Goal: Task Accomplishment & Management: Manage account settings

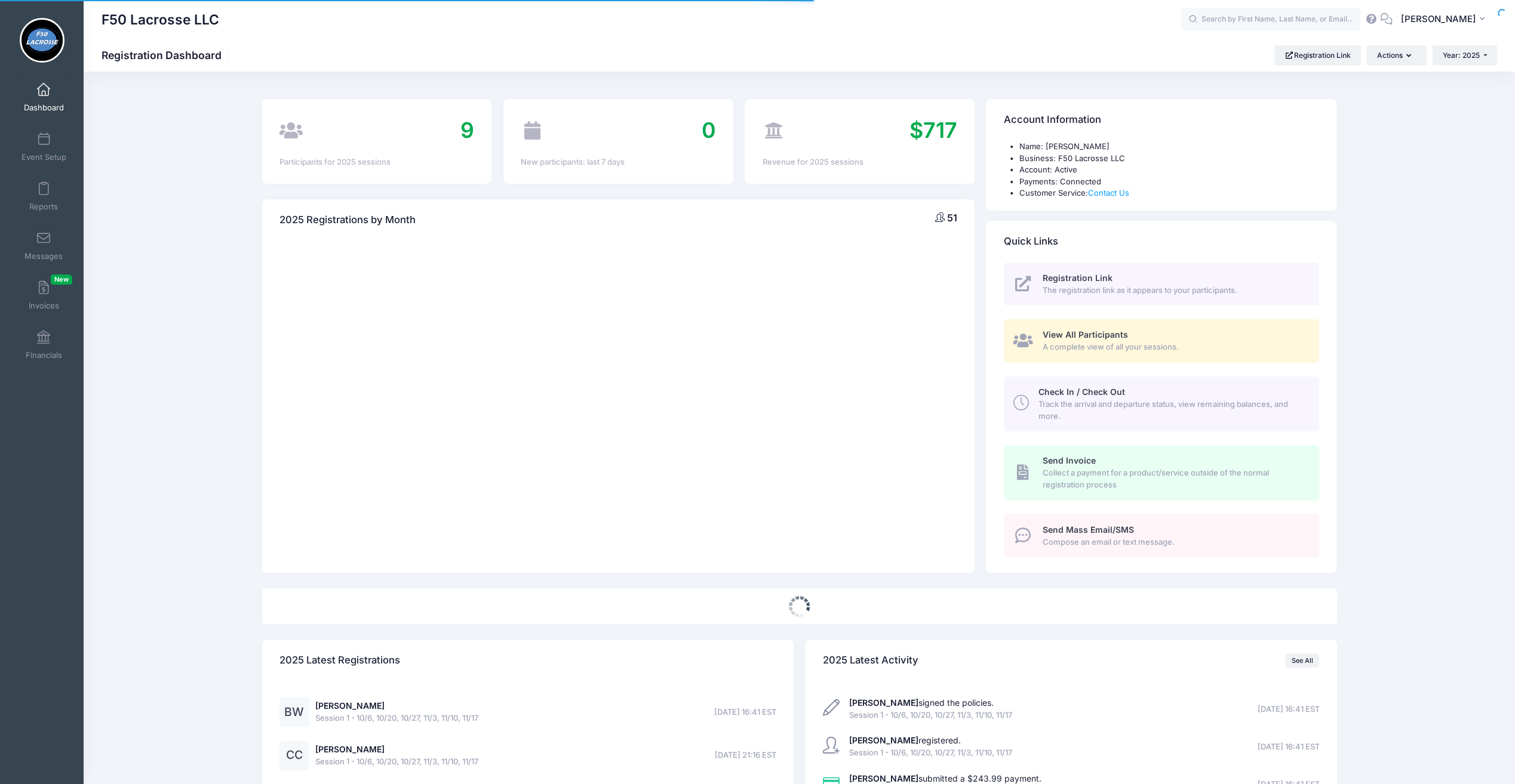
select select
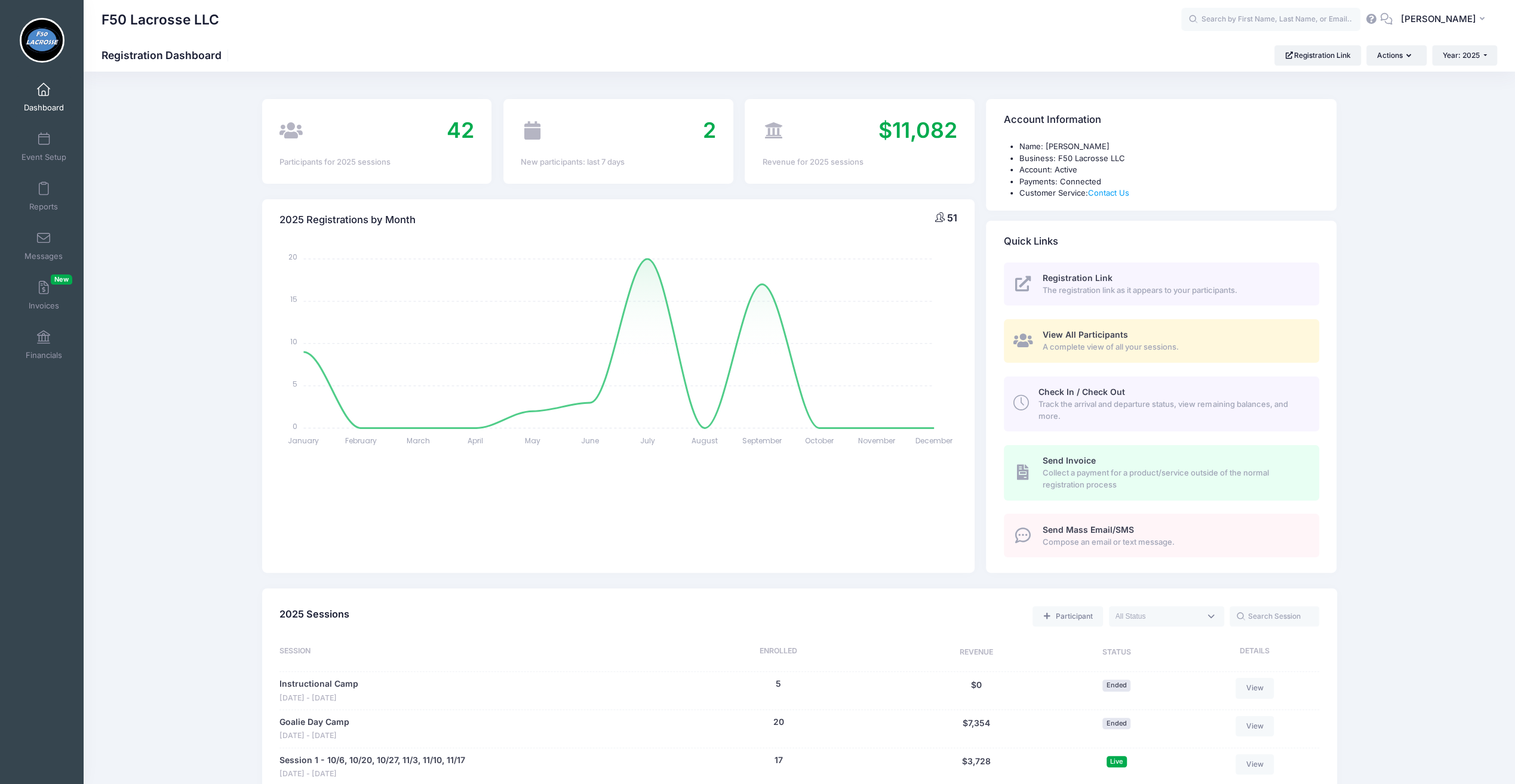
scroll to position [60, 0]
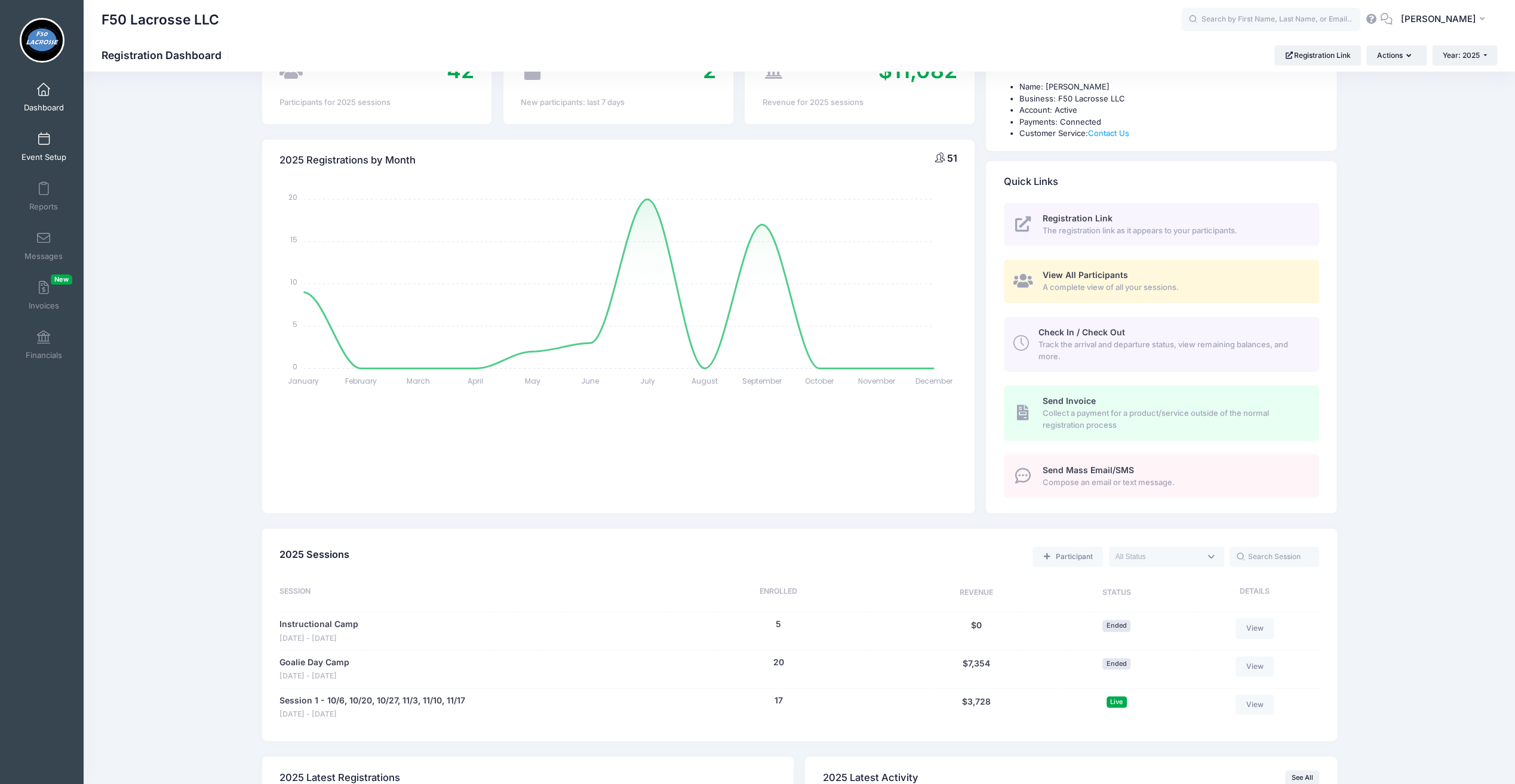
click at [43, 141] on span at bounding box center [43, 139] width 0 height 13
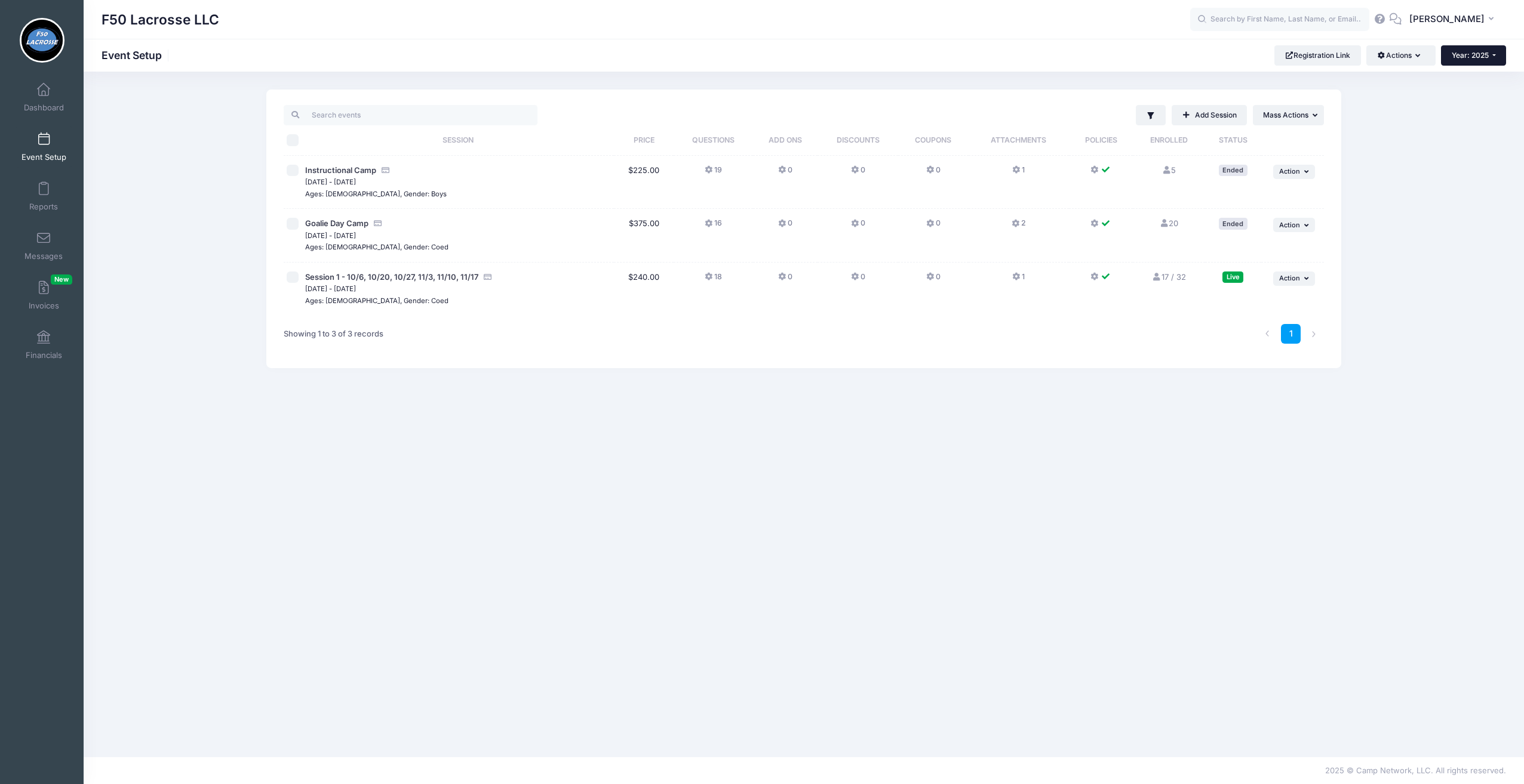
click at [1462, 59] on span "Year: 2025" at bounding box center [1469, 55] width 37 height 9
click at [1462, 92] on link "Year: 2024" at bounding box center [1480, 94] width 78 height 16
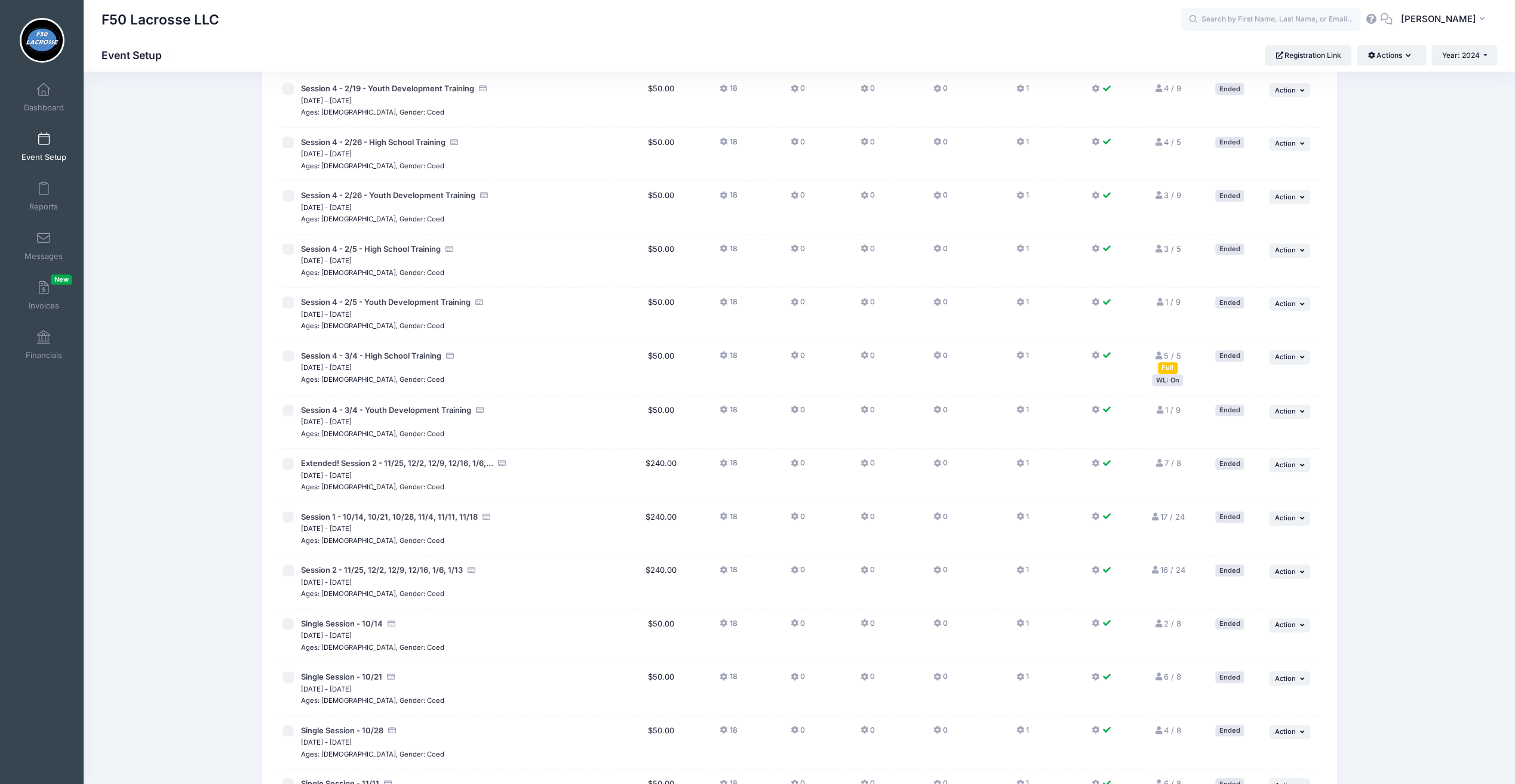
scroll to position [956, 0]
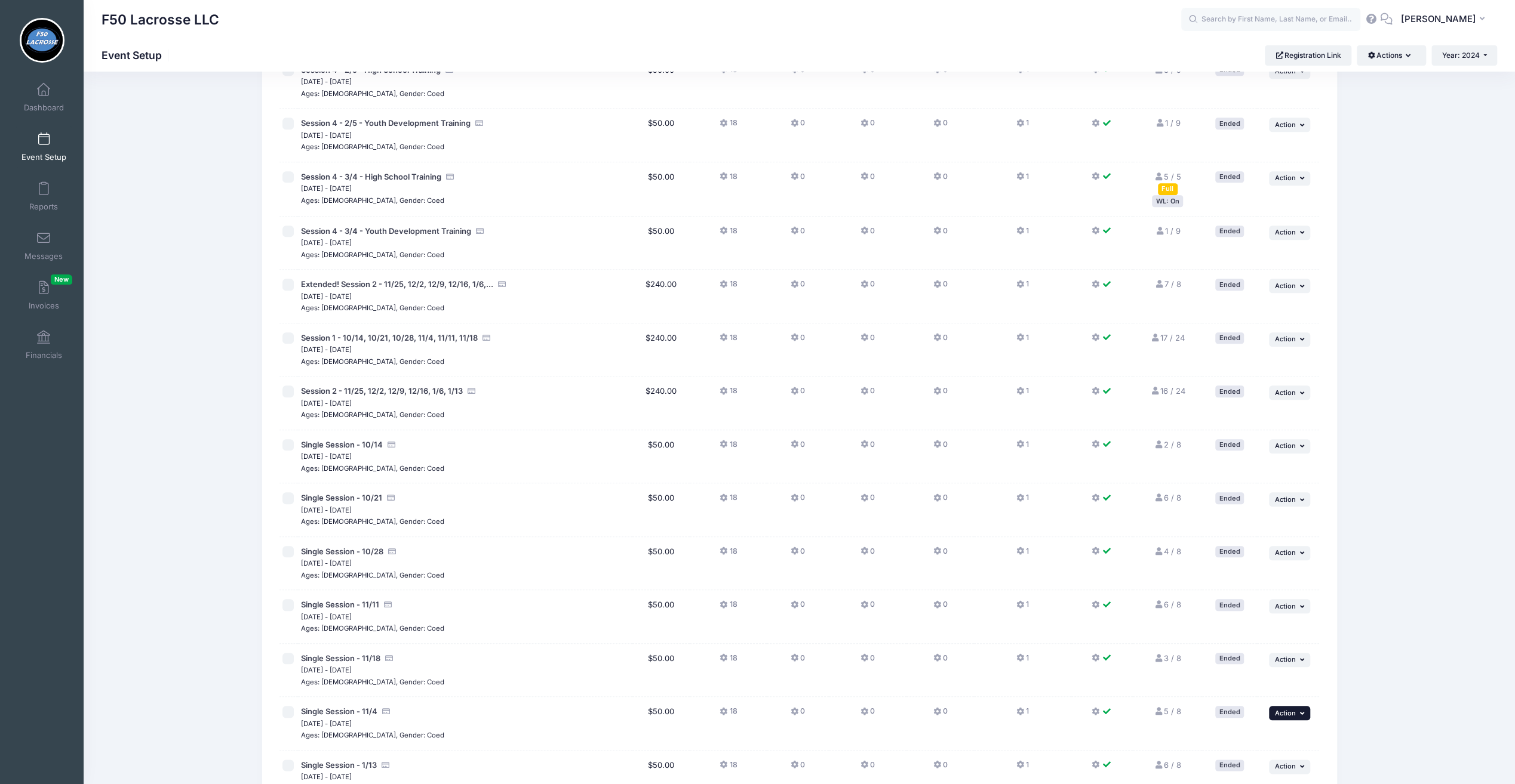
click at [1290, 712] on button "... Action" at bounding box center [1290, 713] width 42 height 15
click at [1244, 754] on link "Duplicate Session" at bounding box center [1251, 756] width 108 height 23
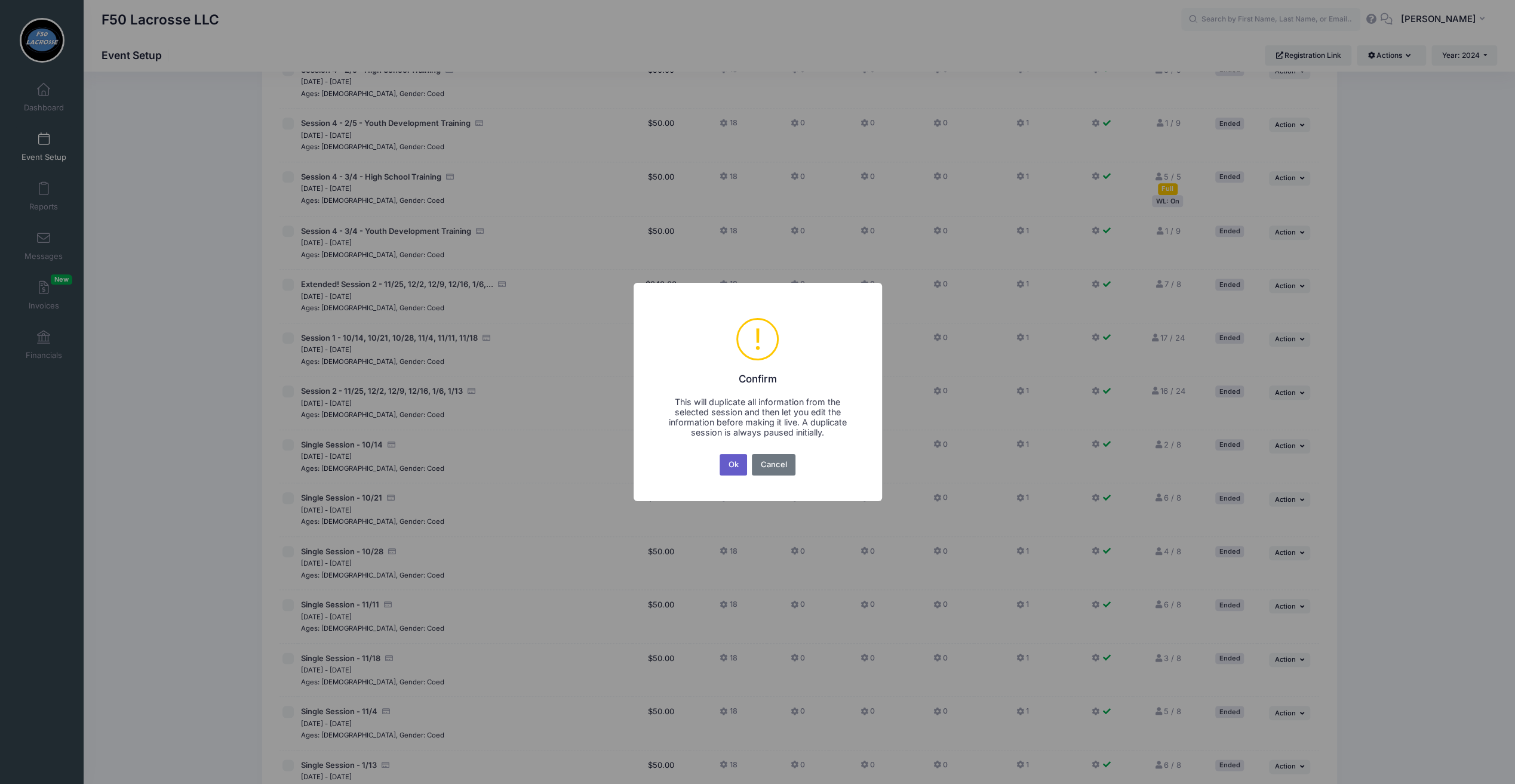
click at [731, 470] on button "Ok" at bounding box center [733, 464] width 28 height 22
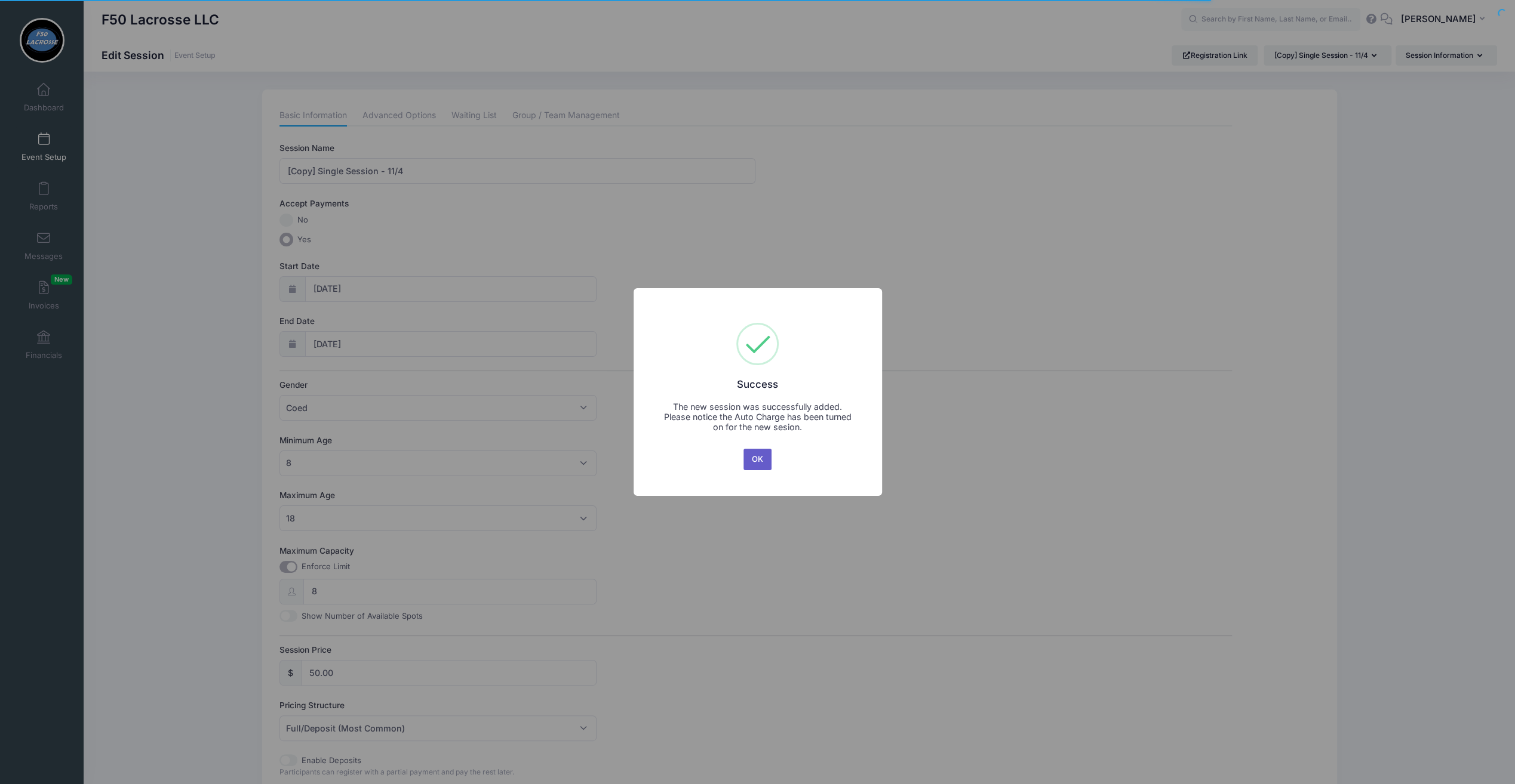
click at [757, 458] on button "OK" at bounding box center [758, 459] width 29 height 22
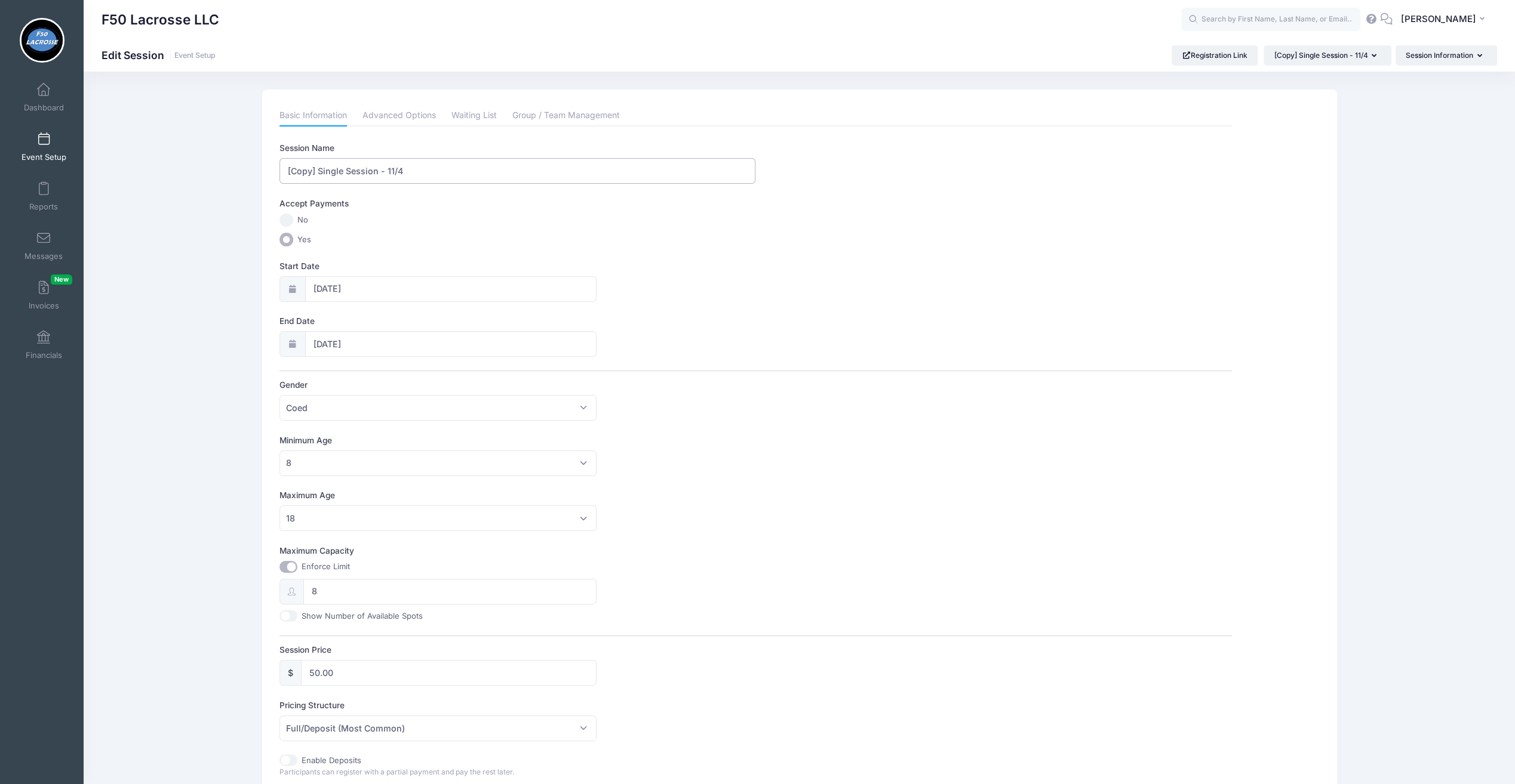
drag, startPoint x: 316, startPoint y: 165, endPoint x: 287, endPoint y: 168, distance: 29.2
click at [289, 168] on input "[Copy] Single Session - 11/4" at bounding box center [517, 172] width 476 height 26
click at [362, 167] on input "Single Session - 11/4" at bounding box center [517, 172] width 476 height 26
click at [380, 172] on input "Single Session - 10/4" at bounding box center [517, 172] width 476 height 26
type input "Single Session - 10/6"
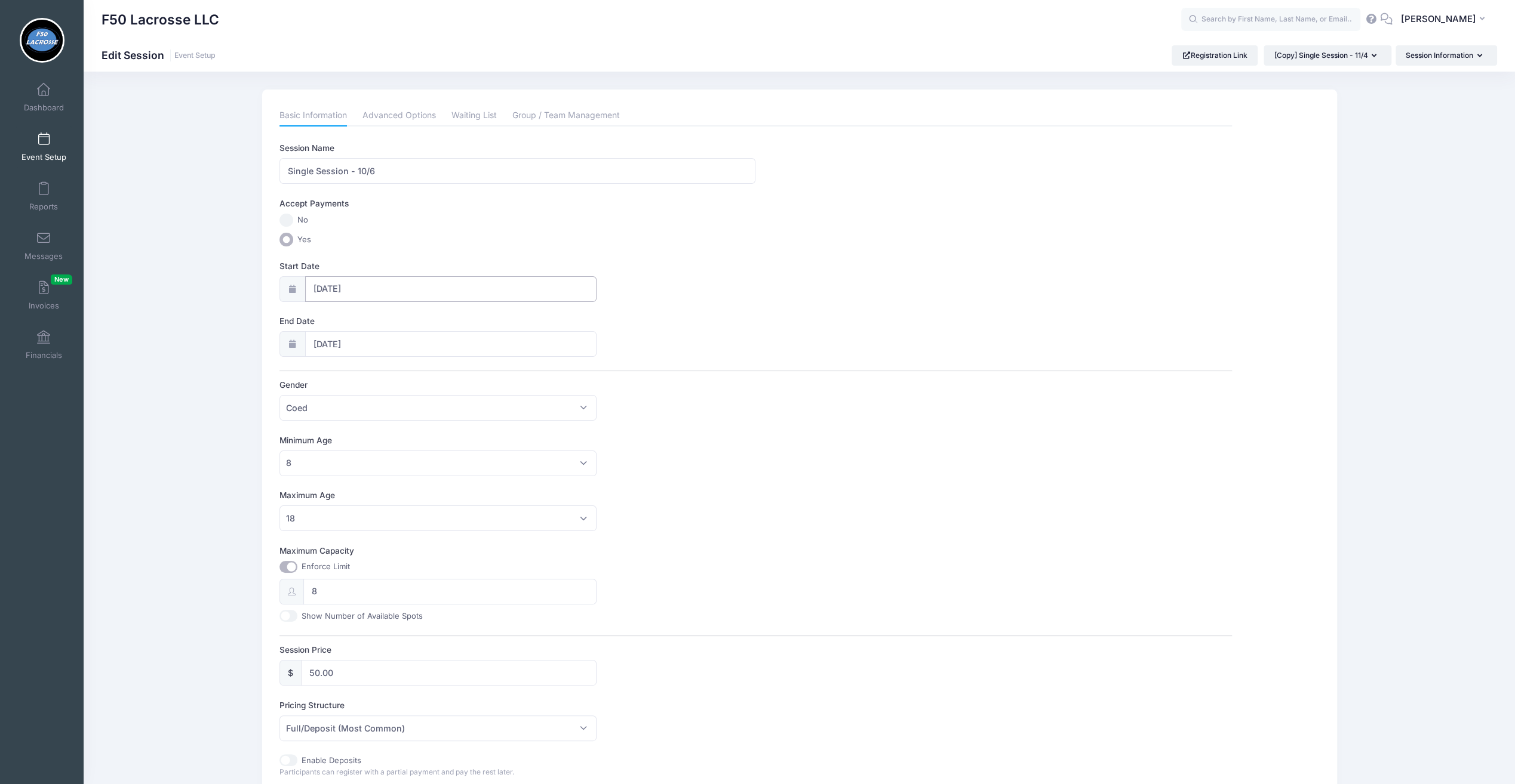
click at [339, 288] on input "10/03/2024" at bounding box center [451, 289] width 291 height 26
click at [348, 321] on select "January February March April May June July August September October November De…" at bounding box center [367, 320] width 53 height 16
select select "8"
click at [341, 312] on select "January February March April May June July August September October November De…" at bounding box center [367, 320] width 53 height 16
click at [432, 310] on span at bounding box center [432, 314] width 9 height 9
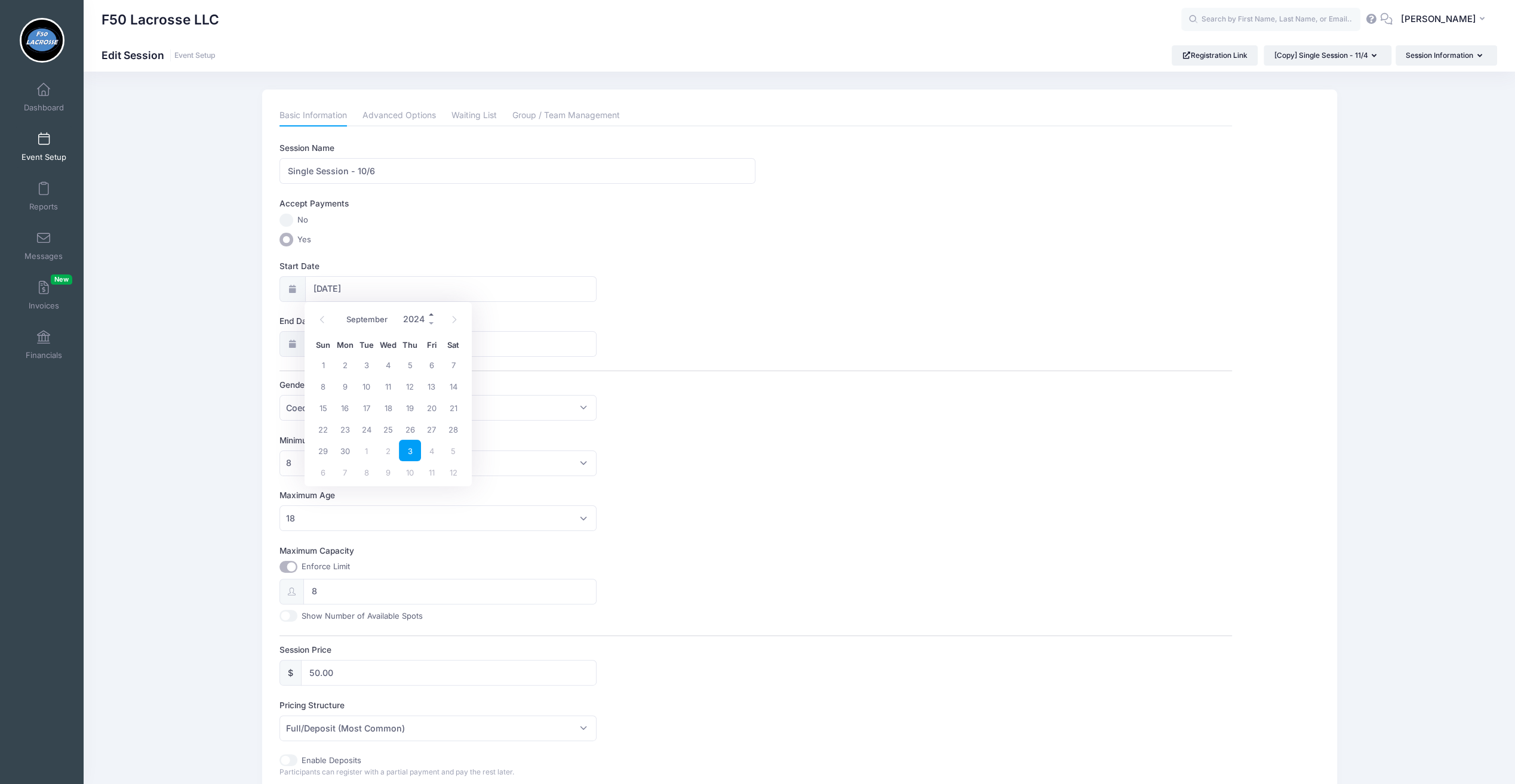
type input "2025"
click at [344, 449] on span "29" at bounding box center [344, 450] width 22 height 22
type input "09/29/2025"
type input "09/30/2025"
type input "2025"
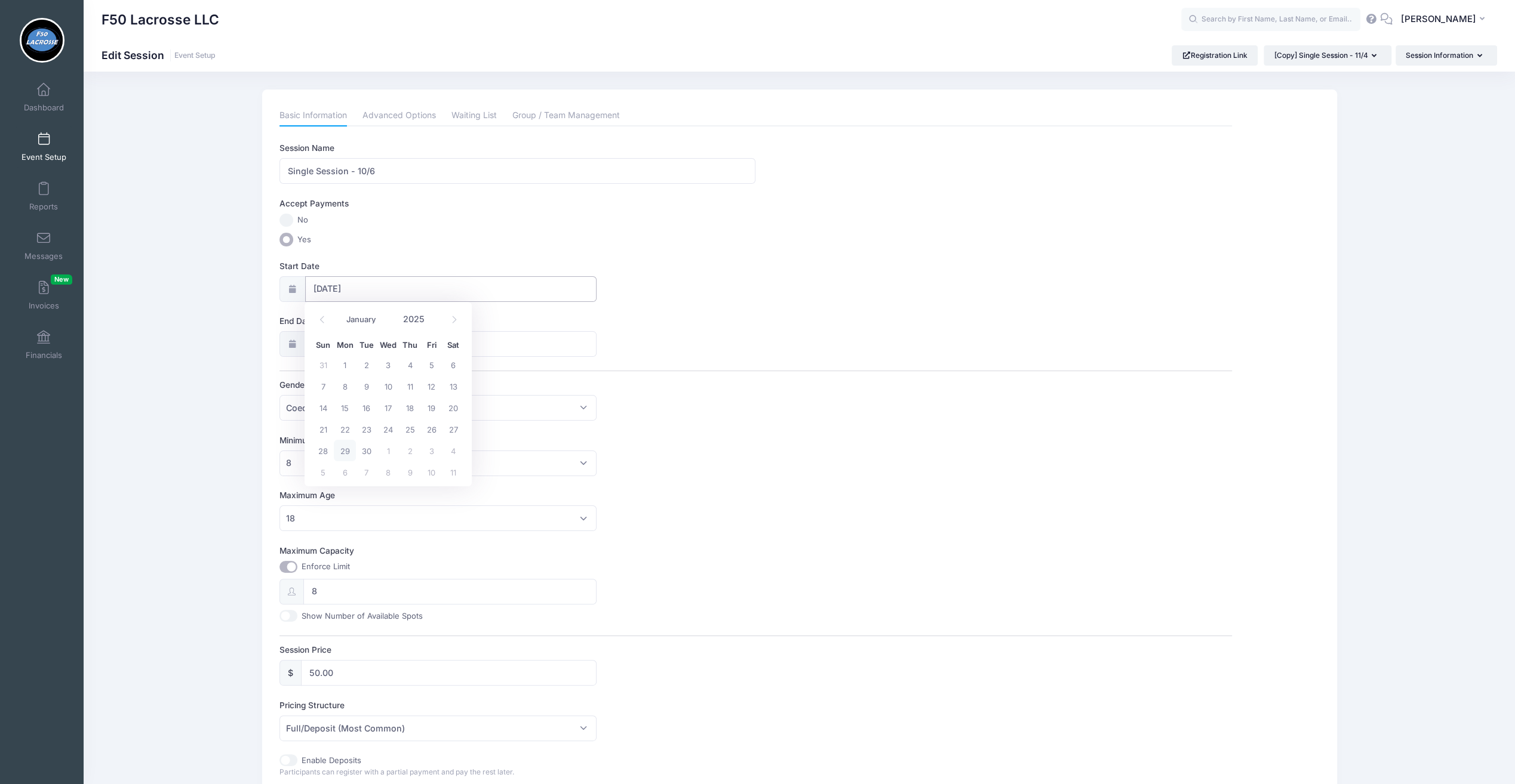
select select "8"
click at [364, 529] on span "7" at bounding box center [367, 527] width 22 height 22
type input "10/07/2025"
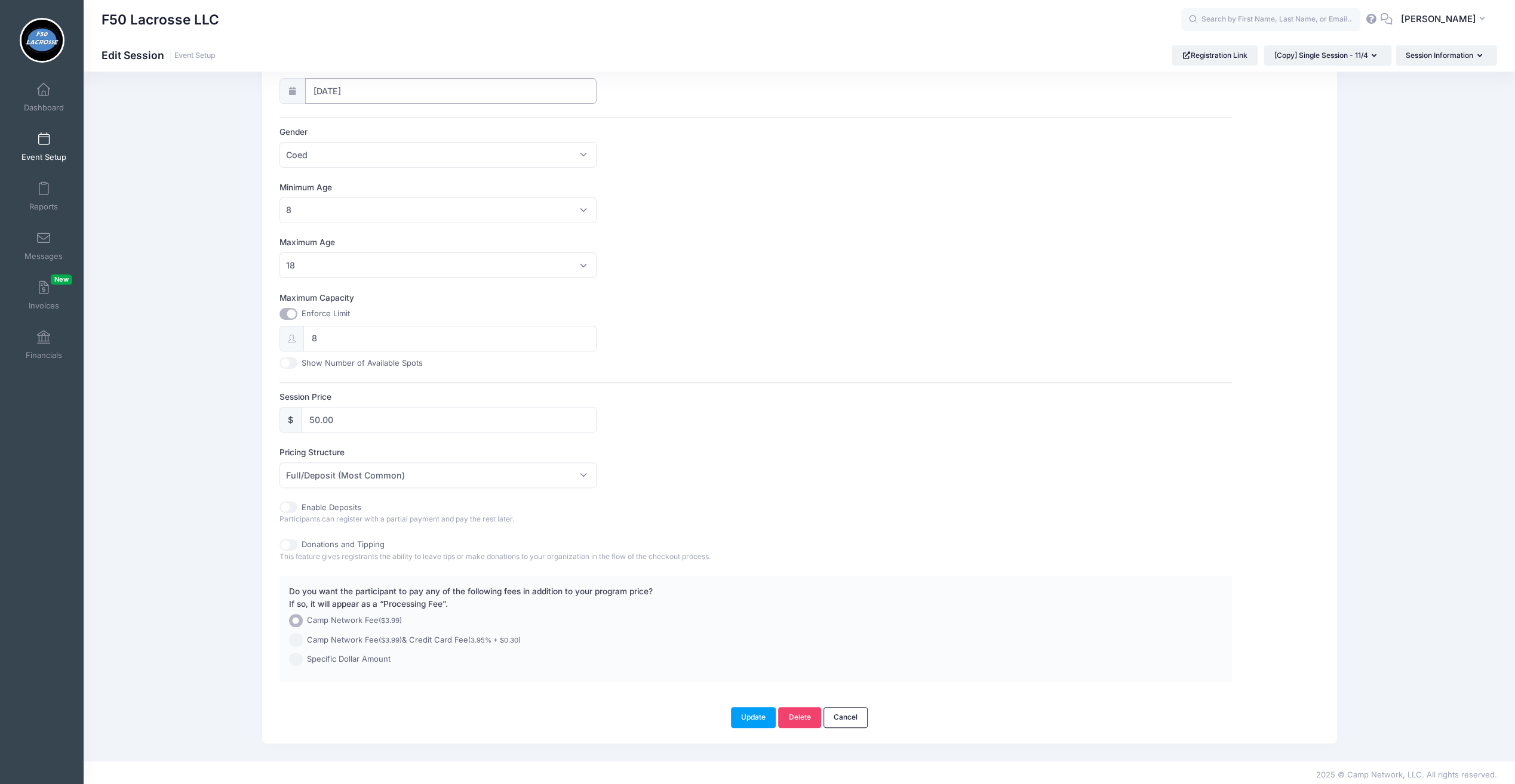
scroll to position [74, 0]
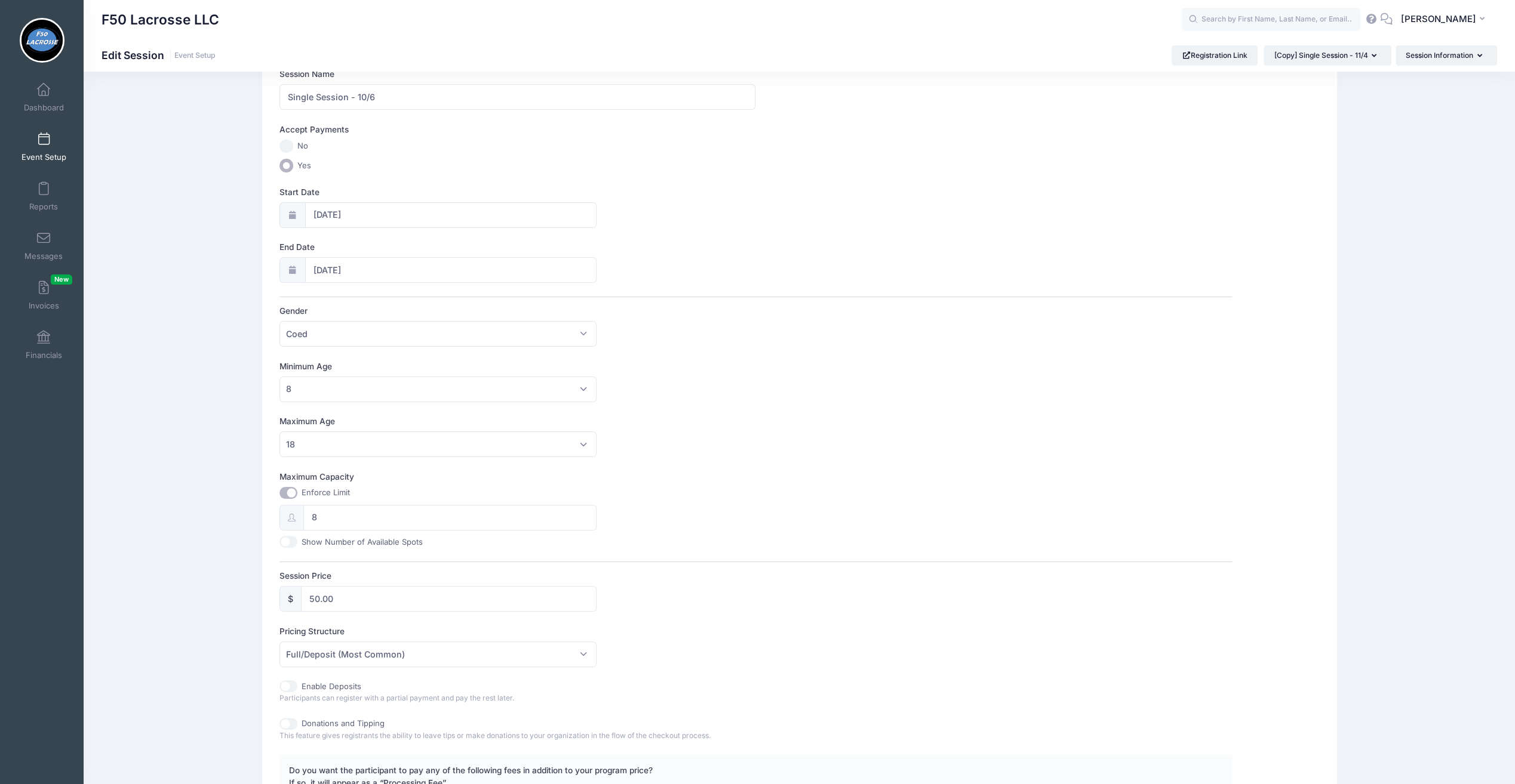
click at [291, 492] on input "Maximum Capacity" at bounding box center [288, 493] width 18 height 12
checkbox input "false"
type input "0"
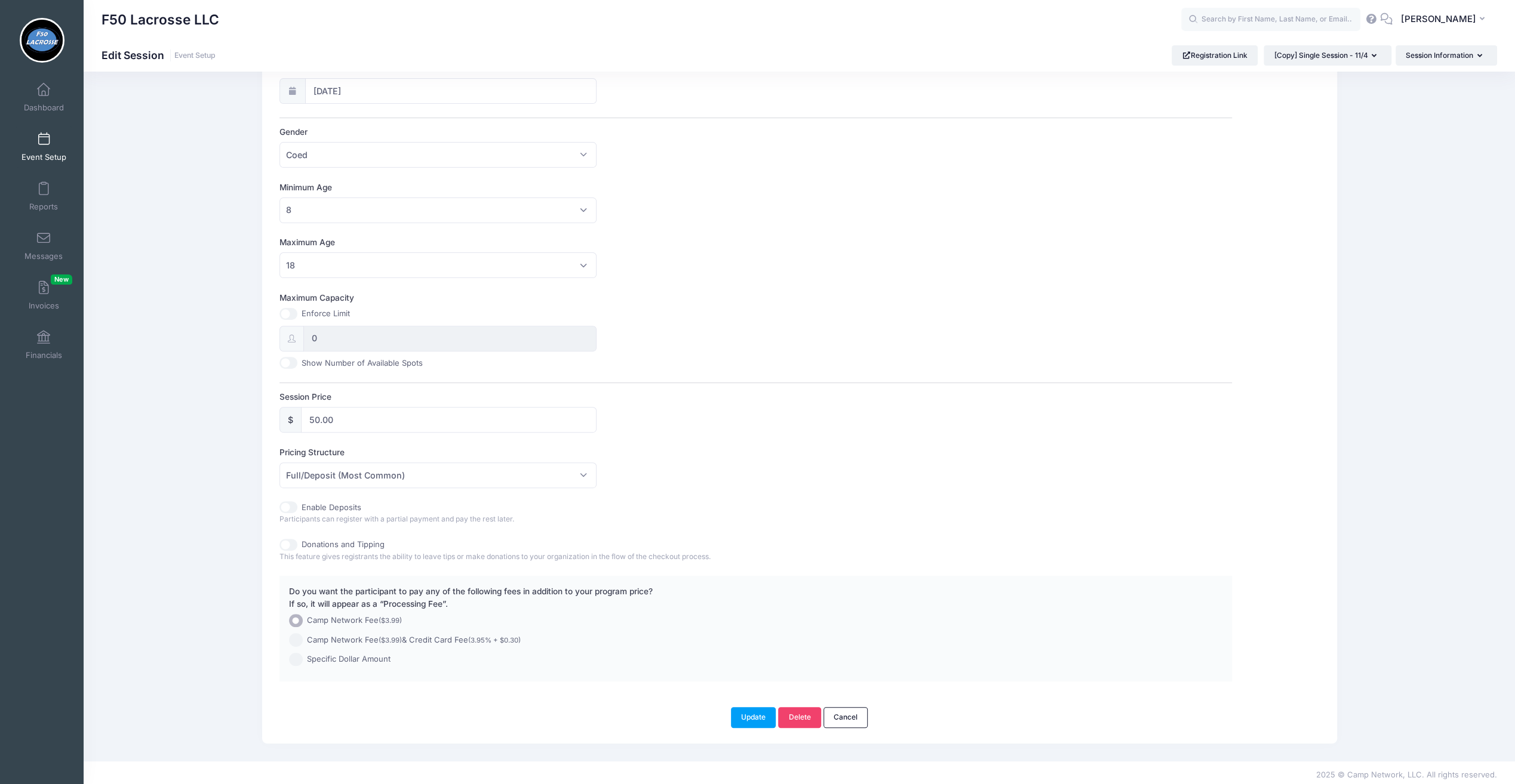
scroll to position [0, 0]
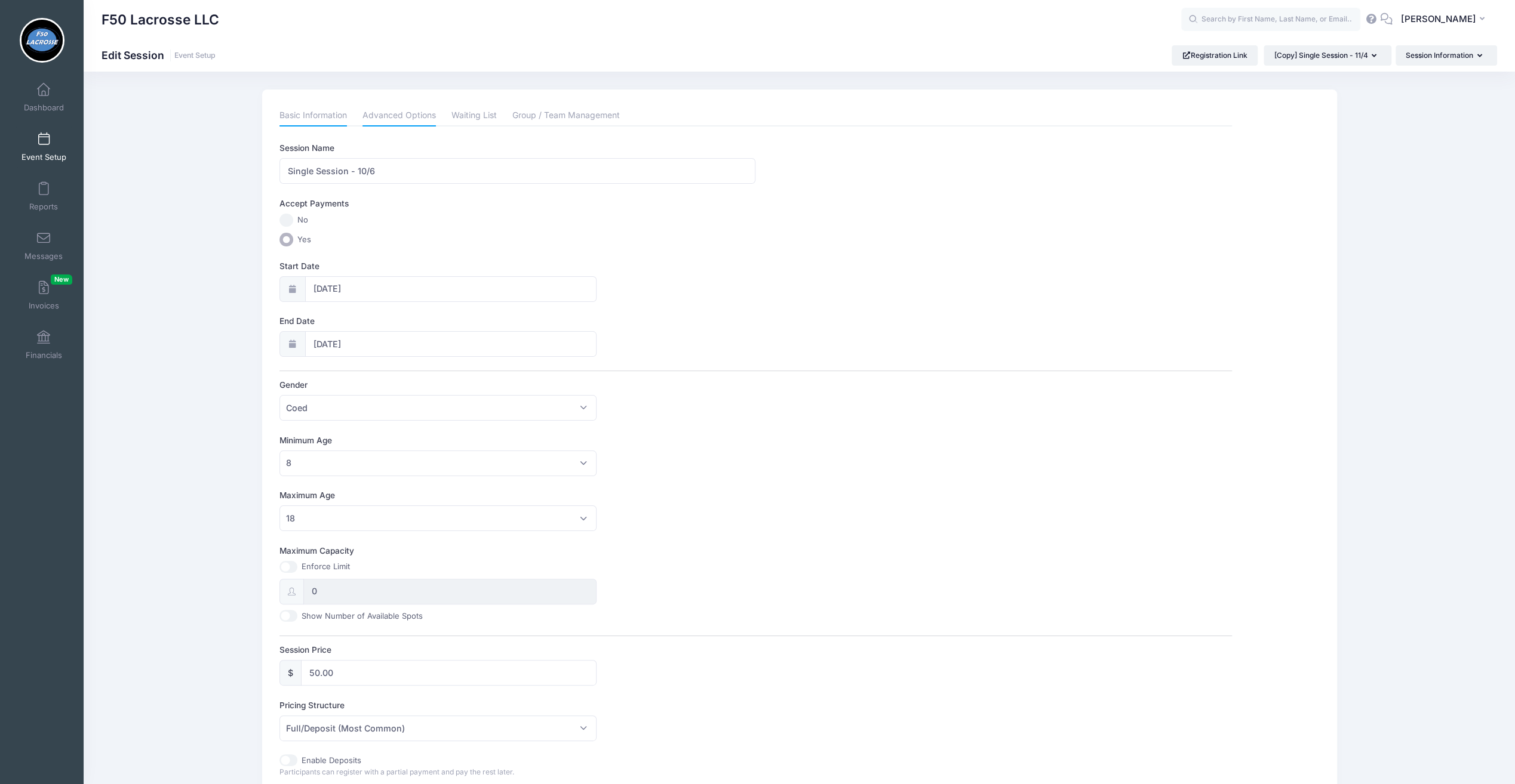
click at [398, 118] on link "Advanced Options" at bounding box center [399, 115] width 74 height 22
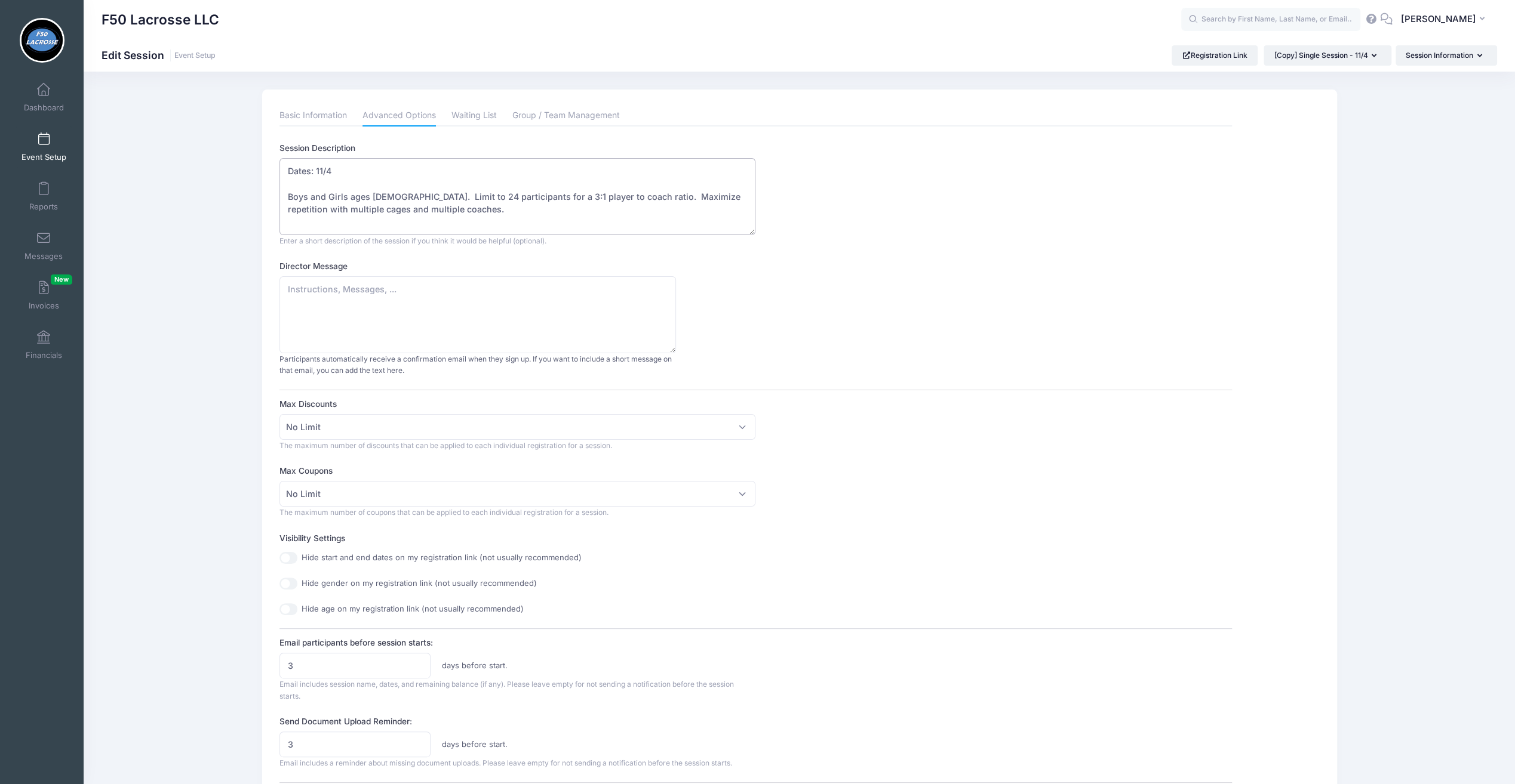
drag, startPoint x: 329, startPoint y: 165, endPoint x: 318, endPoint y: 170, distance: 12.1
click at [318, 170] on textarea "Dates: 11/4 Boys and Girls ages 8-18. Limit to 24 participants for a 3:1 player…" at bounding box center [517, 197] width 476 height 77
type textarea "Dates: 10/6 Boys and Girls ages 8-18. Limit to 24 participants for a 3:1 player…"
click at [470, 120] on link "Waiting List" at bounding box center [474, 115] width 45 height 22
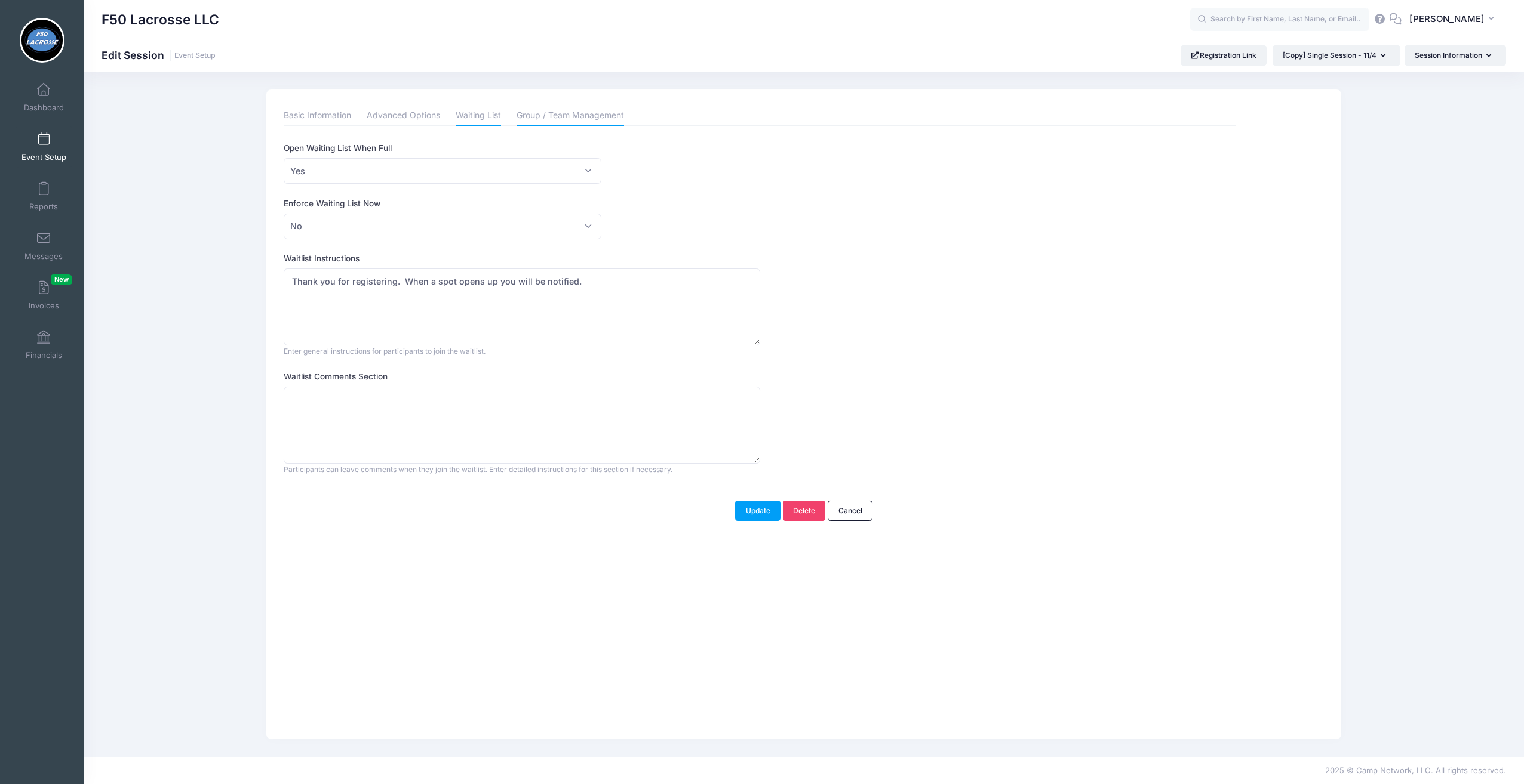
click at [555, 116] on link "Group / Team Management" at bounding box center [570, 115] width 107 height 22
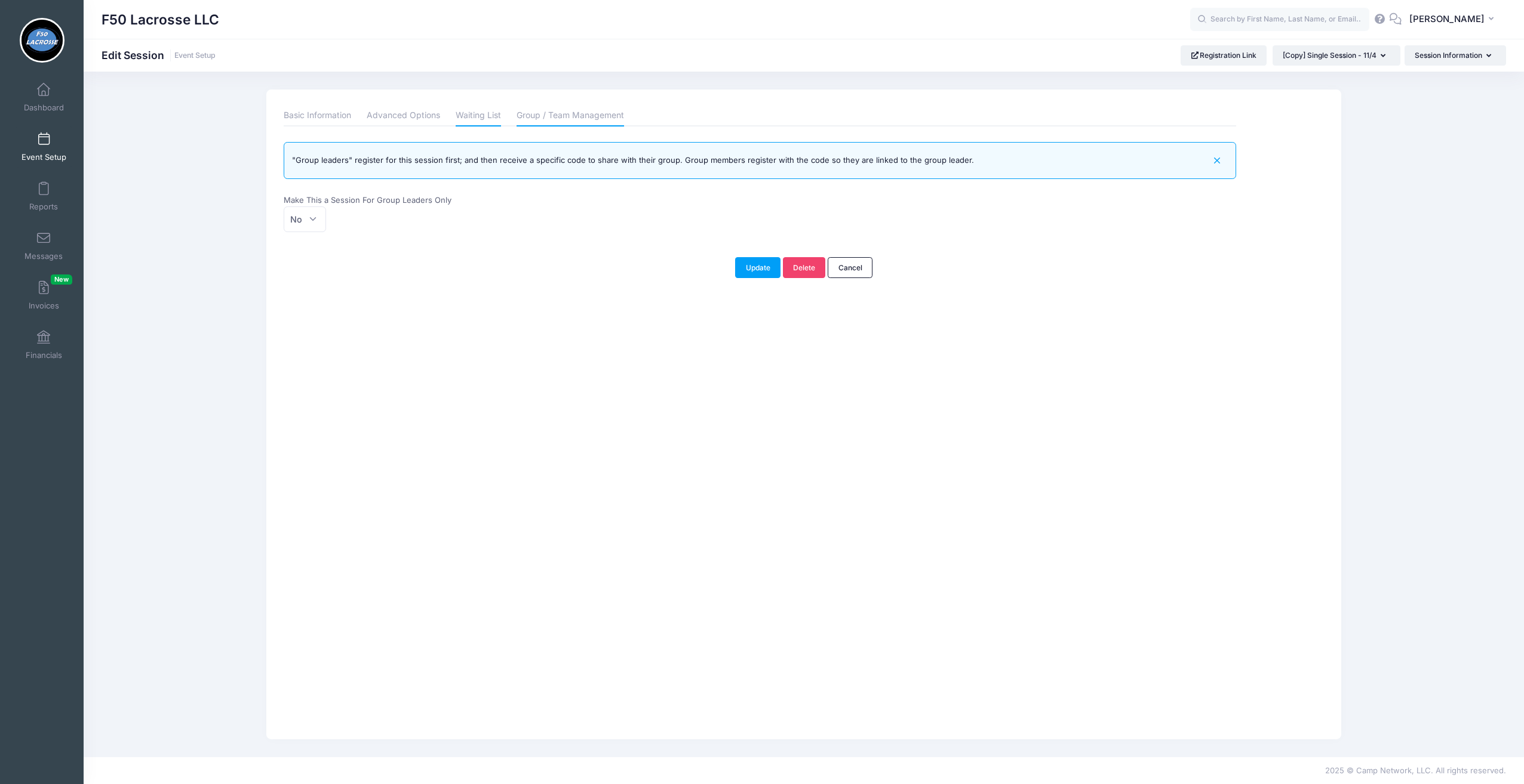
click at [492, 118] on link "Waiting List" at bounding box center [478, 115] width 45 height 22
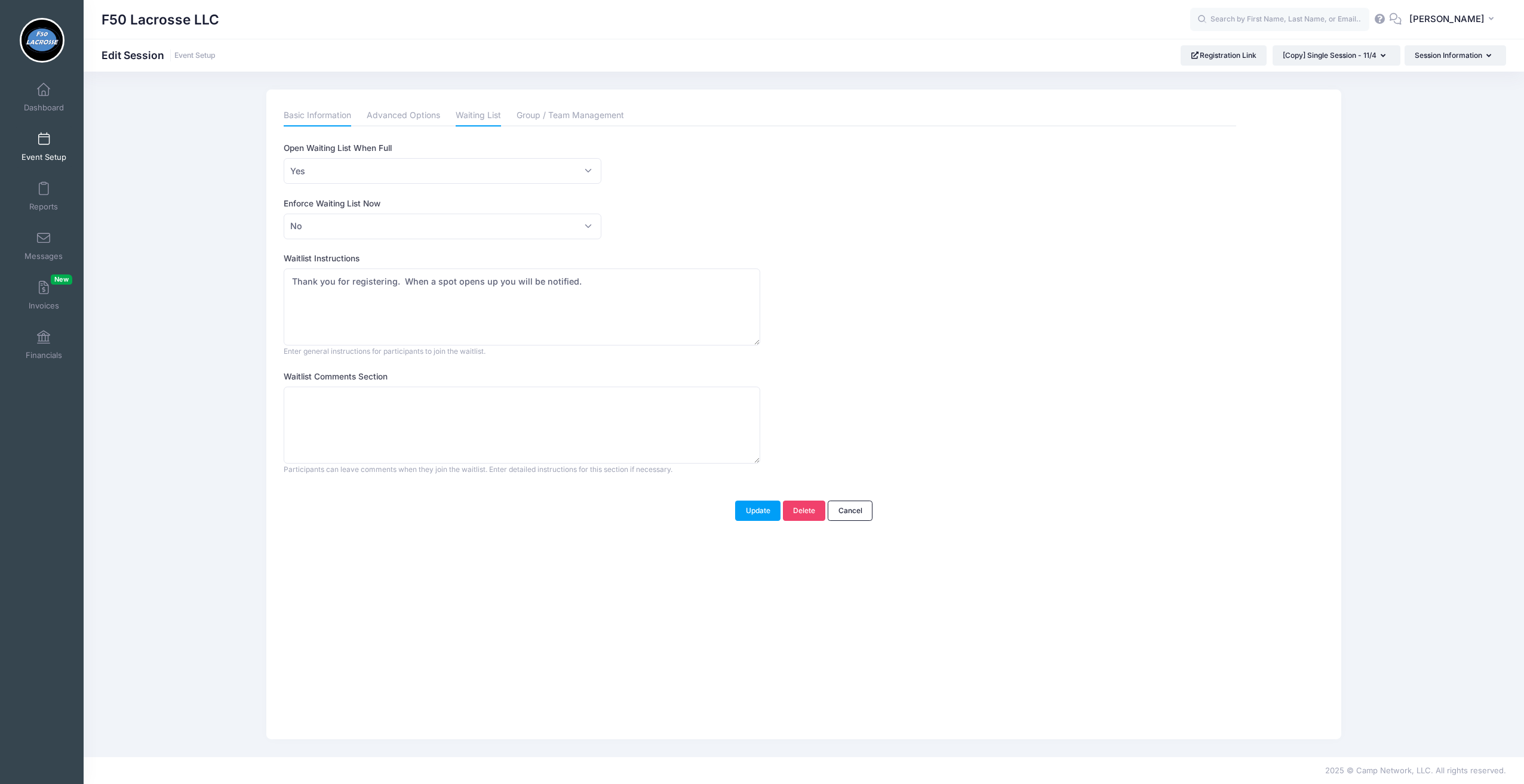
click at [331, 117] on link "Basic Information" at bounding box center [317, 115] width 68 height 22
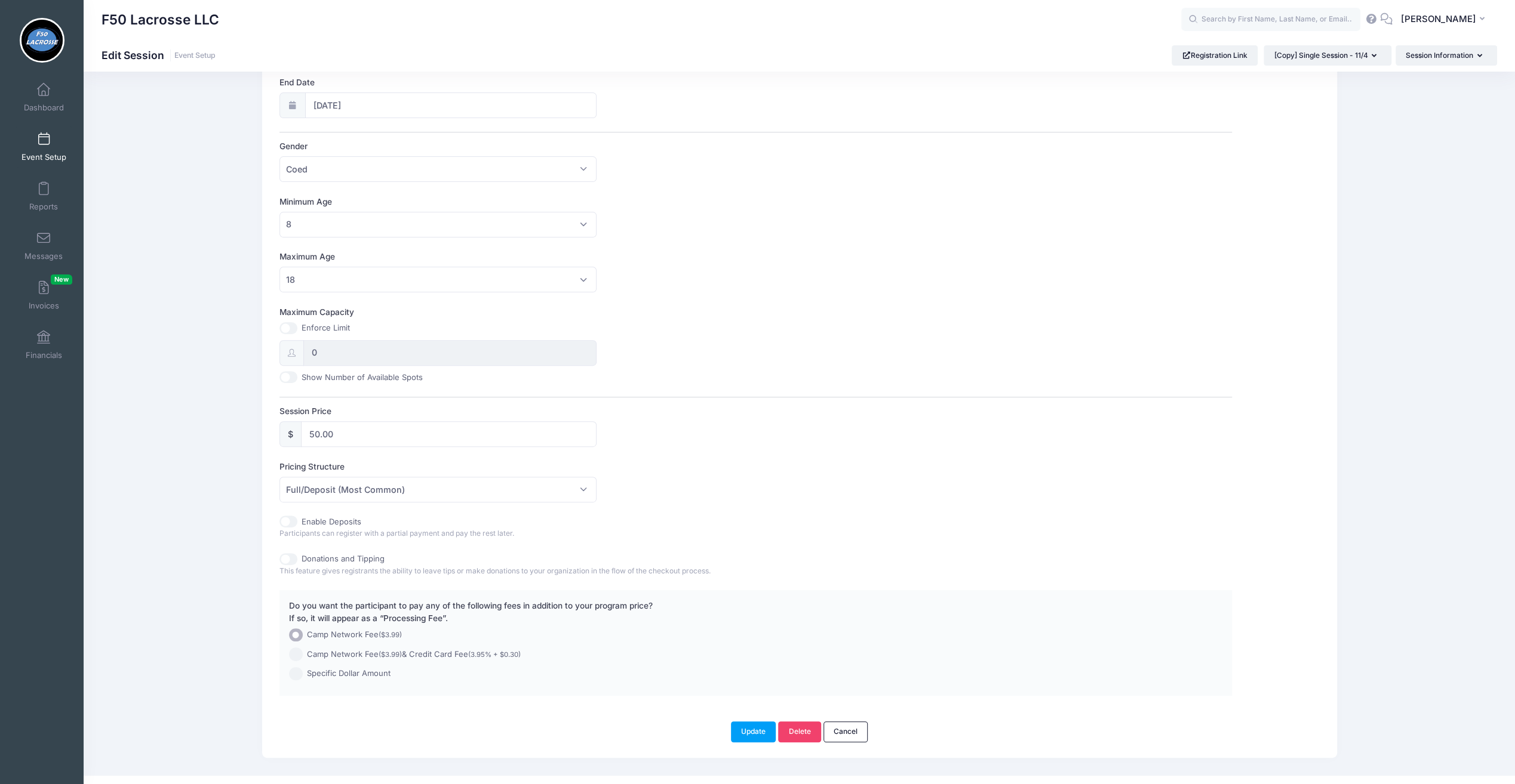
scroll to position [253, 0]
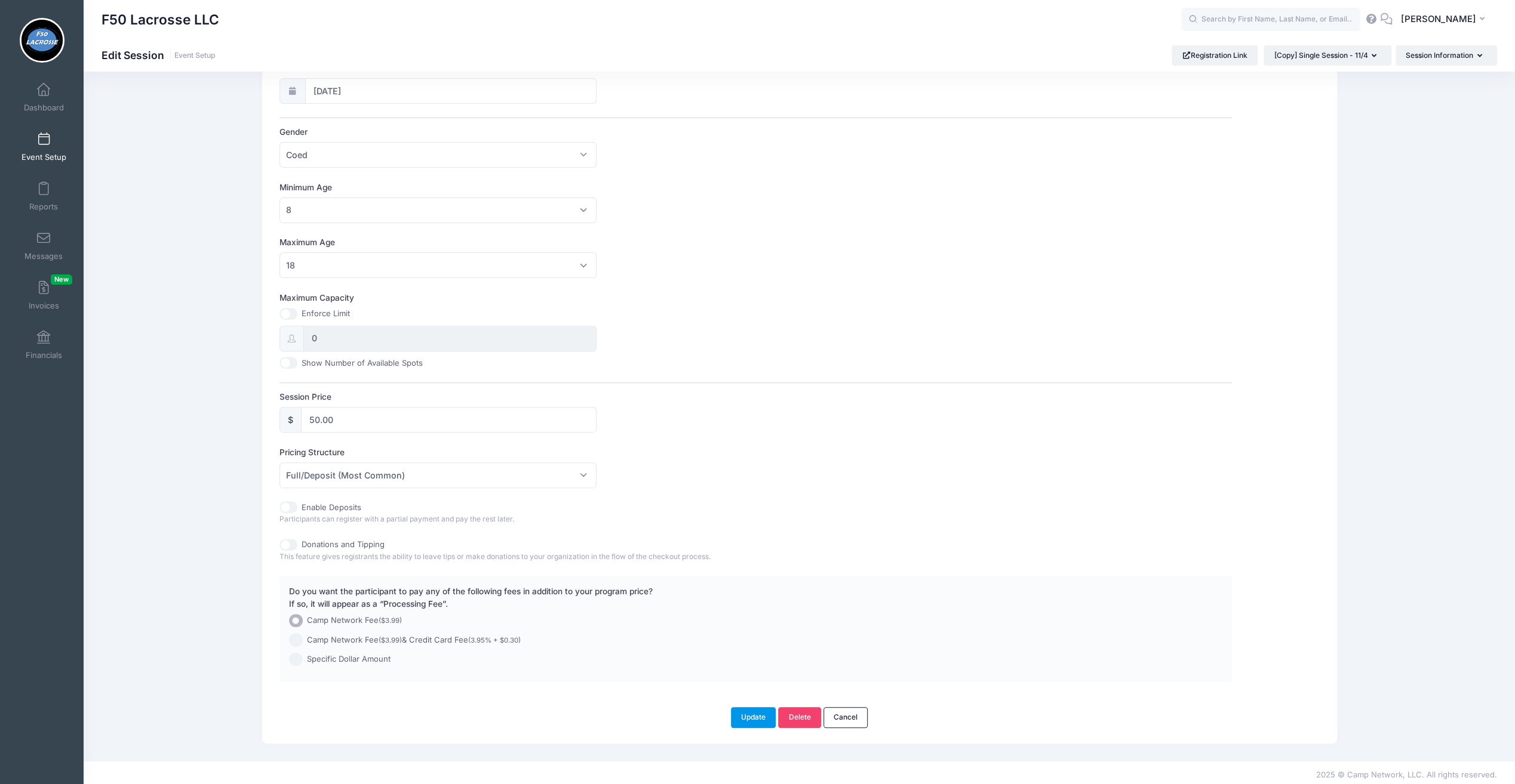
click at [741, 710] on button "Update" at bounding box center [753, 717] width 45 height 20
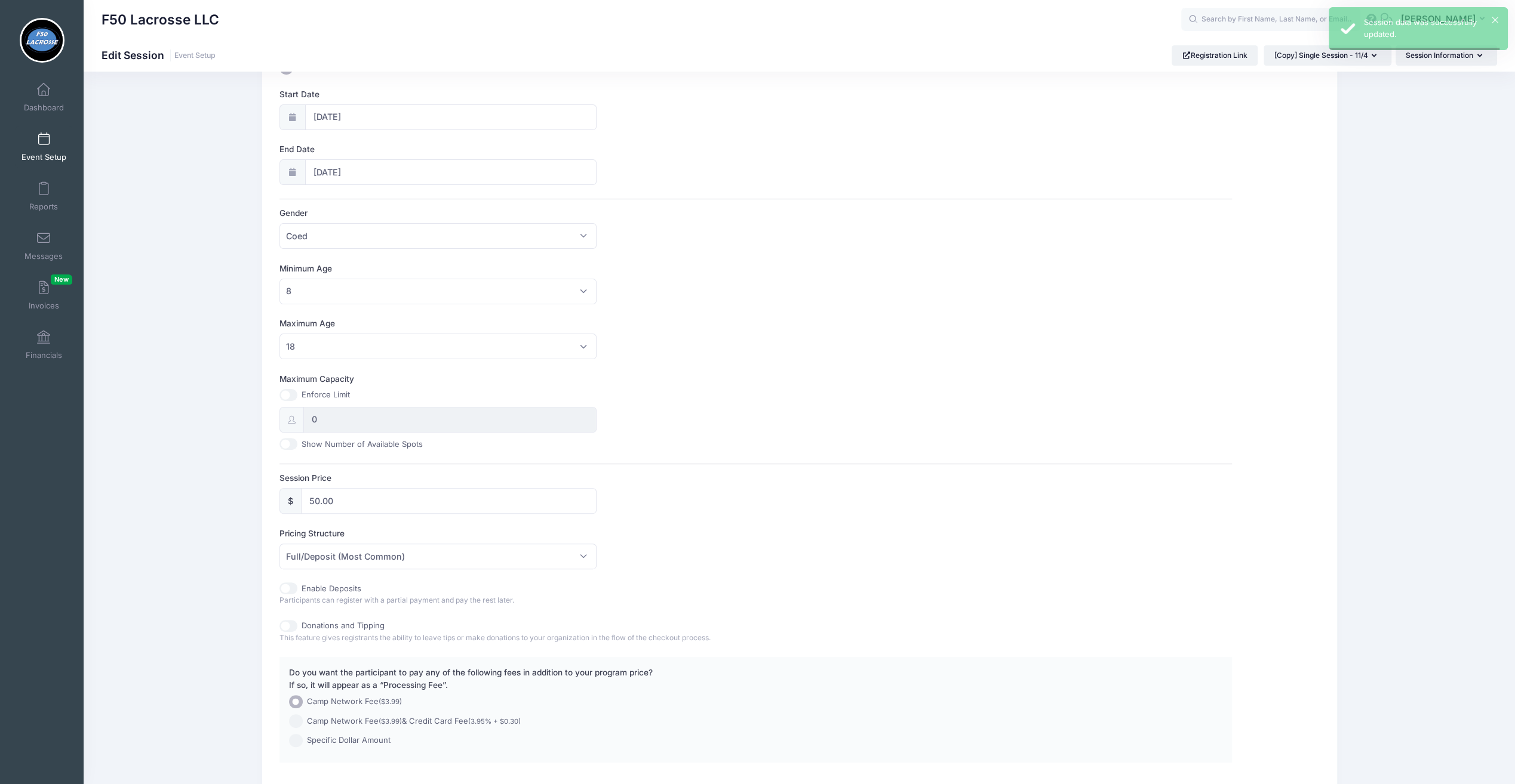
scroll to position [0, 0]
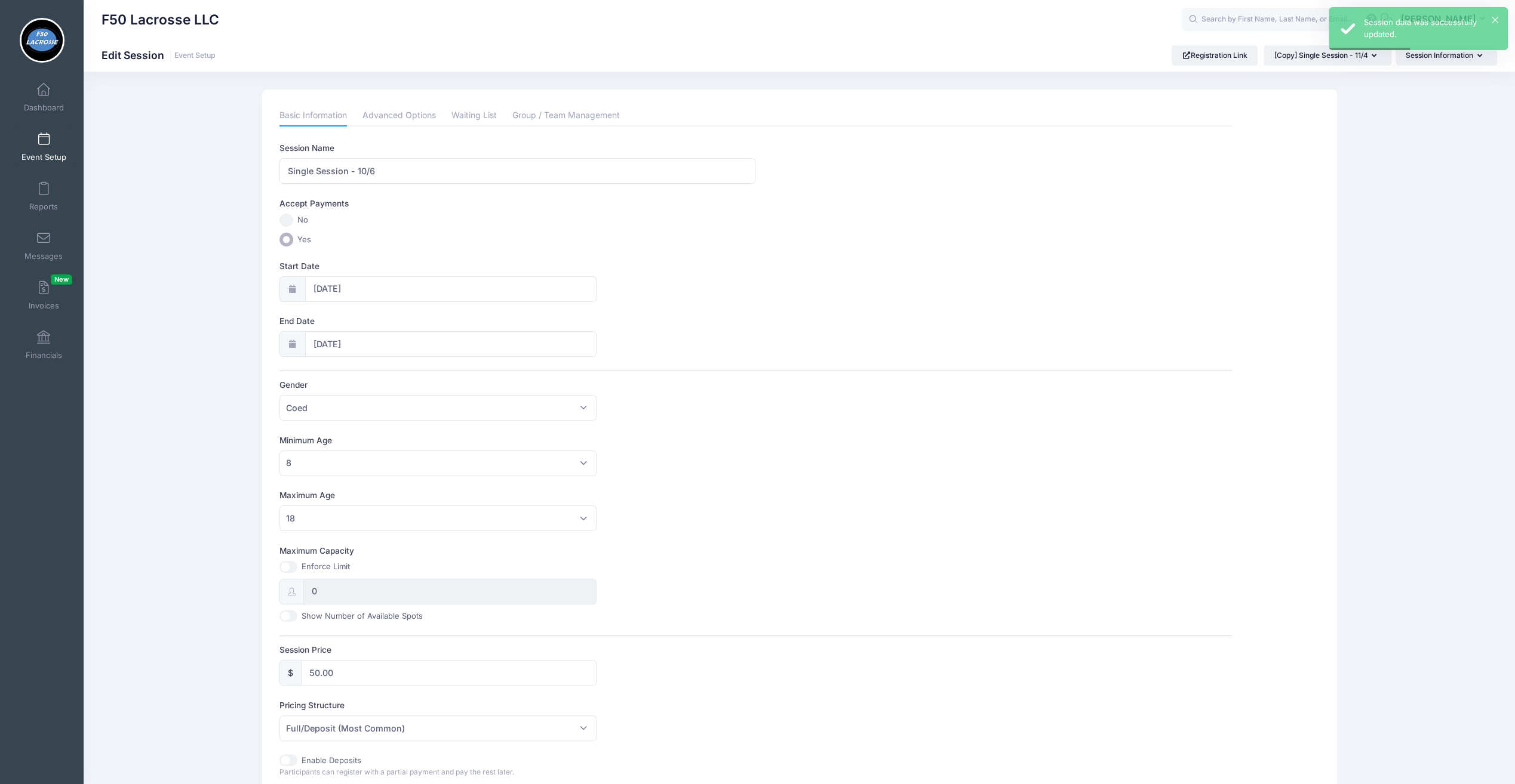
click at [43, 141] on span at bounding box center [43, 139] width 0 height 13
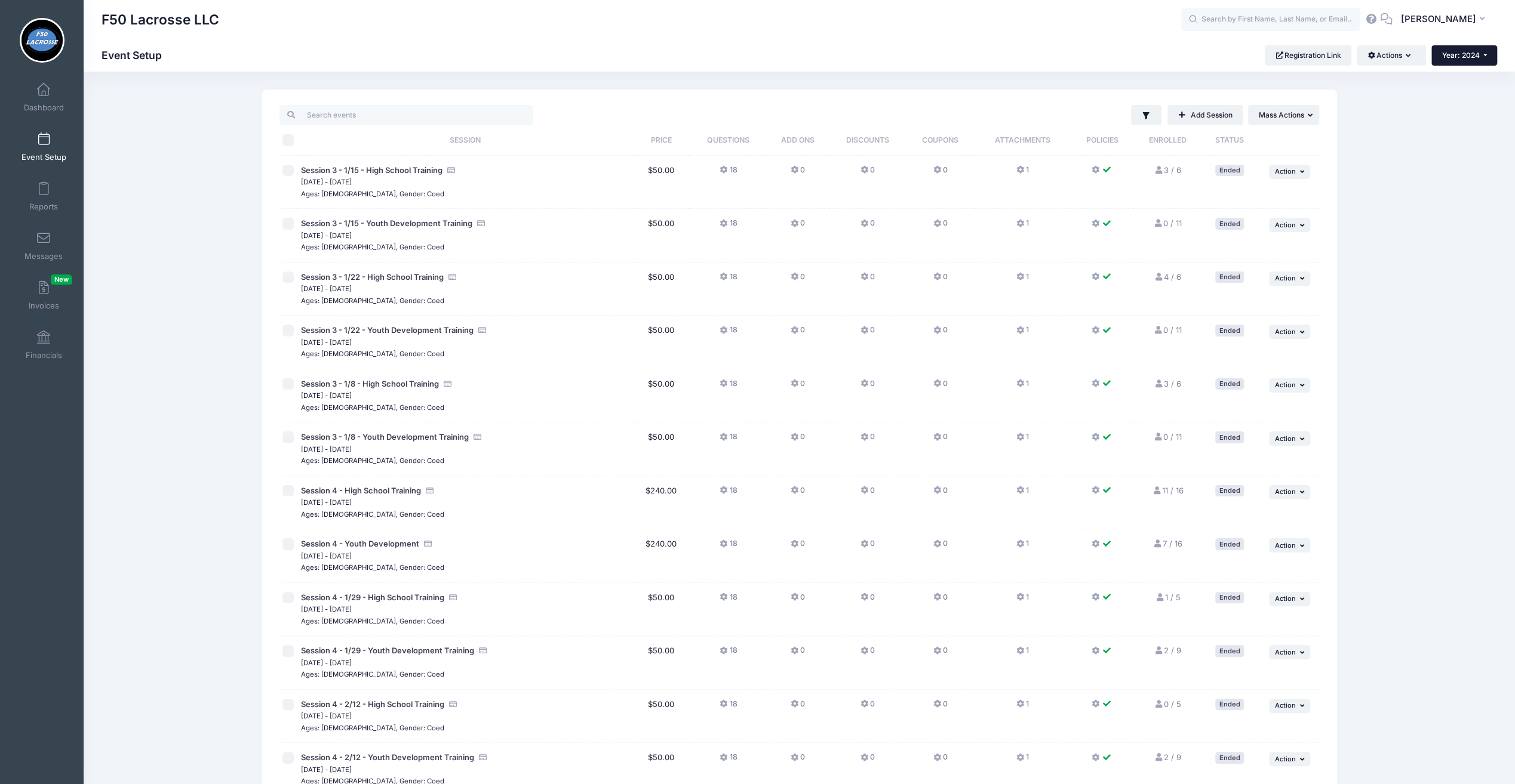
click at [1453, 56] on span "Year: 2024" at bounding box center [1460, 55] width 37 height 9
click at [1448, 72] on link "Year: 2025" at bounding box center [1471, 78] width 78 height 16
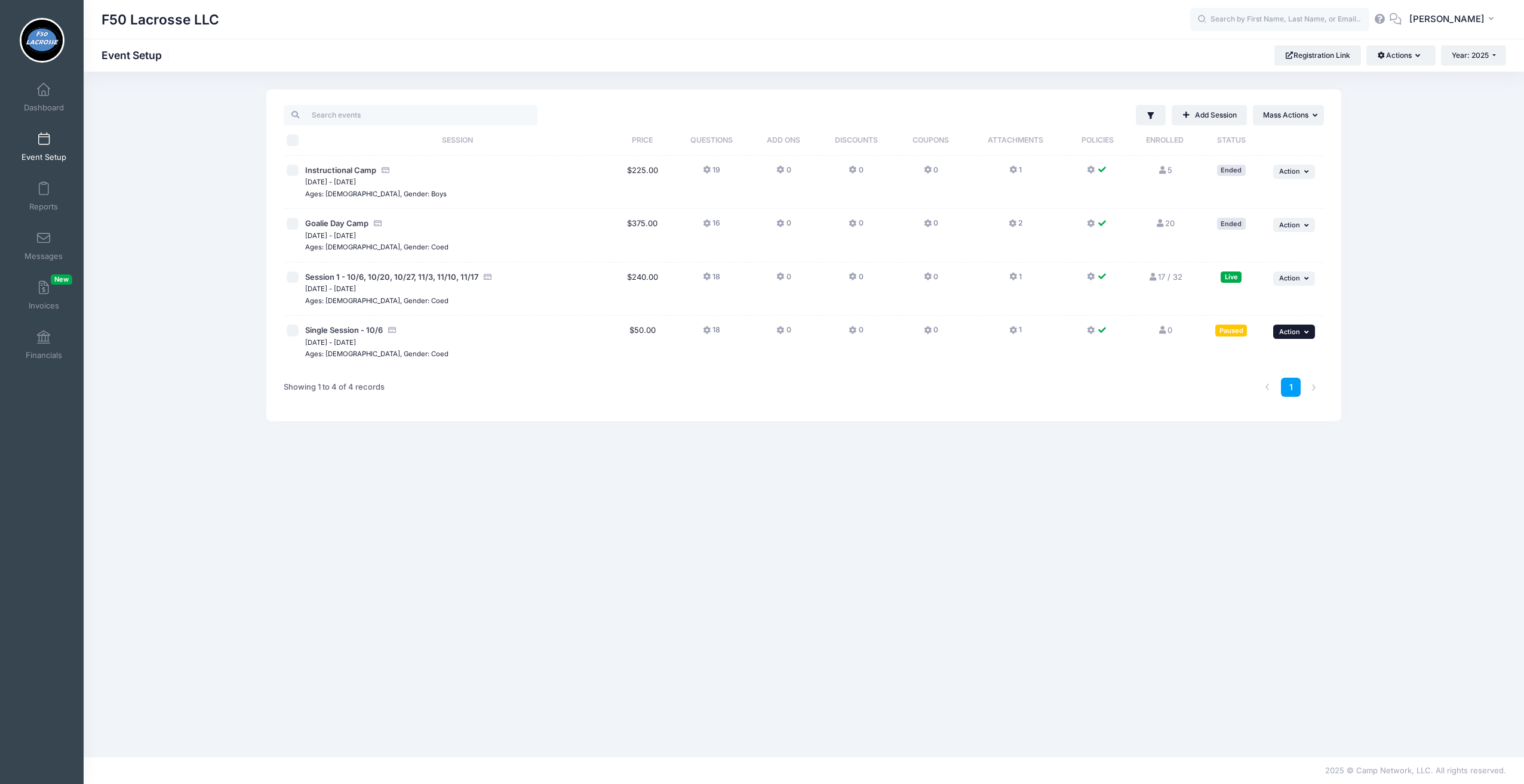
click at [1286, 327] on button "... Action" at bounding box center [1294, 332] width 42 height 15
click at [1256, 401] on link "Duplicate Session" at bounding box center [1255, 404] width 108 height 23
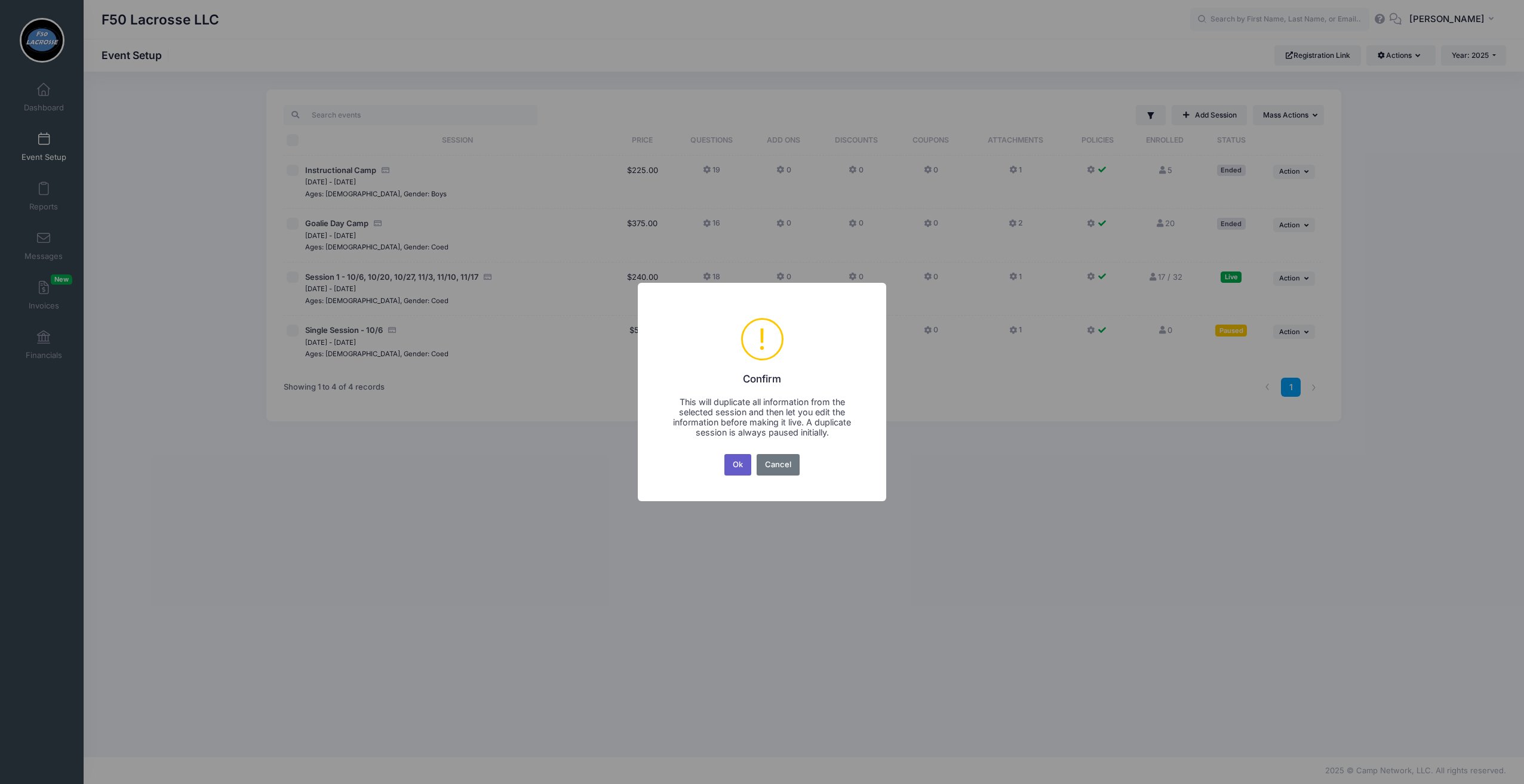
click at [731, 464] on button "Ok" at bounding box center [738, 464] width 28 height 22
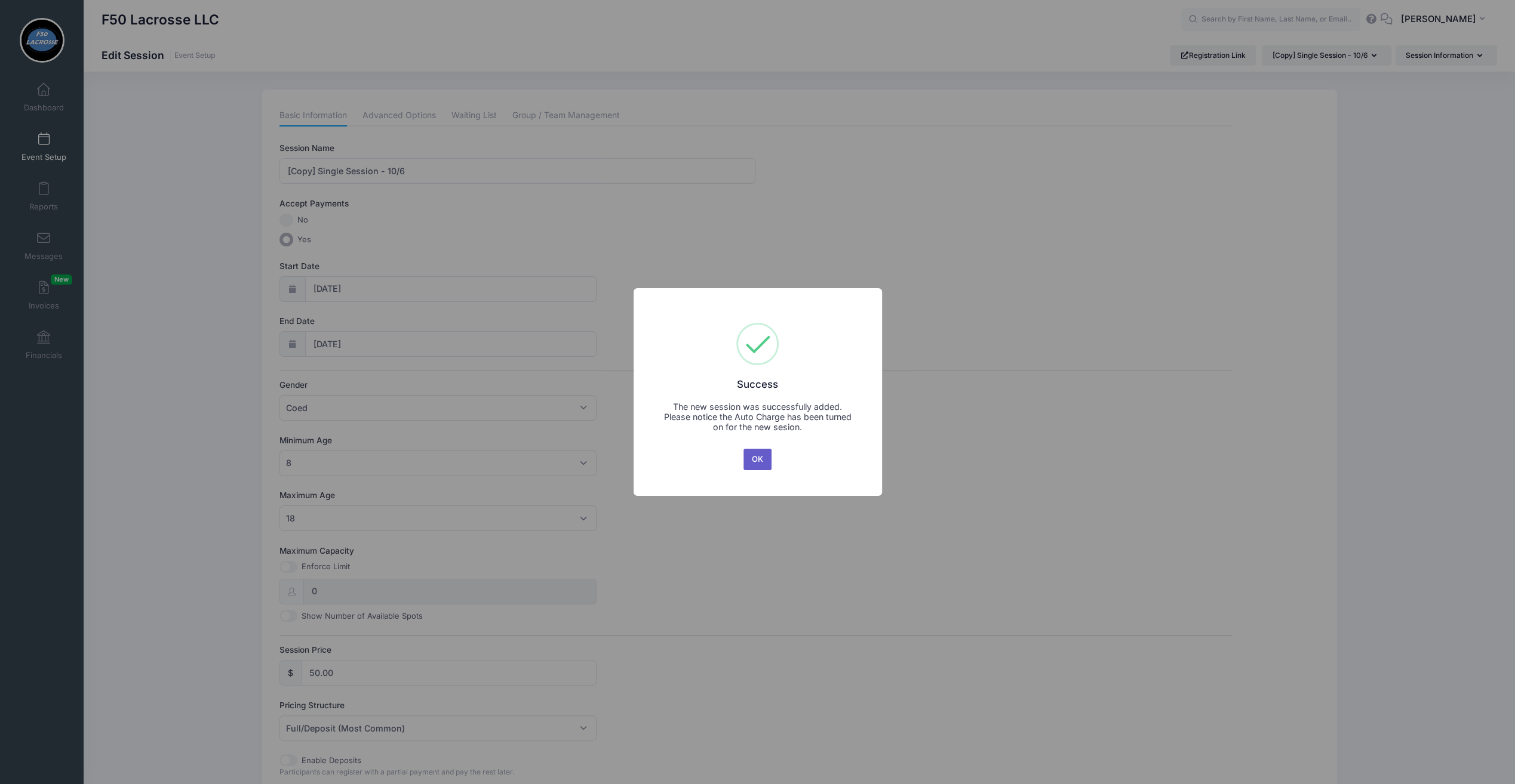
click at [762, 459] on button "OK" at bounding box center [758, 459] width 29 height 22
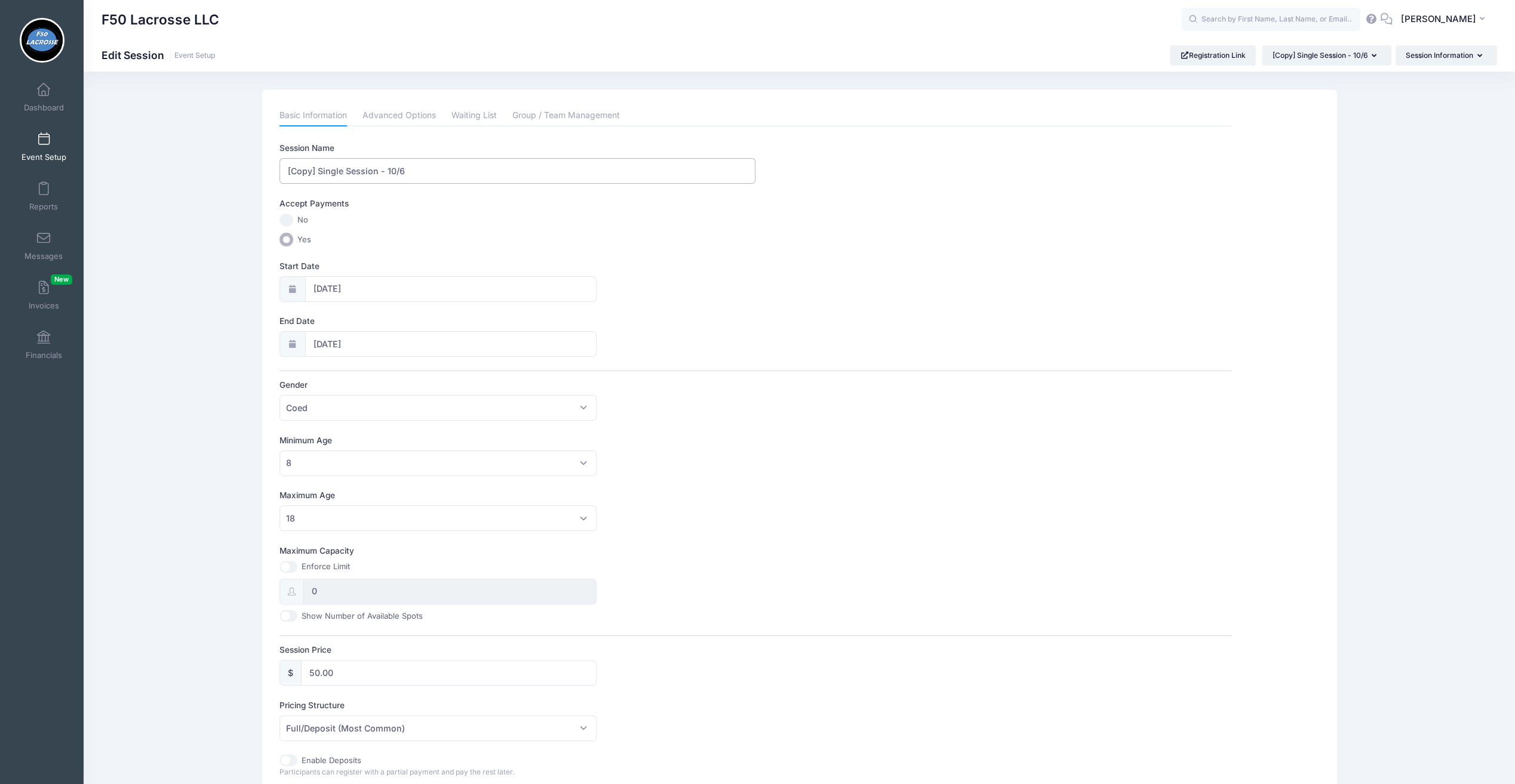
click at [316, 170] on input "[Copy] Single Session - 10/6" at bounding box center [517, 172] width 476 height 26
click at [379, 169] on input "Single Session - 10/6" at bounding box center [517, 172] width 476 height 26
type input "Single Session - 10/20"
click at [283, 341] on div at bounding box center [292, 344] width 26 height 26
click at [289, 341] on icon at bounding box center [292, 344] width 10 height 8
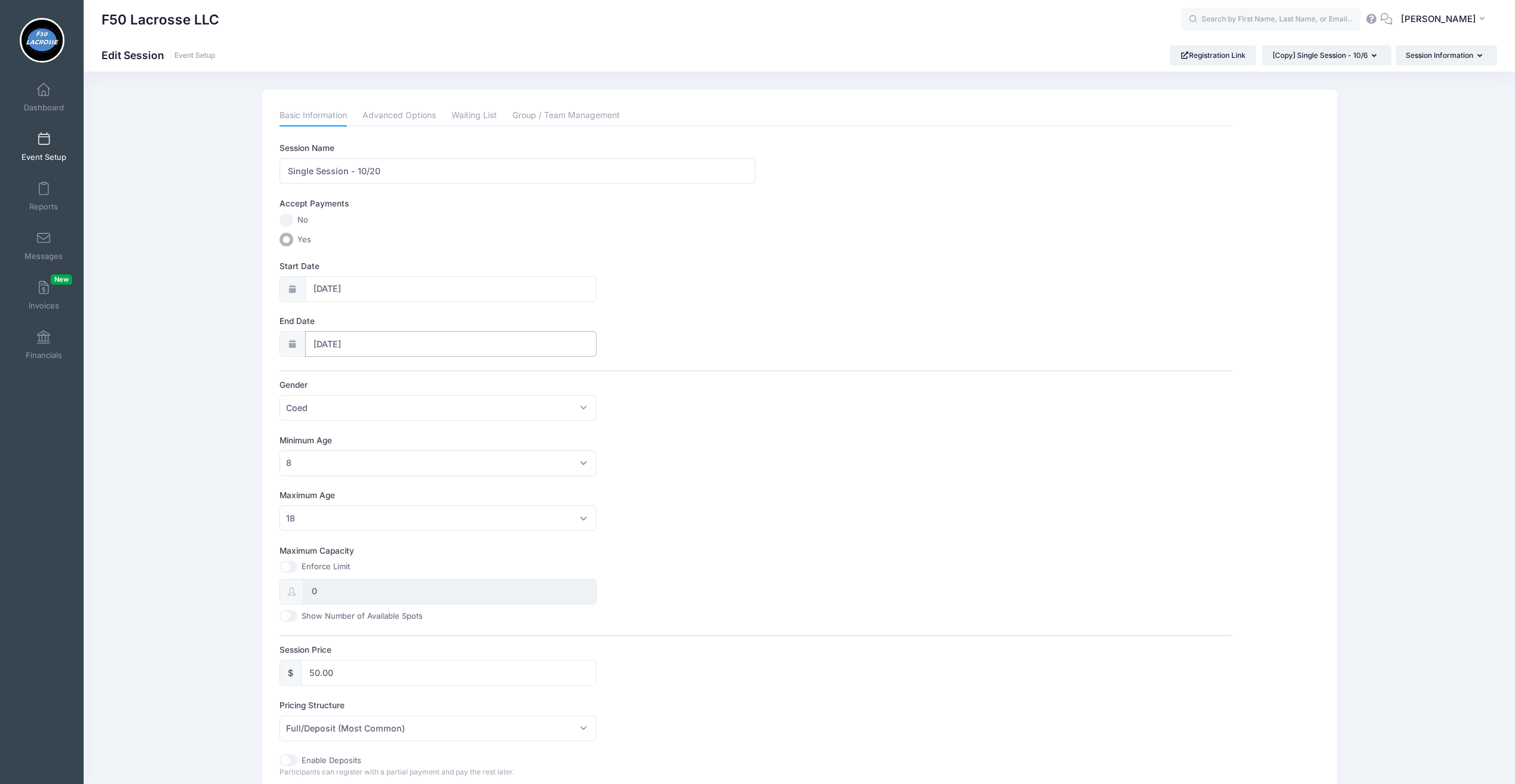
click at [328, 345] on input "10/07/2025" at bounding box center [451, 344] width 291 height 26
click at [343, 492] on span "20" at bounding box center [344, 483] width 22 height 22
click at [333, 348] on input "10/20/2025" at bounding box center [451, 344] width 291 height 26
click at [367, 480] on span "21" at bounding box center [367, 483] width 22 height 22
type input "10/21/2025"
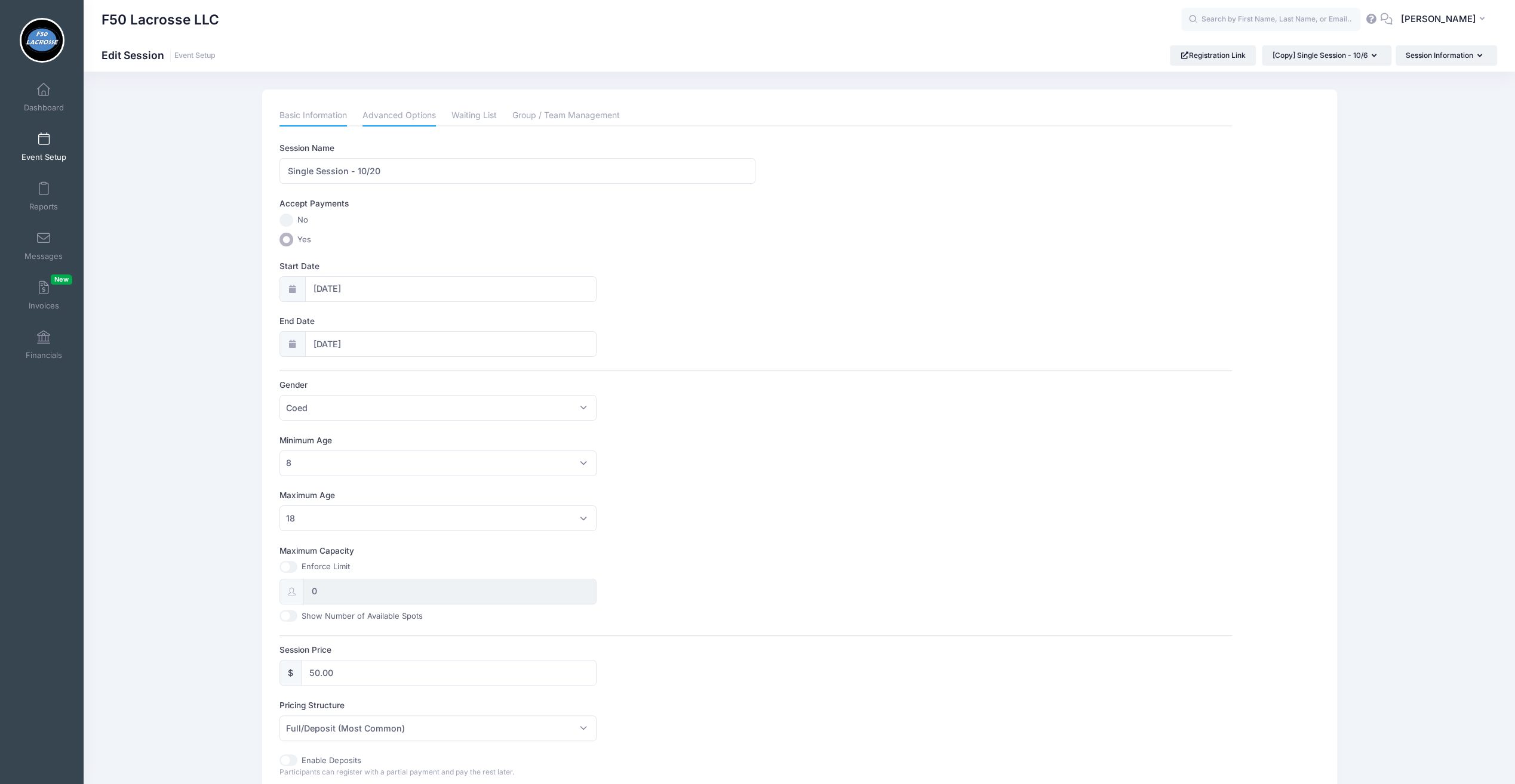
click at [398, 122] on link "Advanced Options" at bounding box center [399, 115] width 74 height 22
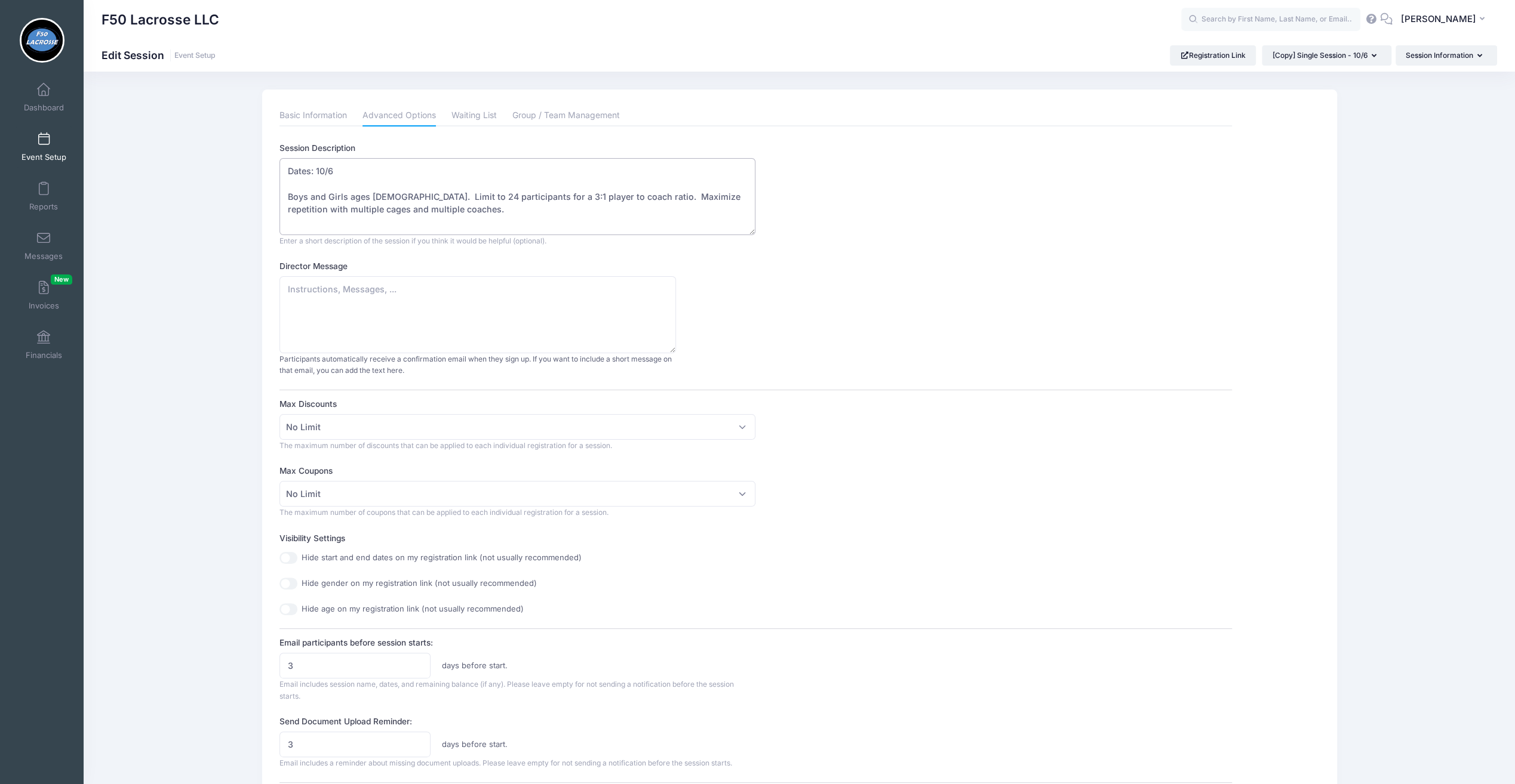
click at [351, 170] on textarea "Dates: 10/6 Boys and Girls ages 8-18. Limit to 24 participants for a 3:1 player…" at bounding box center [517, 197] width 476 height 77
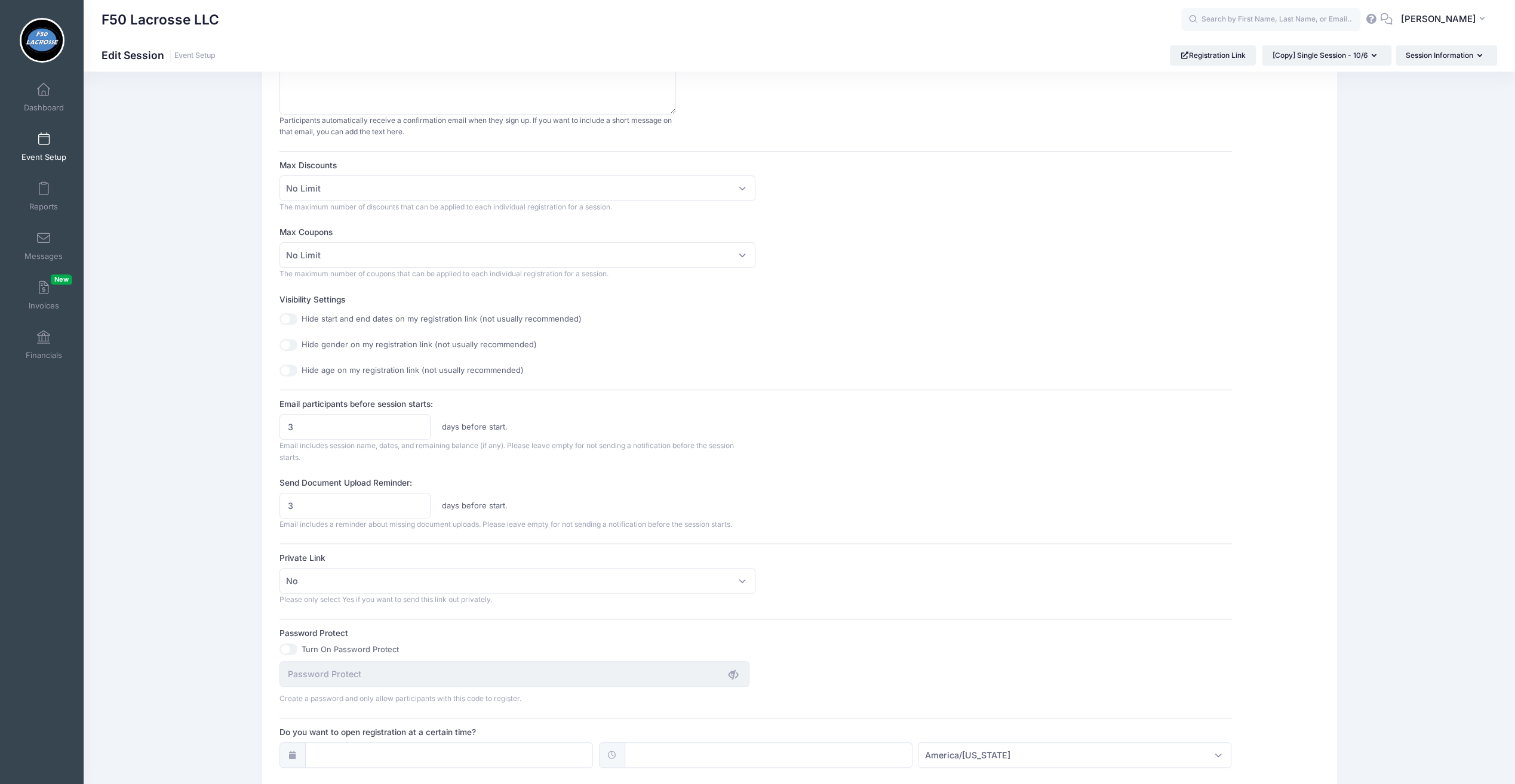
scroll to position [477, 0]
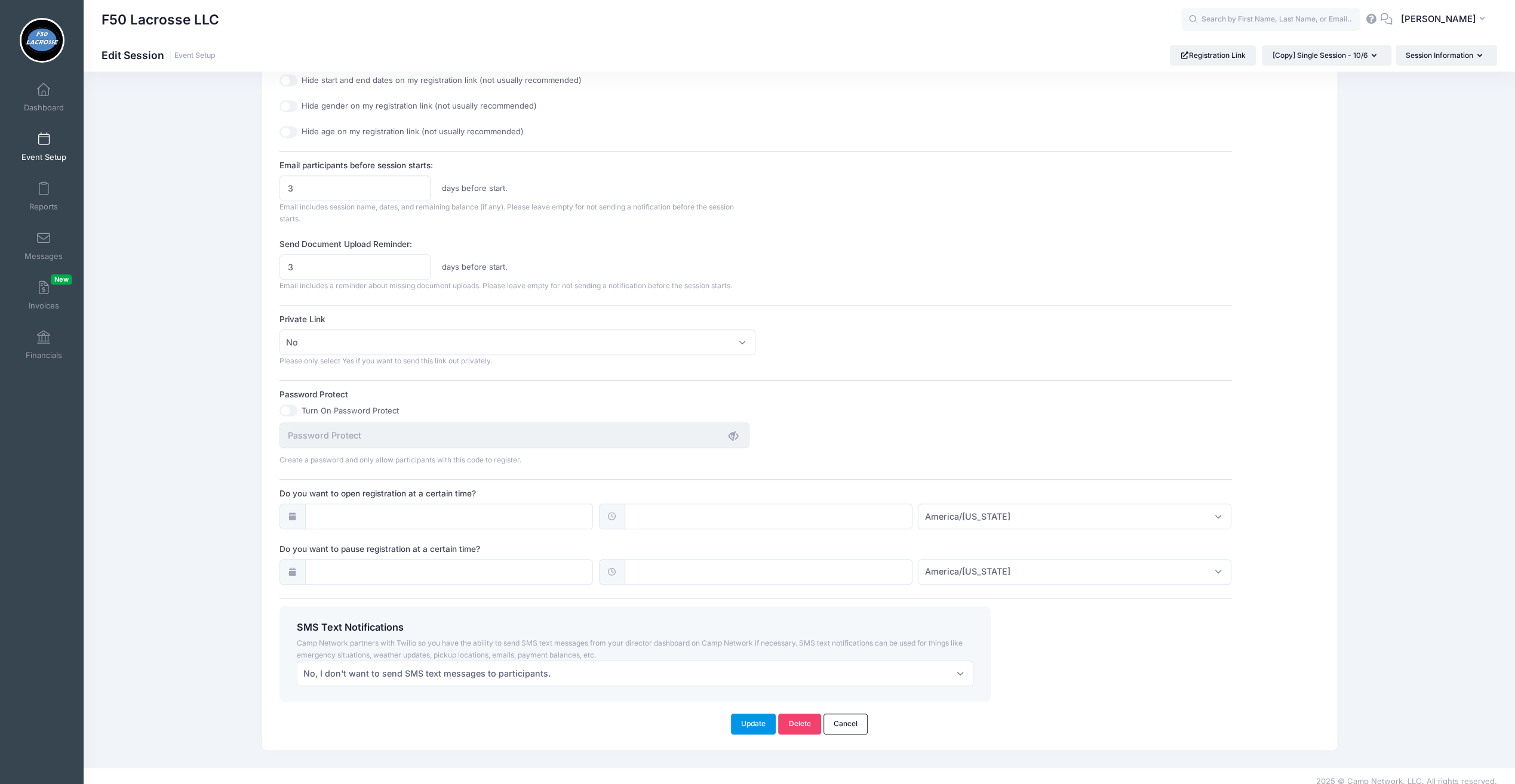
type textarea "Dates: 10/20 Boys and Girls ages 8-18. Limit to 24 participants for a 3:1 playe…"
click at [753, 720] on button "Update" at bounding box center [753, 723] width 45 height 20
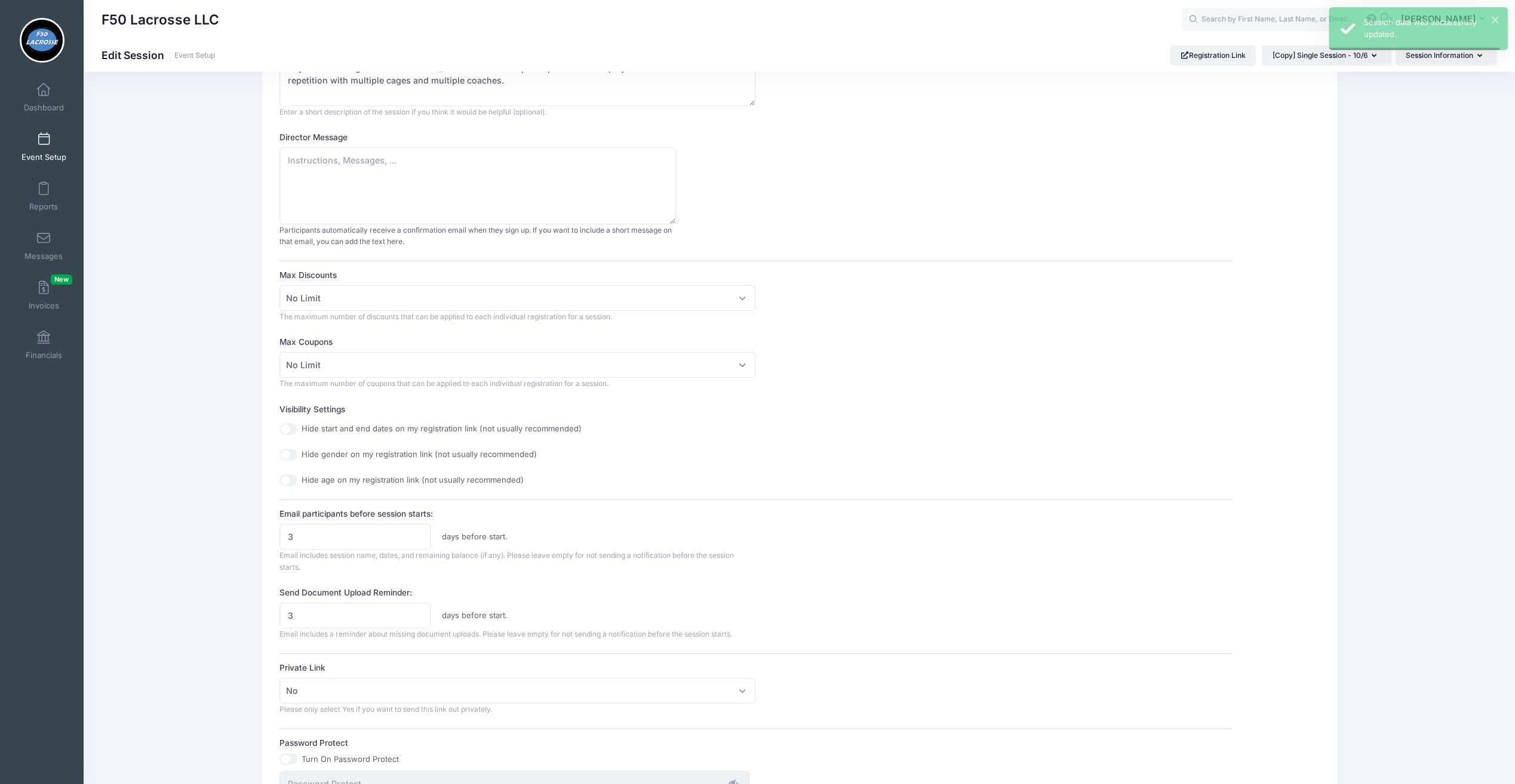
scroll to position [0, 0]
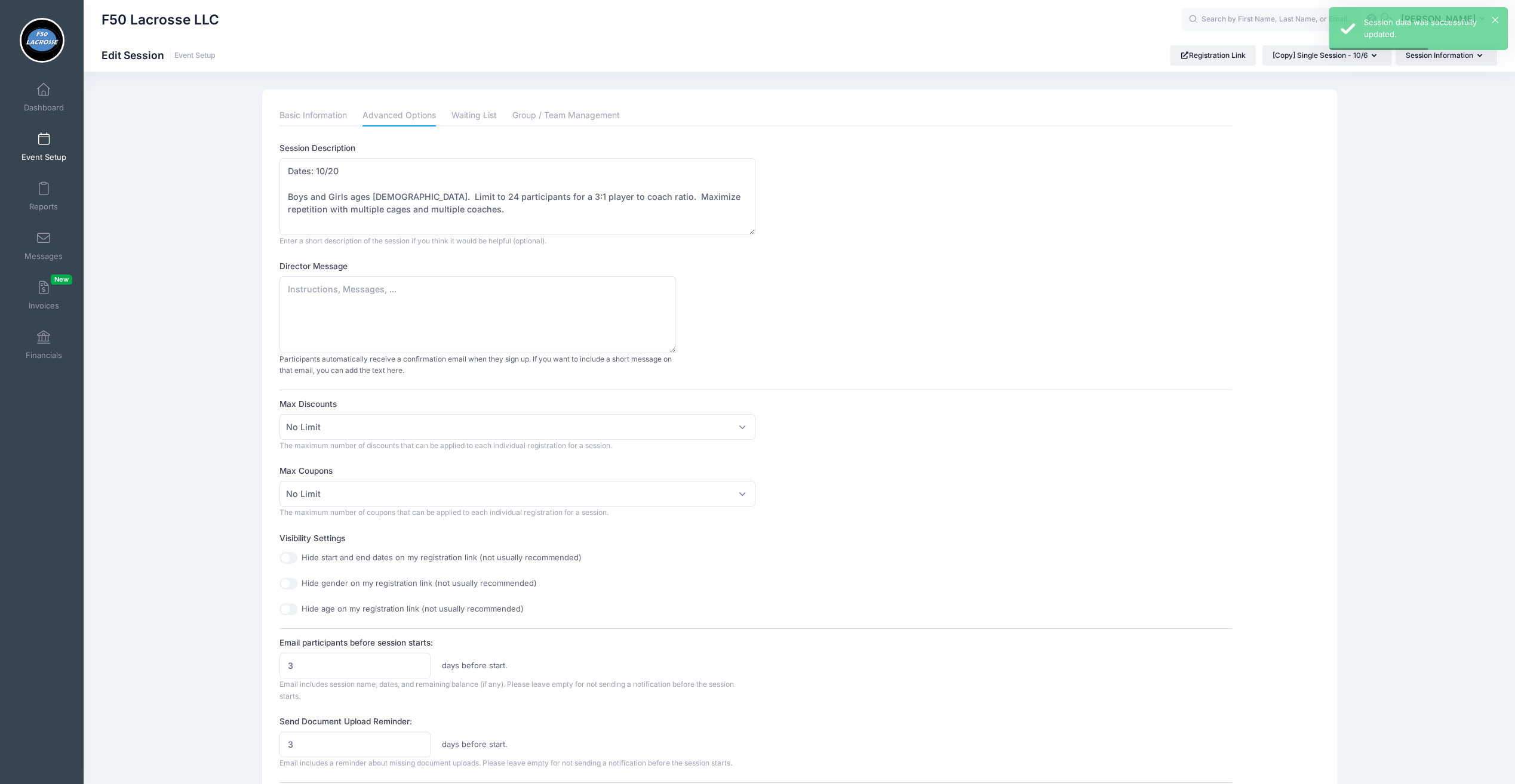
click at [43, 139] on span at bounding box center [43, 139] width 0 height 13
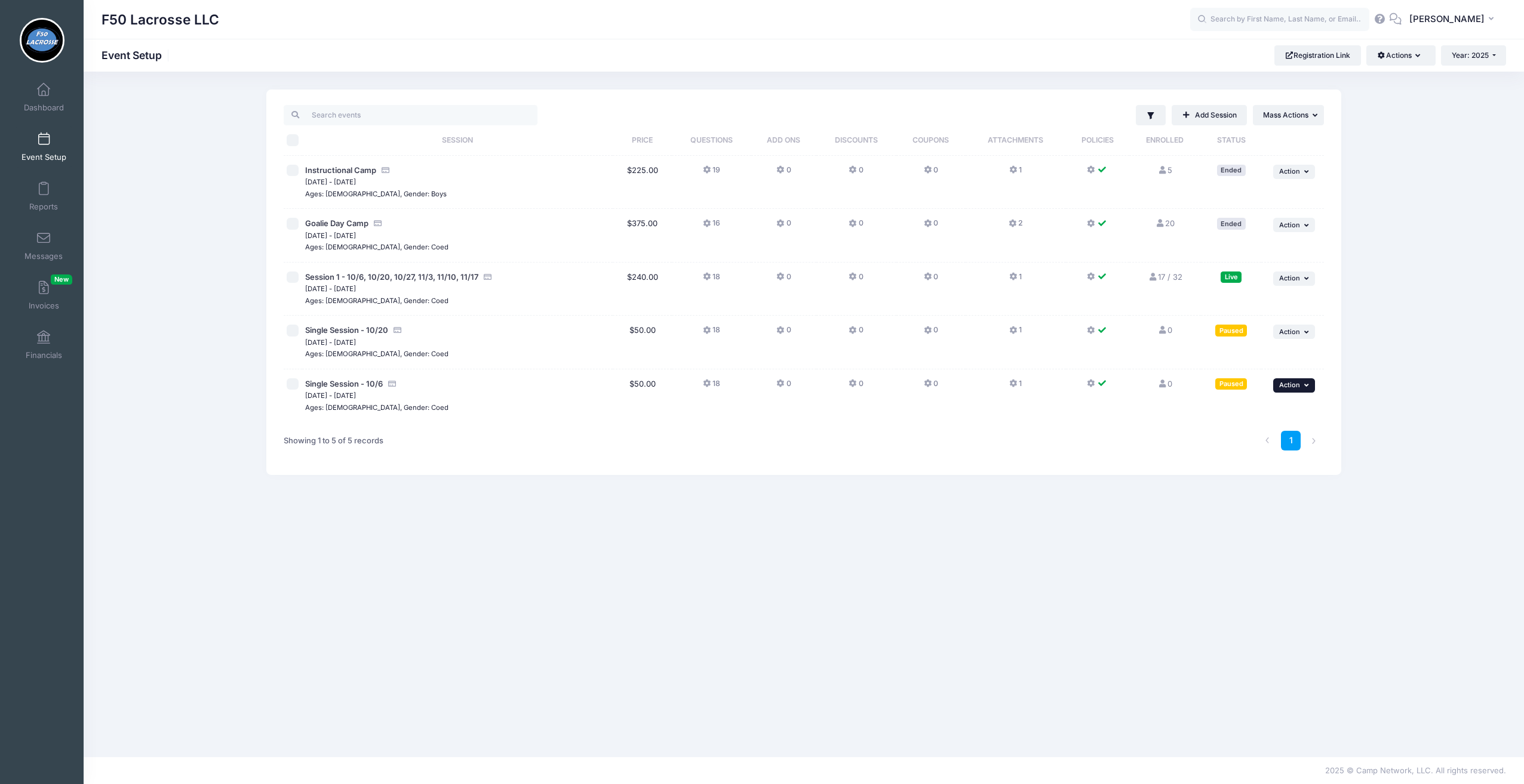
click at [1289, 382] on span "Action" at bounding box center [1289, 386] width 21 height 9
click at [1245, 459] on link "Duplicate Session" at bounding box center [1255, 457] width 108 height 23
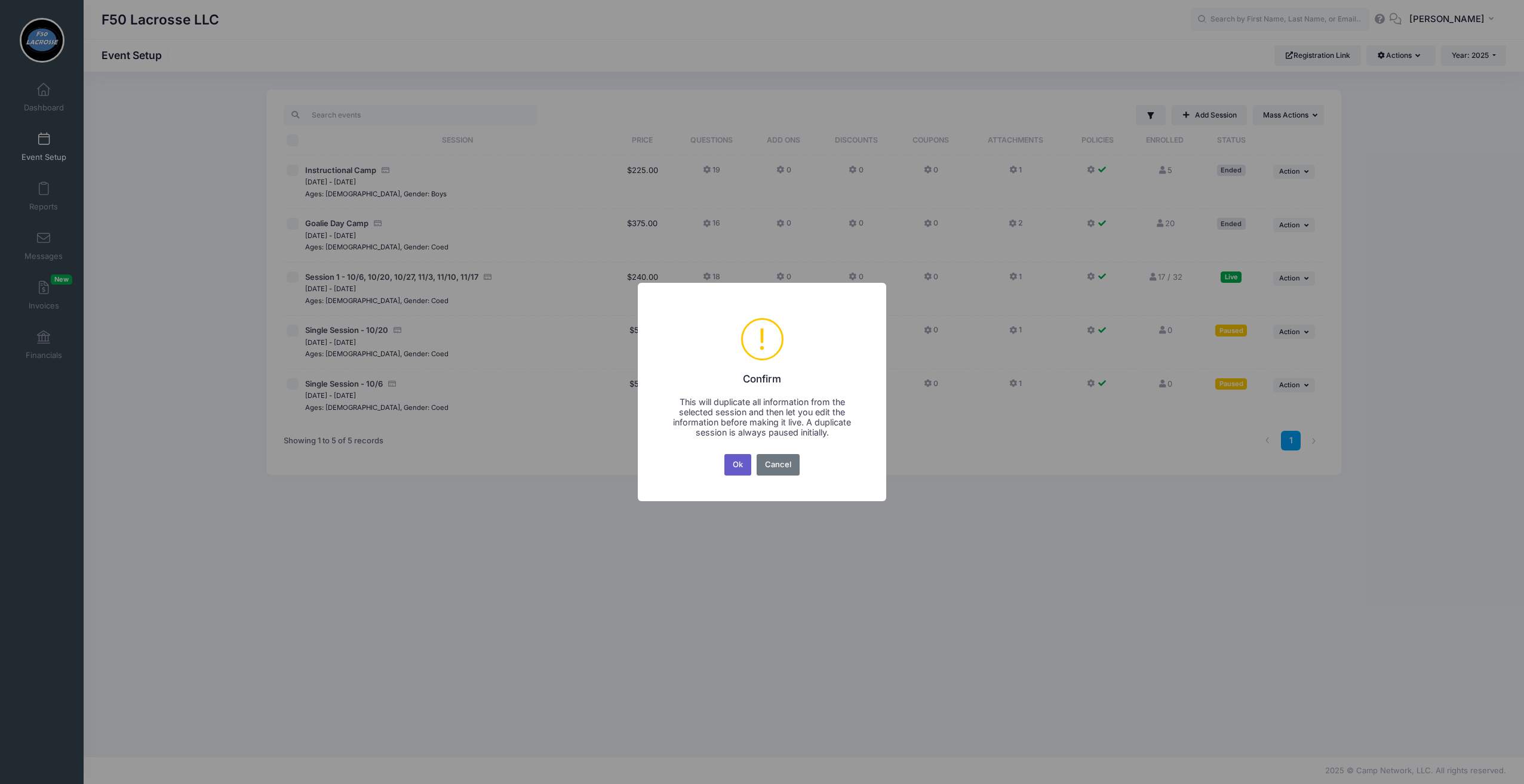
click at [743, 469] on button "Ok" at bounding box center [738, 464] width 28 height 22
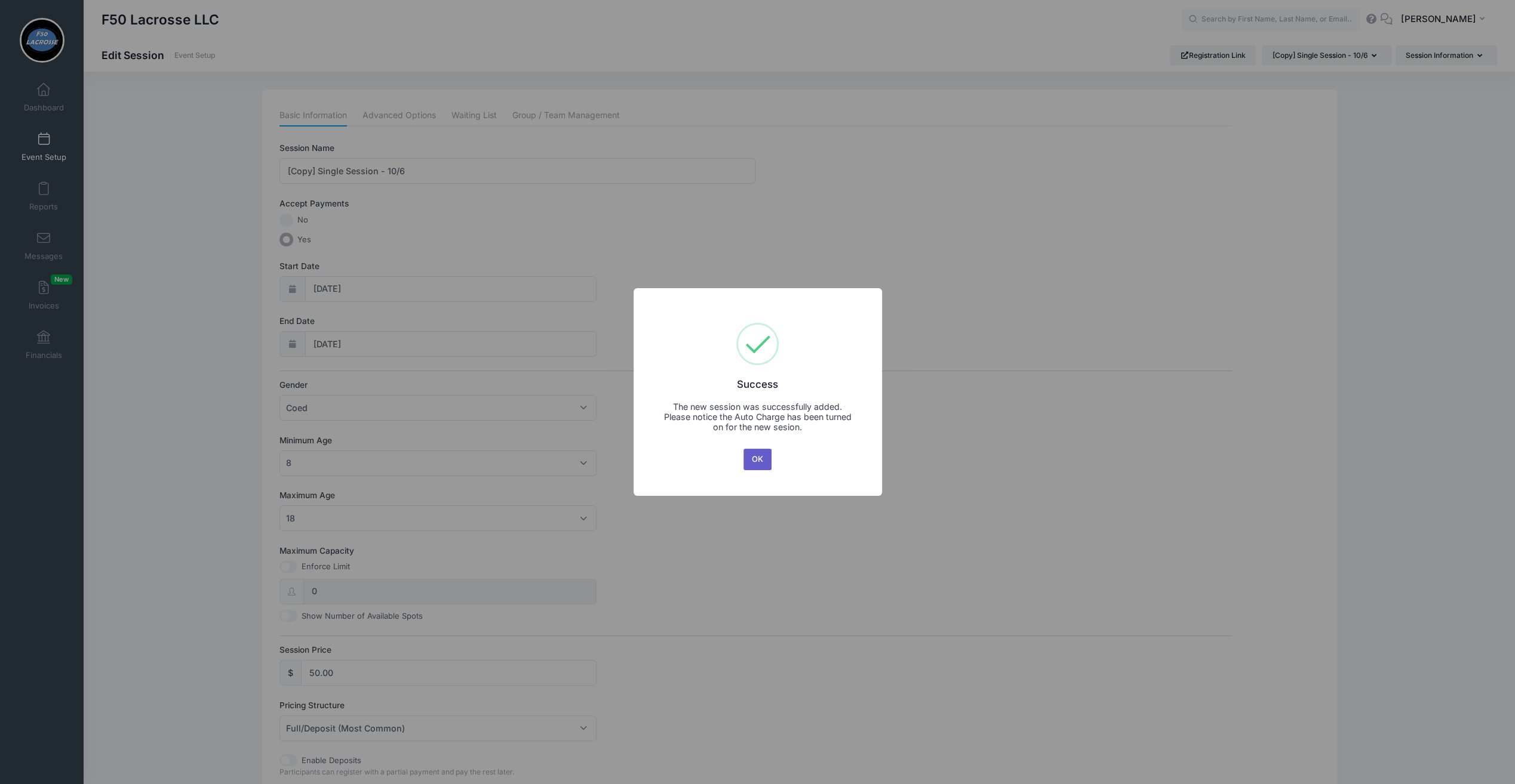
click at [761, 465] on button "OK" at bounding box center [758, 459] width 29 height 22
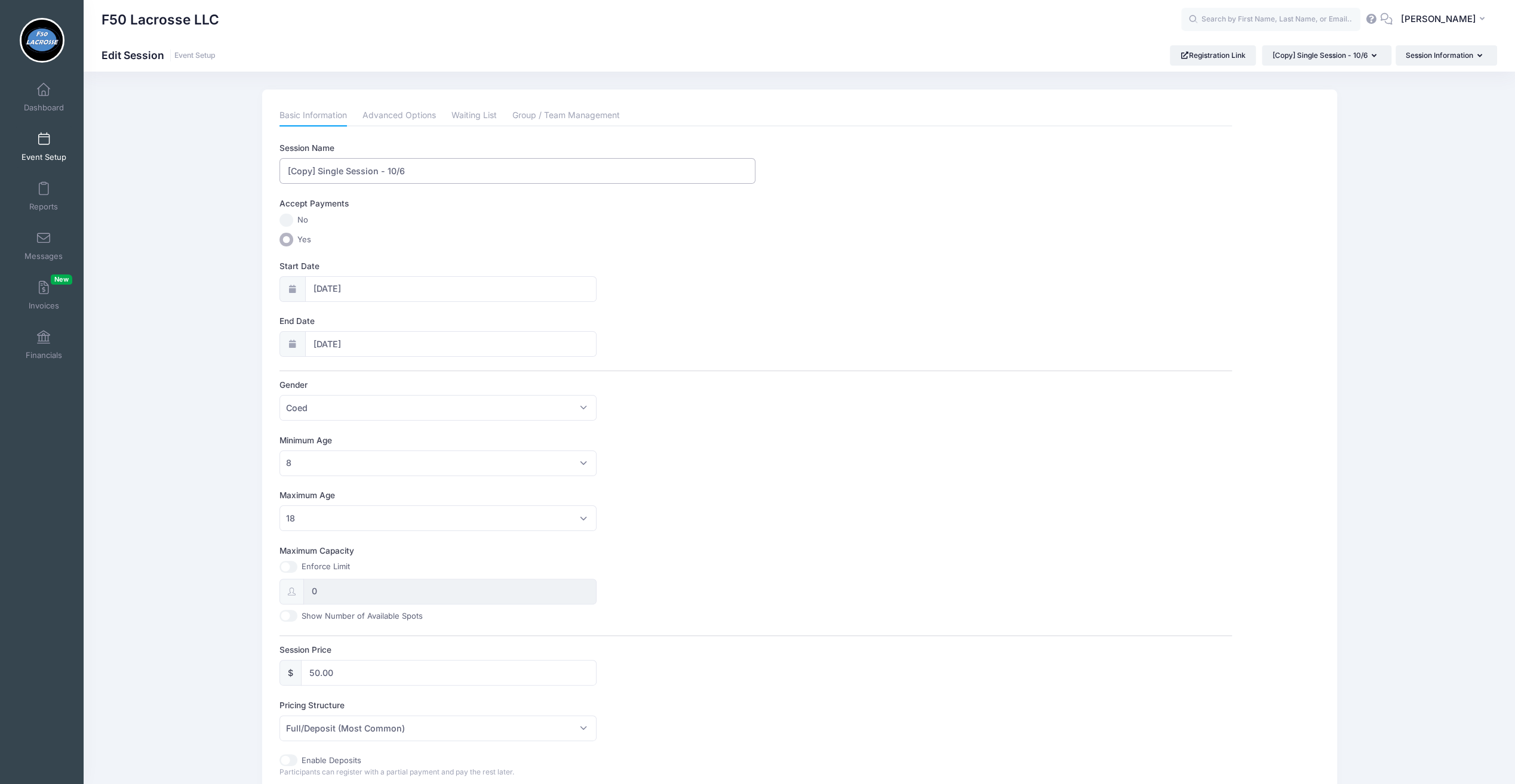
drag, startPoint x: 317, startPoint y: 169, endPoint x: 280, endPoint y: 171, distance: 37.1
click at [280, 171] on input "[Copy] Single Session - 10/6" at bounding box center [517, 172] width 476 height 26
click at [380, 170] on input "Single Session - 10/6" at bounding box center [517, 172] width 476 height 26
type input "Single Session - 10/27"
click at [328, 348] on body "Processing Request Please wait... Processing Request Please wait... Processing …" at bounding box center [758, 392] width 1515 height 784
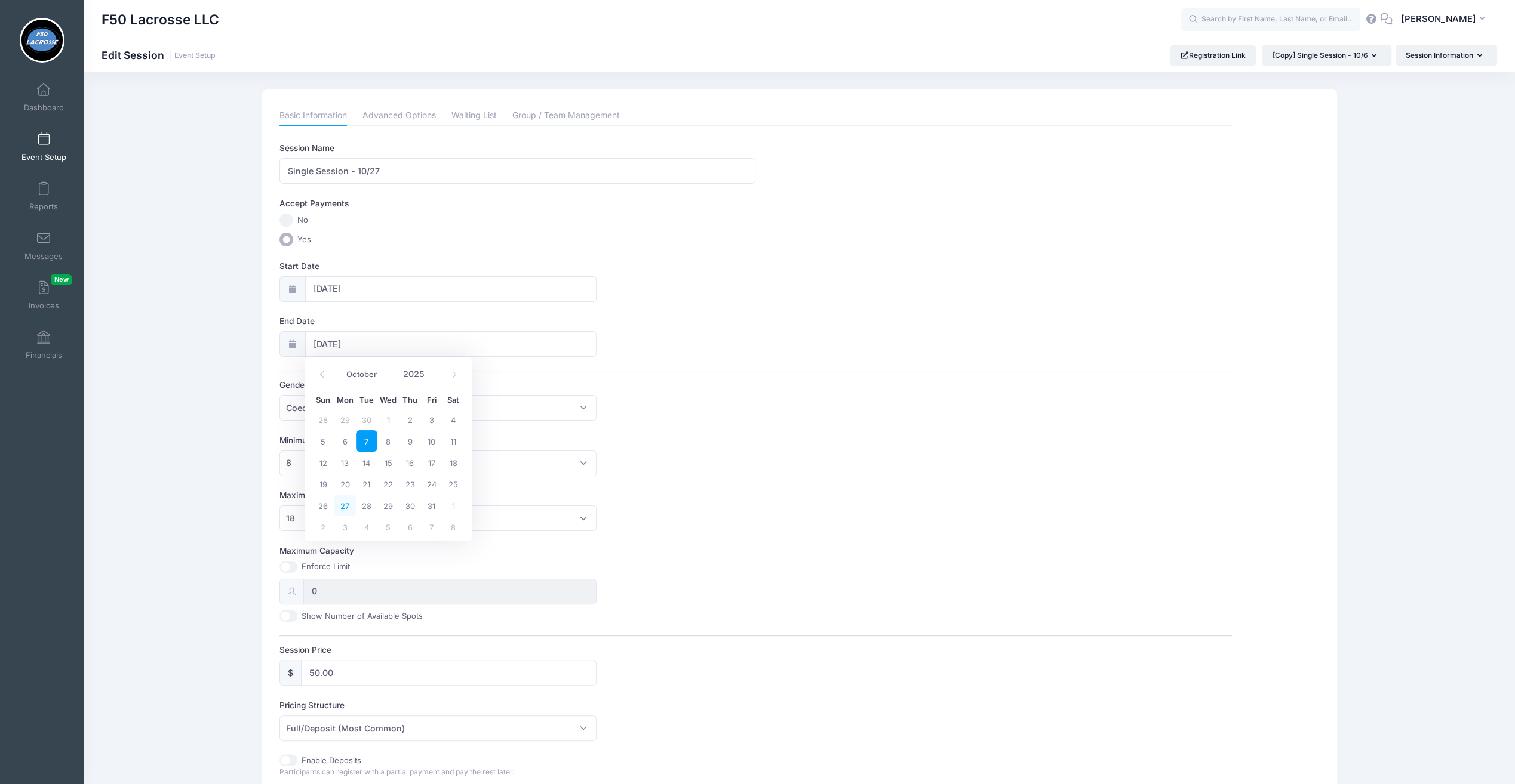
click at [350, 502] on span "27" at bounding box center [344, 505] width 22 height 22
click at [335, 347] on input "10/27/2025" at bounding box center [451, 344] width 291 height 26
click at [368, 502] on span "28" at bounding box center [367, 505] width 22 height 22
type input "10/28/2025"
click at [408, 122] on link "Advanced Options" at bounding box center [399, 115] width 74 height 22
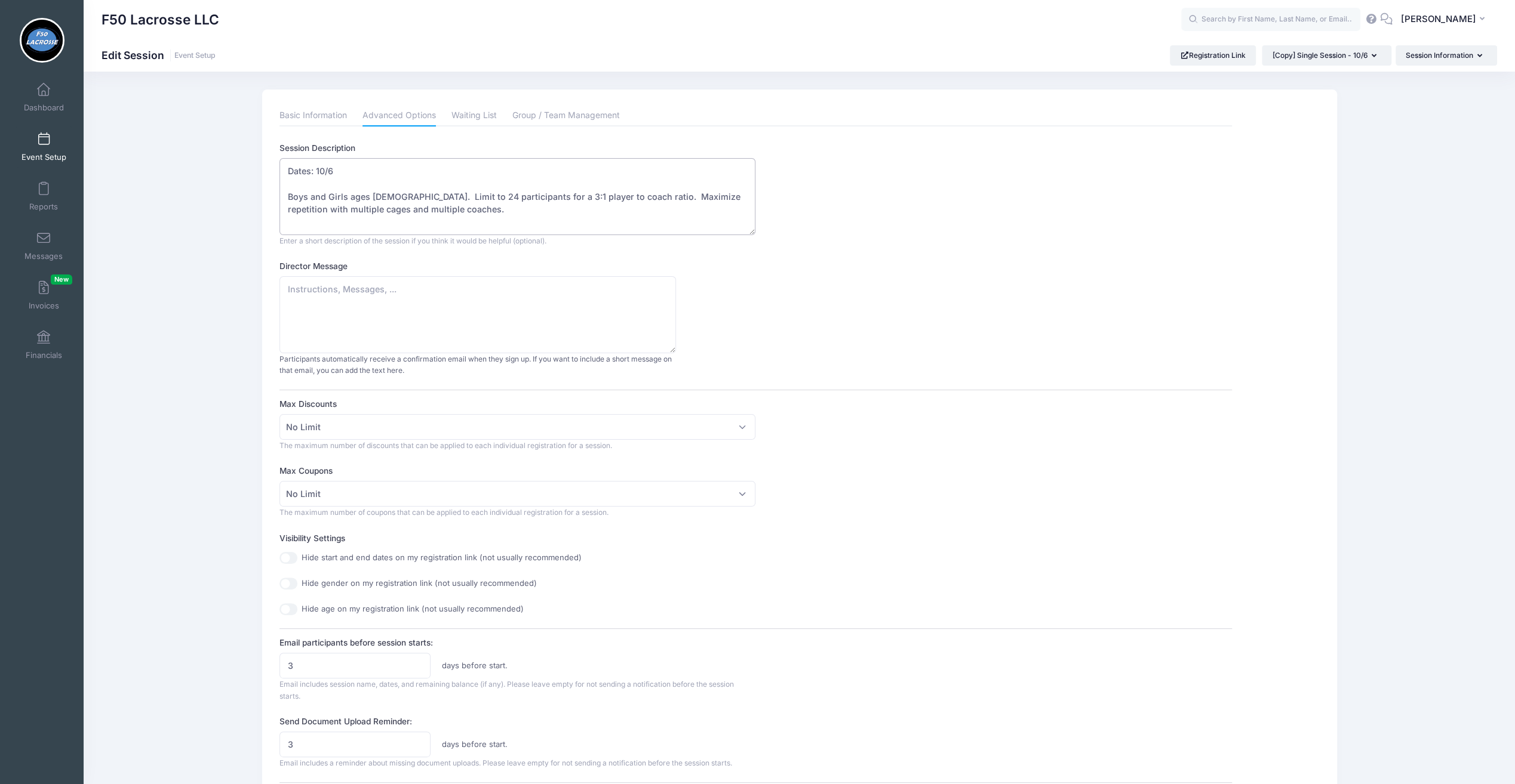
click at [360, 173] on textarea "Dates: 10/6 Boys and Girls ages 8-18. Limit to 24 participants for a 3:1 player…" at bounding box center [517, 197] width 476 height 77
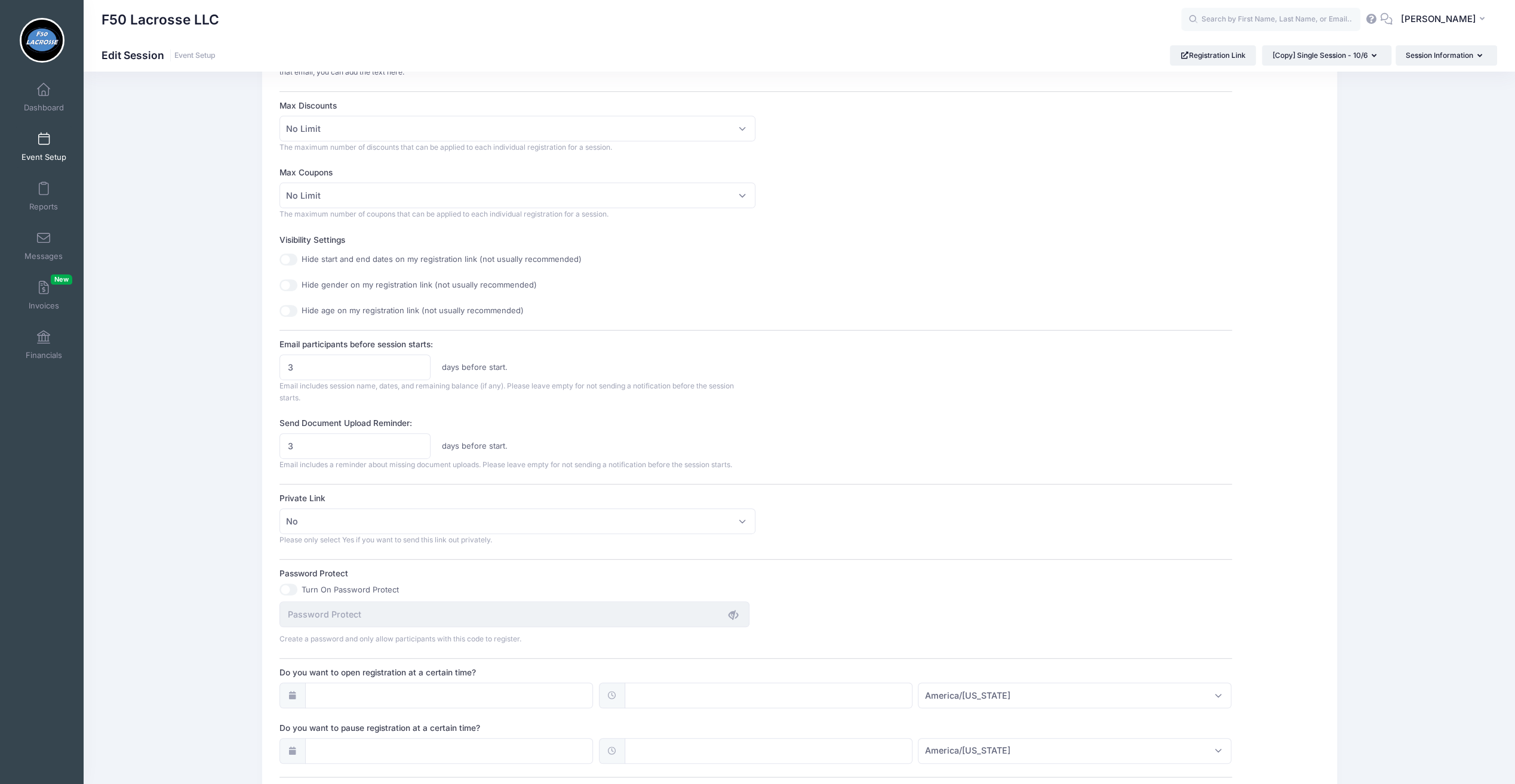
scroll to position [483, 0]
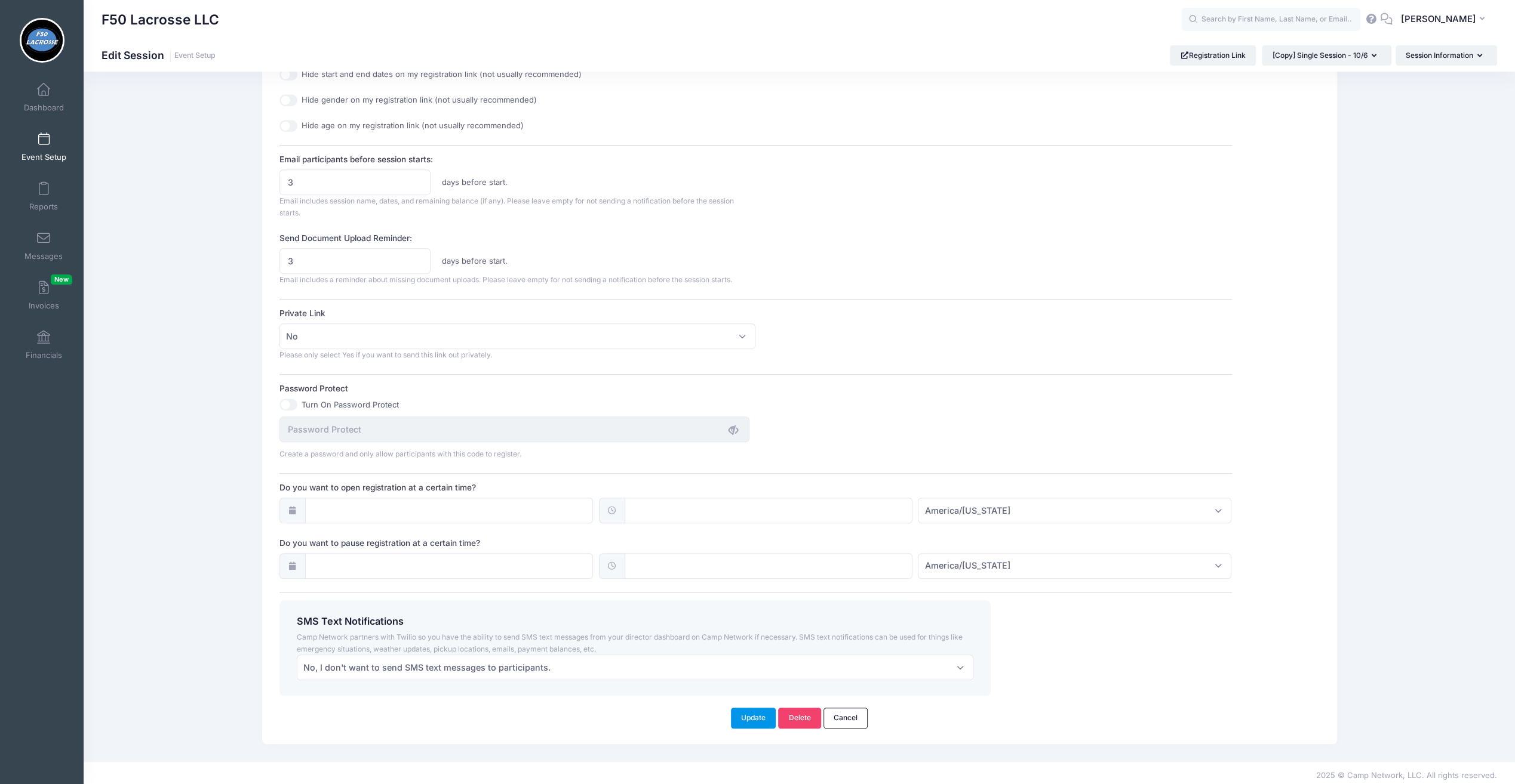
type textarea "Dates: 10/27 Boys and Girls ages 8-18. Limit to 24 participants for a 3:1 playe…"
click at [749, 714] on button "Update" at bounding box center [753, 717] width 45 height 20
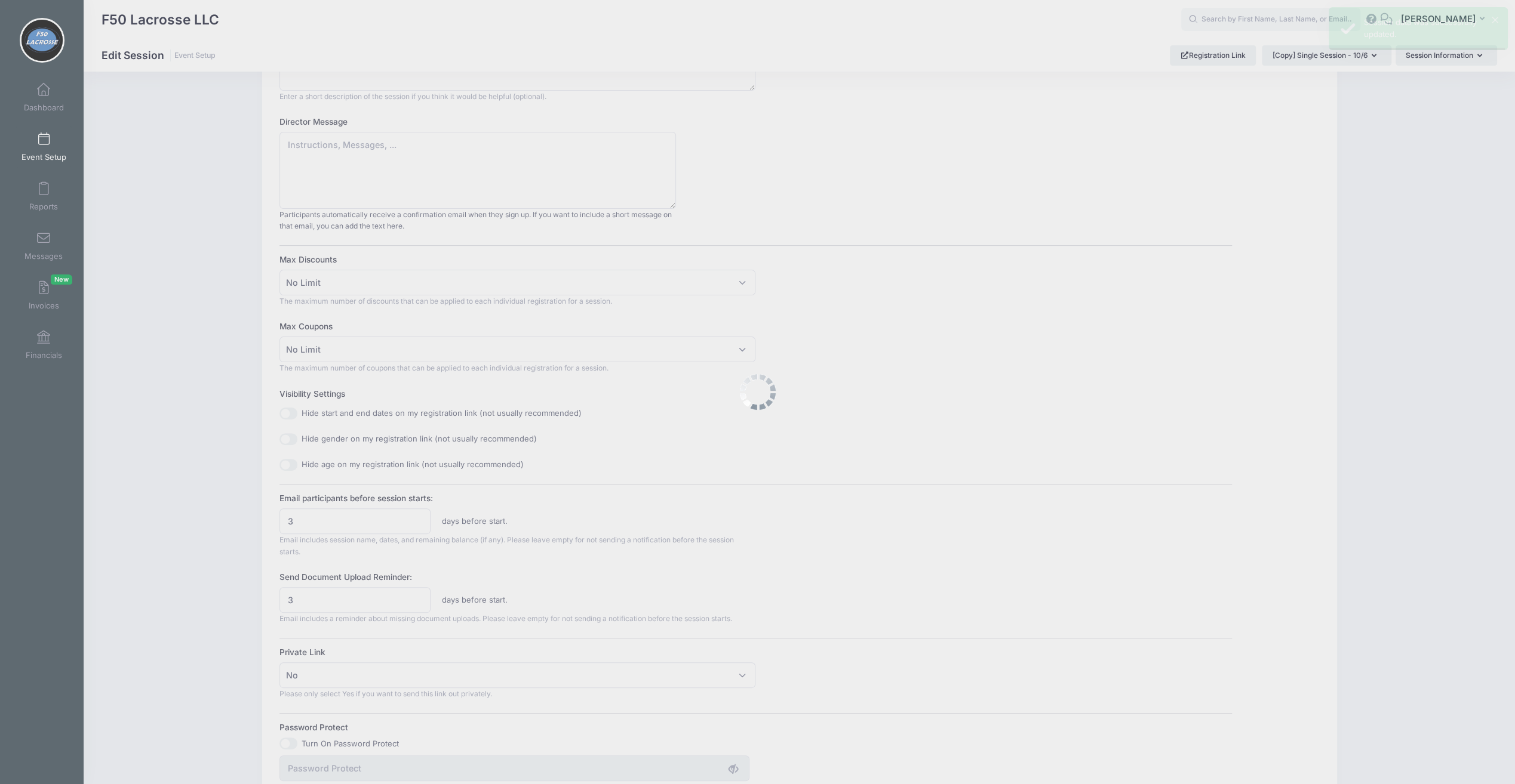
scroll to position [0, 0]
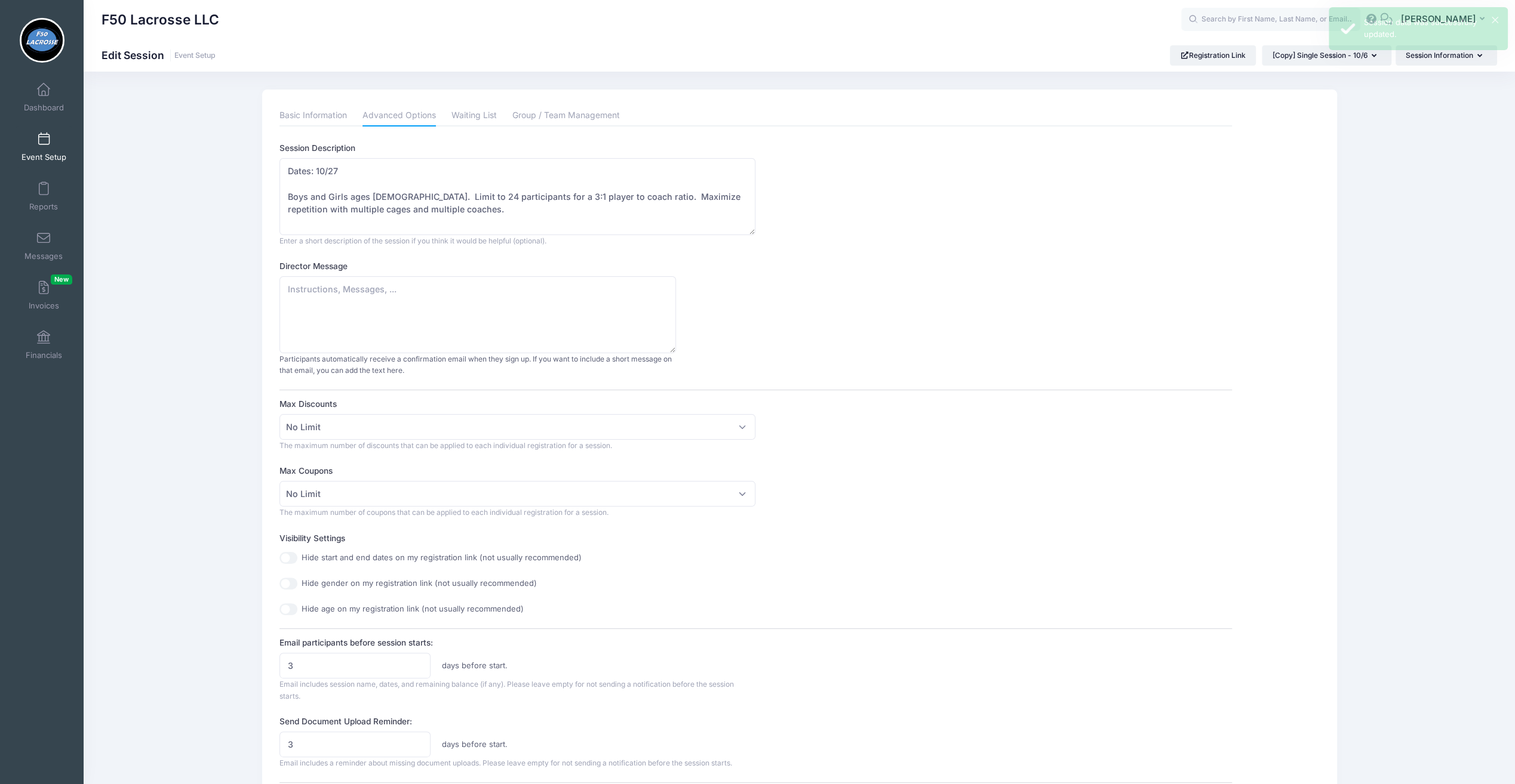
click at [43, 145] on span at bounding box center [43, 139] width 0 height 13
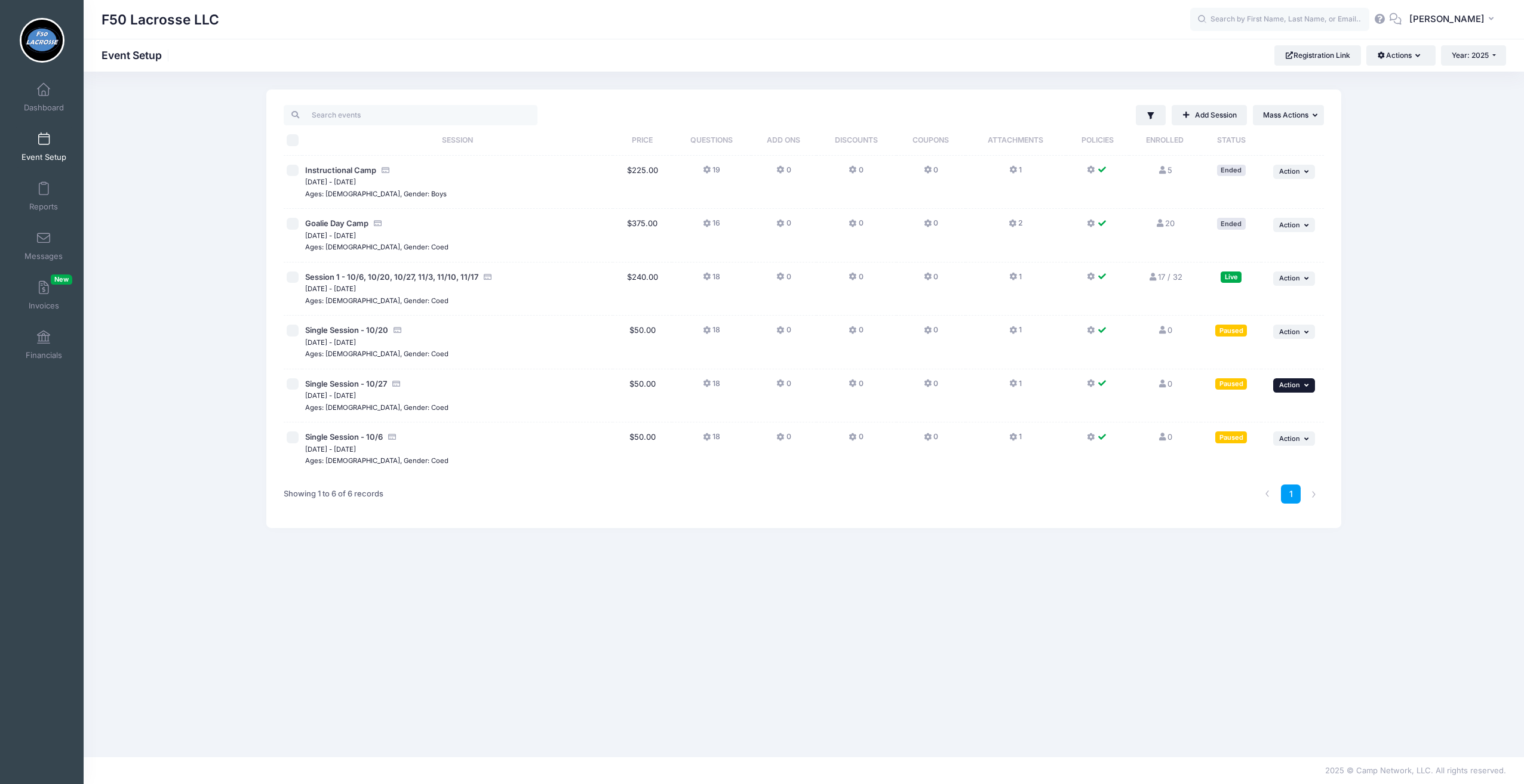
click at [1283, 387] on span "Action" at bounding box center [1289, 386] width 21 height 9
click at [1236, 460] on link "Duplicate Session" at bounding box center [1255, 457] width 108 height 23
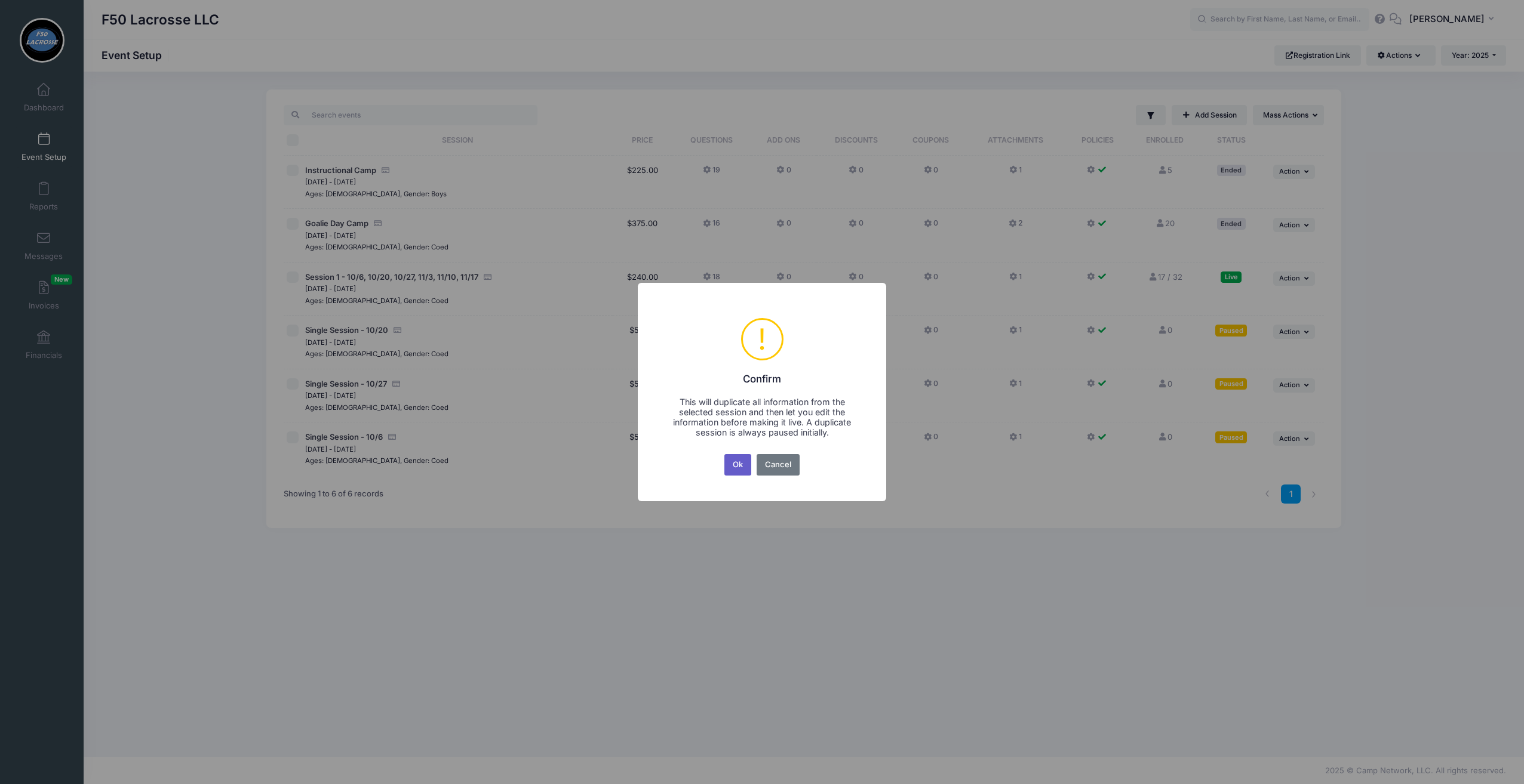
click at [738, 467] on button "Ok" at bounding box center [738, 464] width 28 height 22
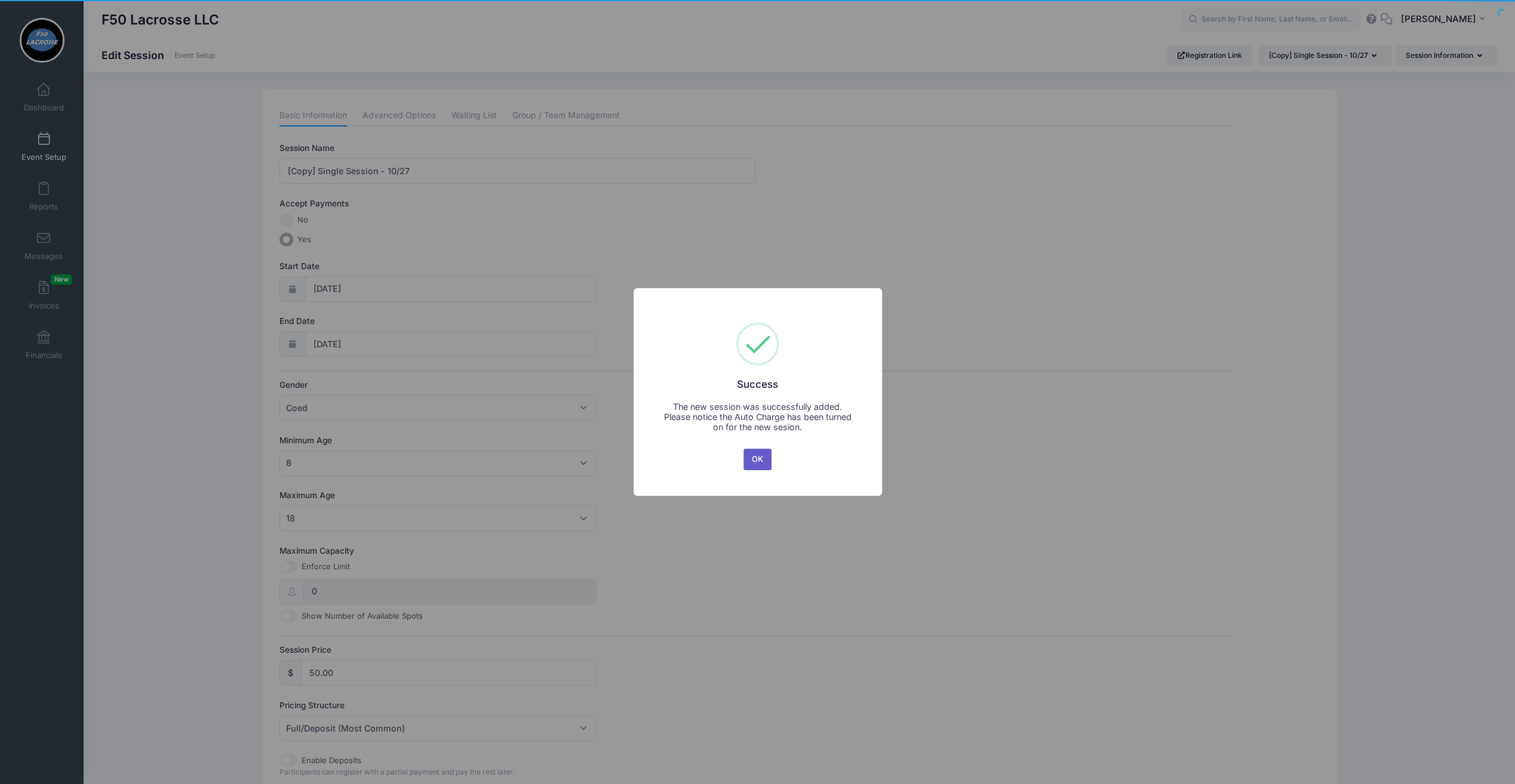
click at [765, 457] on button "OK" at bounding box center [758, 459] width 29 height 22
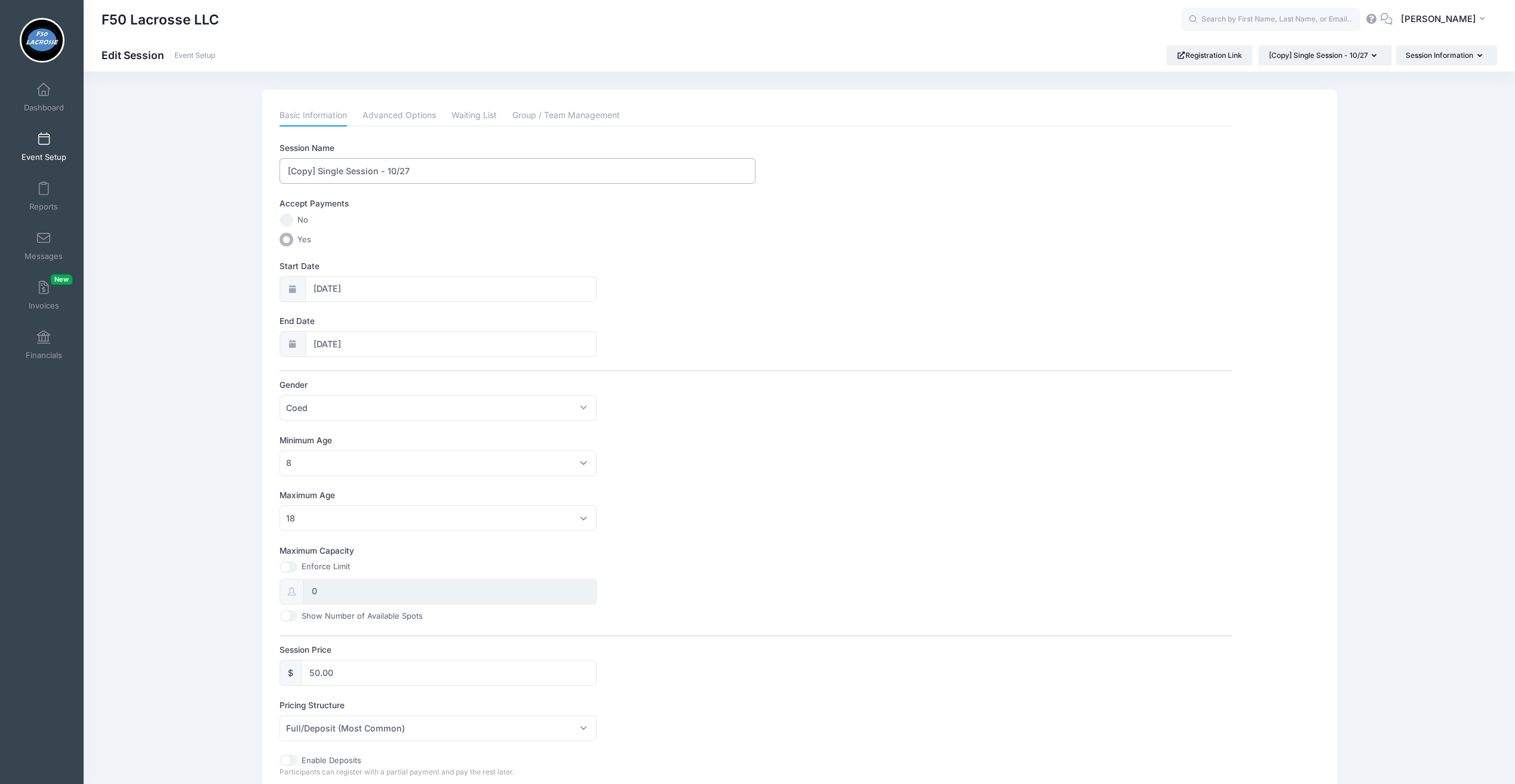
click at [317, 165] on input "[Copy] Single Session - 10/27" at bounding box center [517, 172] width 476 height 26
click at [364, 168] on input "Single Session - 10/27" at bounding box center [517, 172] width 476 height 26
click at [391, 174] on input "Single Session - 11/27" at bounding box center [517, 172] width 476 height 26
type input "Single Session - 11/3"
click at [328, 345] on body "Processing Request Please wait... Processing Request Please wait... Processing …" at bounding box center [758, 392] width 1515 height 784
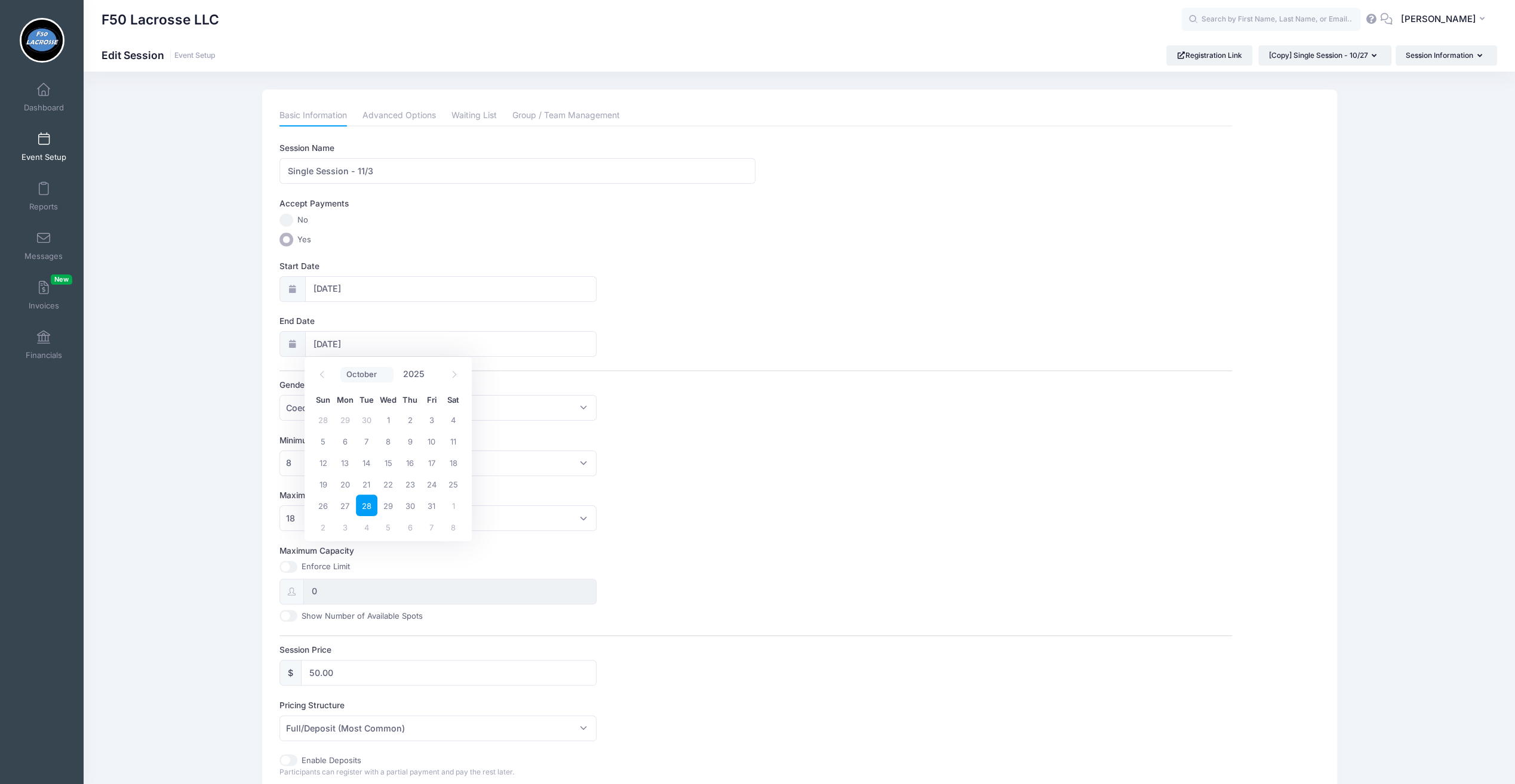
click at [379, 379] on select "January February March April May June July August September October November De…" at bounding box center [367, 375] width 53 height 16
select select "10"
click at [341, 367] on select "January February March April May June July August September October November De…" at bounding box center [367, 375] width 53 height 16
click at [364, 439] on span "4" at bounding box center [367, 441] width 22 height 22
type input "11/04/2025"
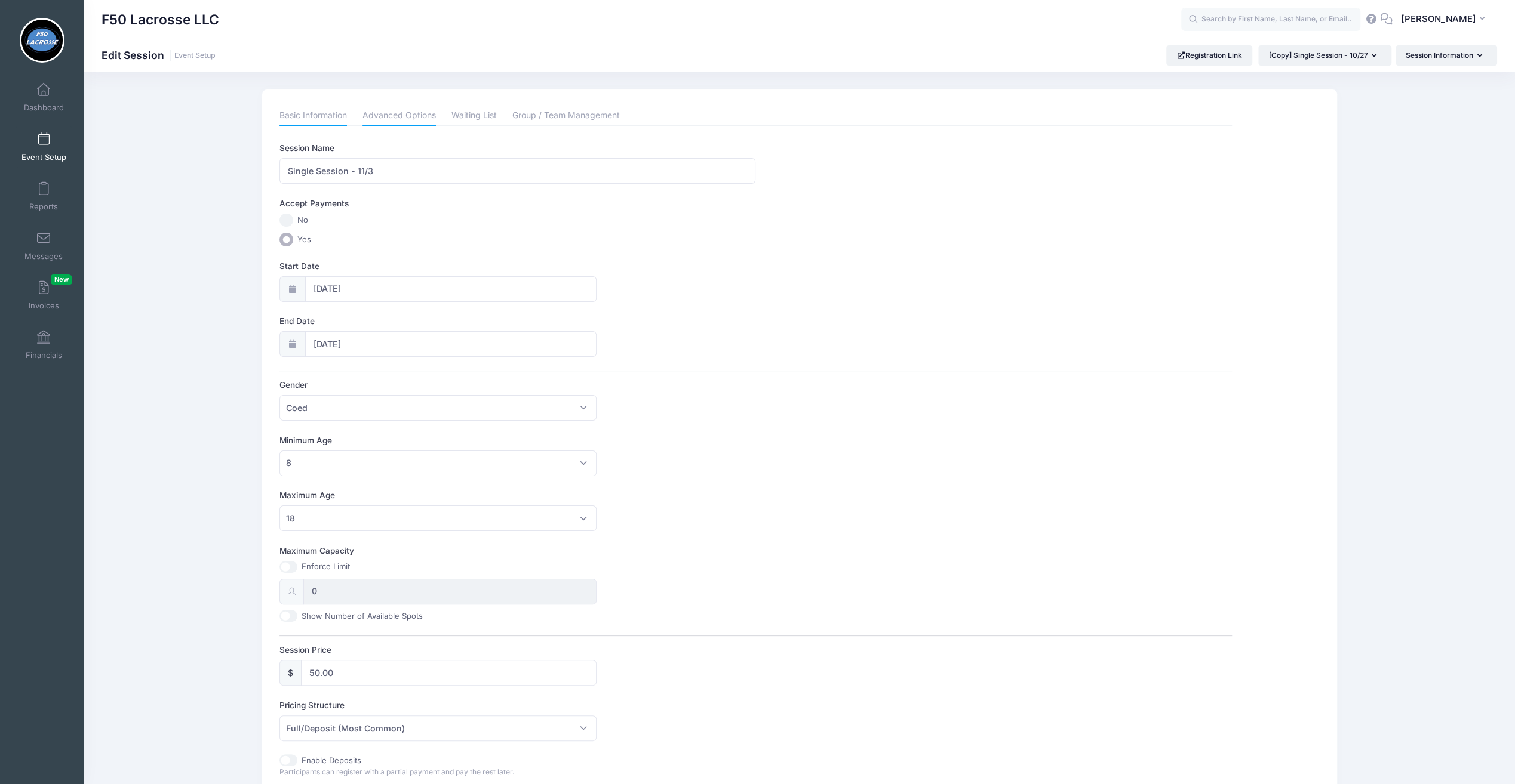
click at [397, 120] on link "Advanced Options" at bounding box center [399, 115] width 74 height 22
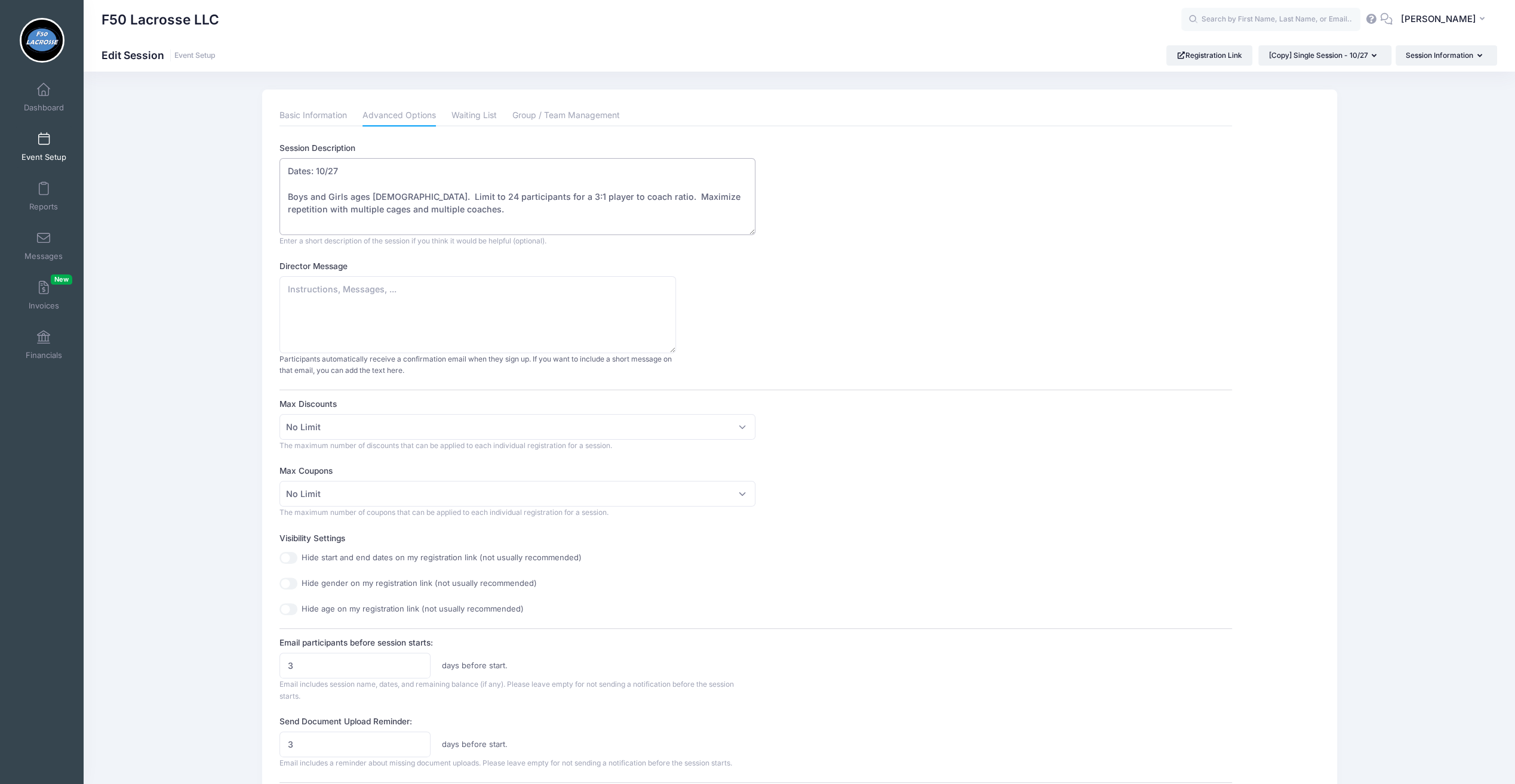
click at [373, 165] on textarea "Dates: 10/27 Boys and Girls ages 8-18. Limit to 24 participants for a 3:1 playe…" at bounding box center [517, 197] width 476 height 77
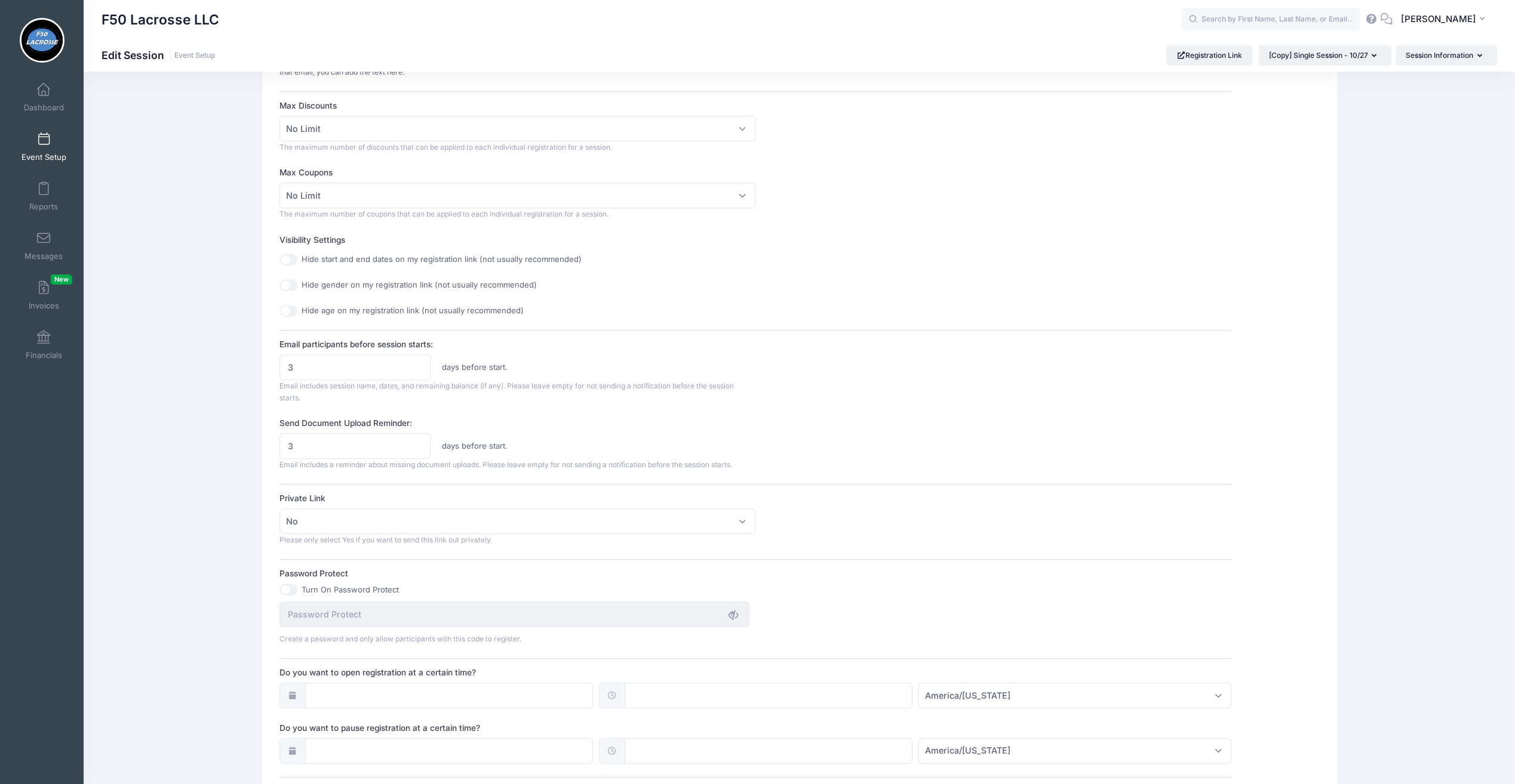
scroll to position [483, 0]
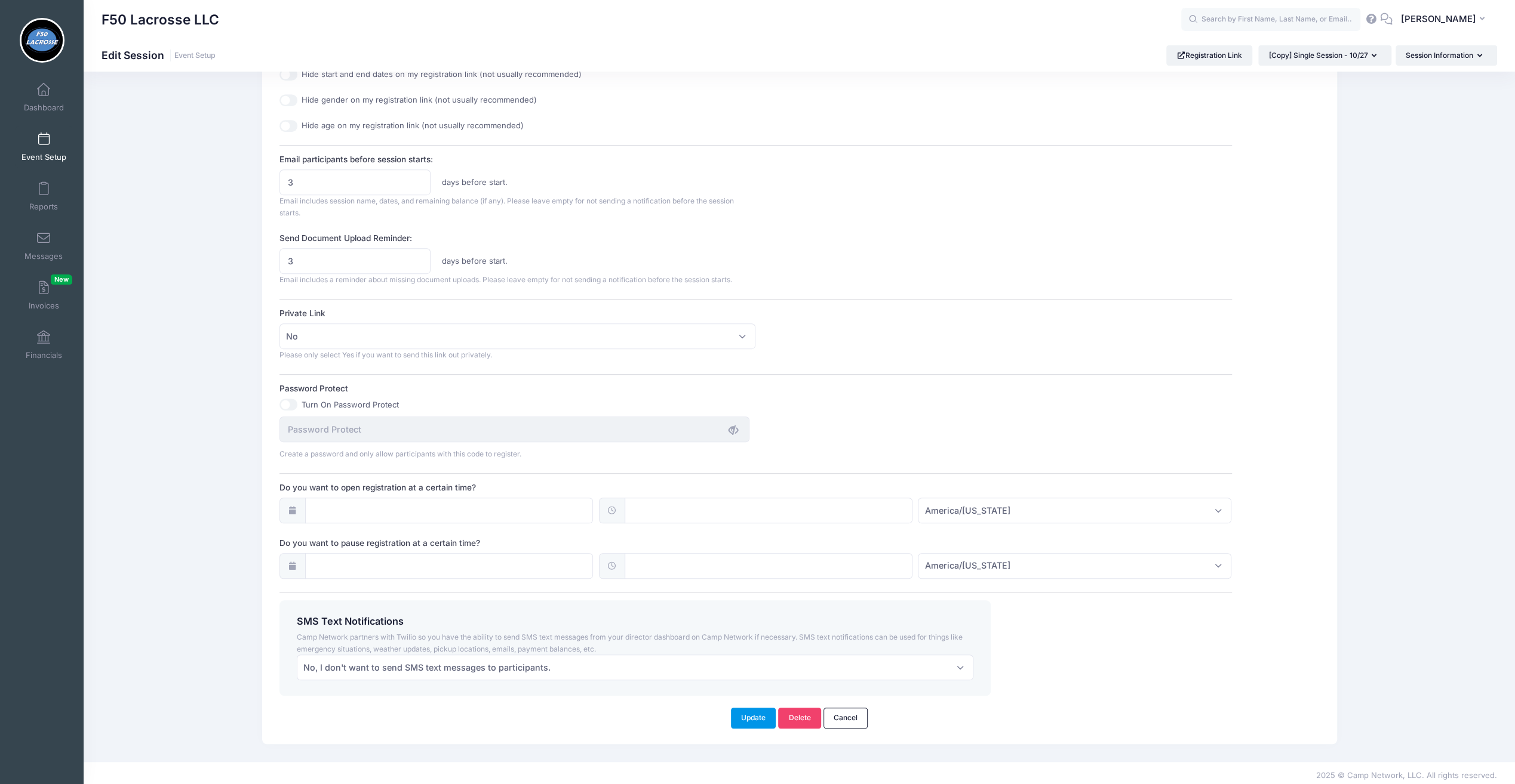
type textarea "Dates: 11/3 Boys and Girls ages 8-18. Limit to 24 participants for a 3:1 player…"
click at [755, 711] on button "Update" at bounding box center [753, 717] width 45 height 20
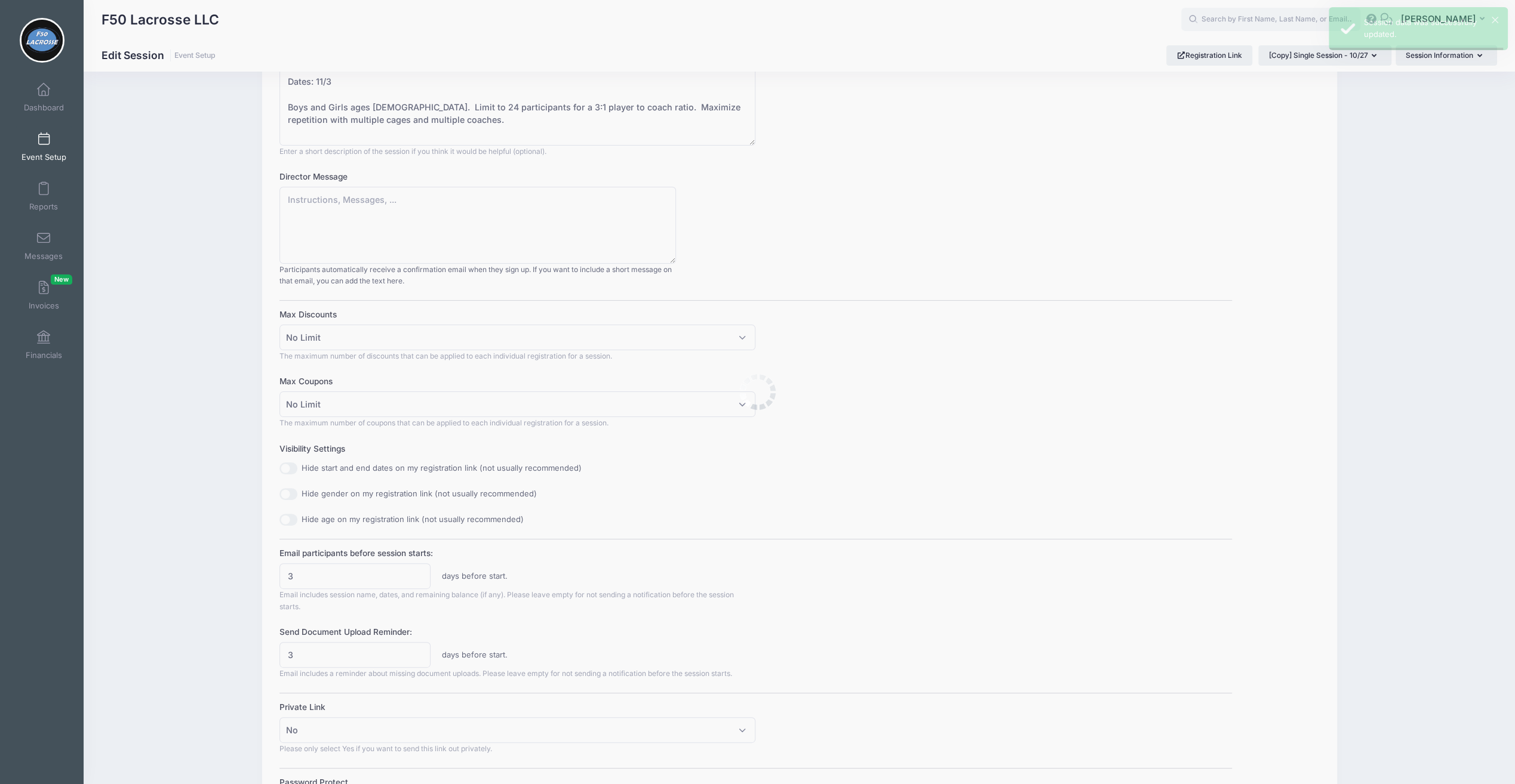
scroll to position [0, 0]
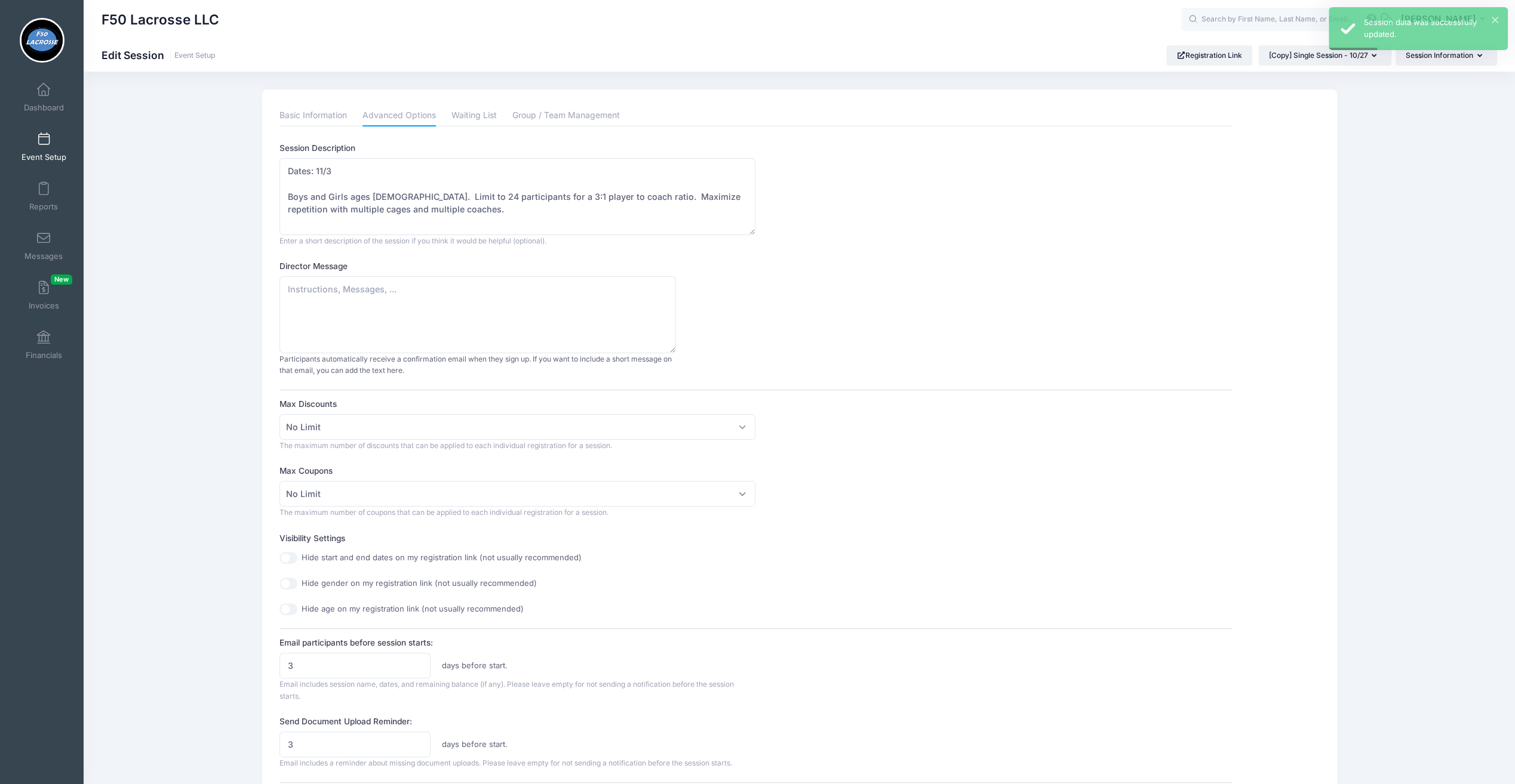
click at [43, 145] on span at bounding box center [43, 139] width 0 height 13
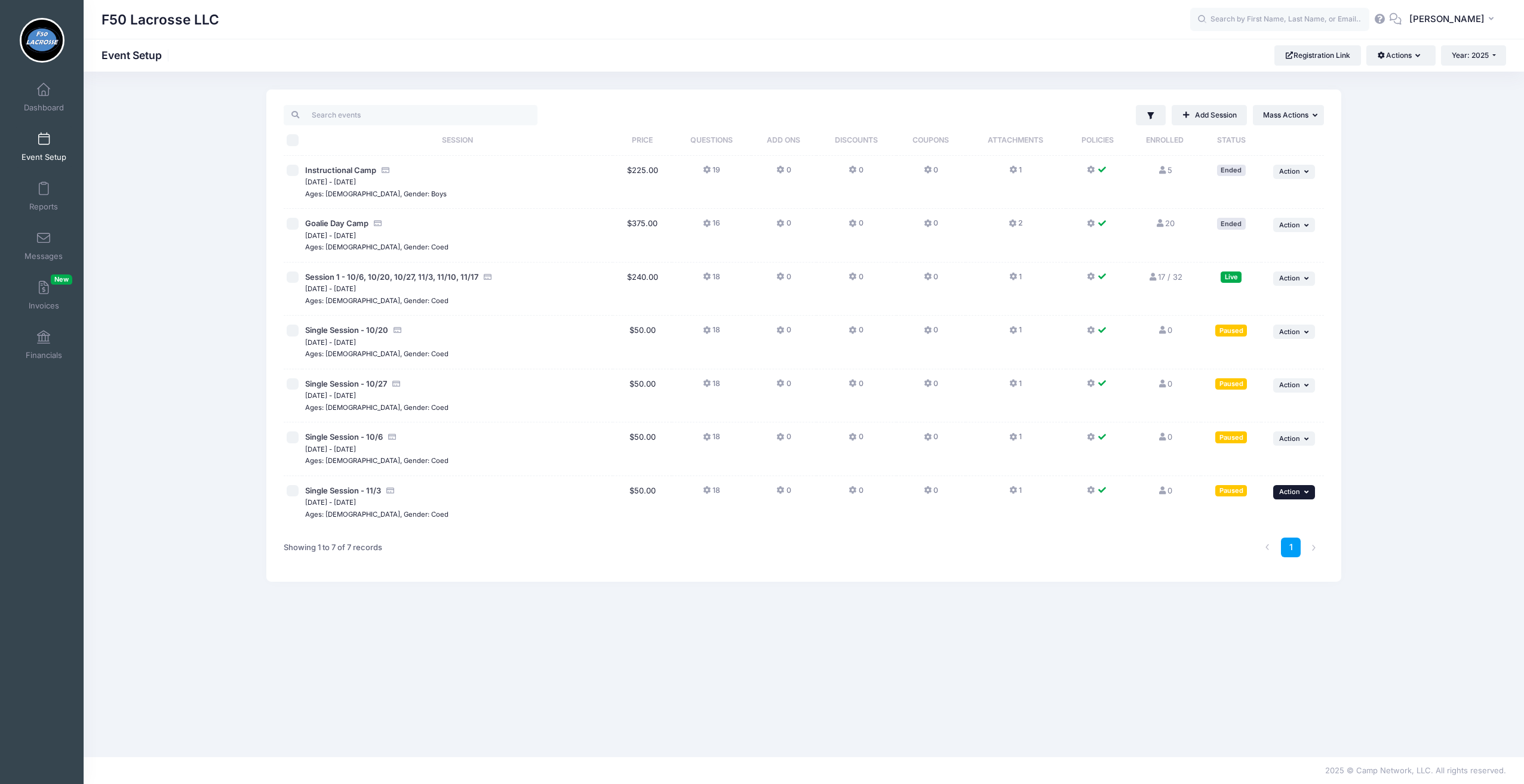
click at [1281, 486] on button "... Action" at bounding box center [1294, 492] width 42 height 15
click at [1251, 561] on link "Duplicate Session" at bounding box center [1255, 563] width 108 height 23
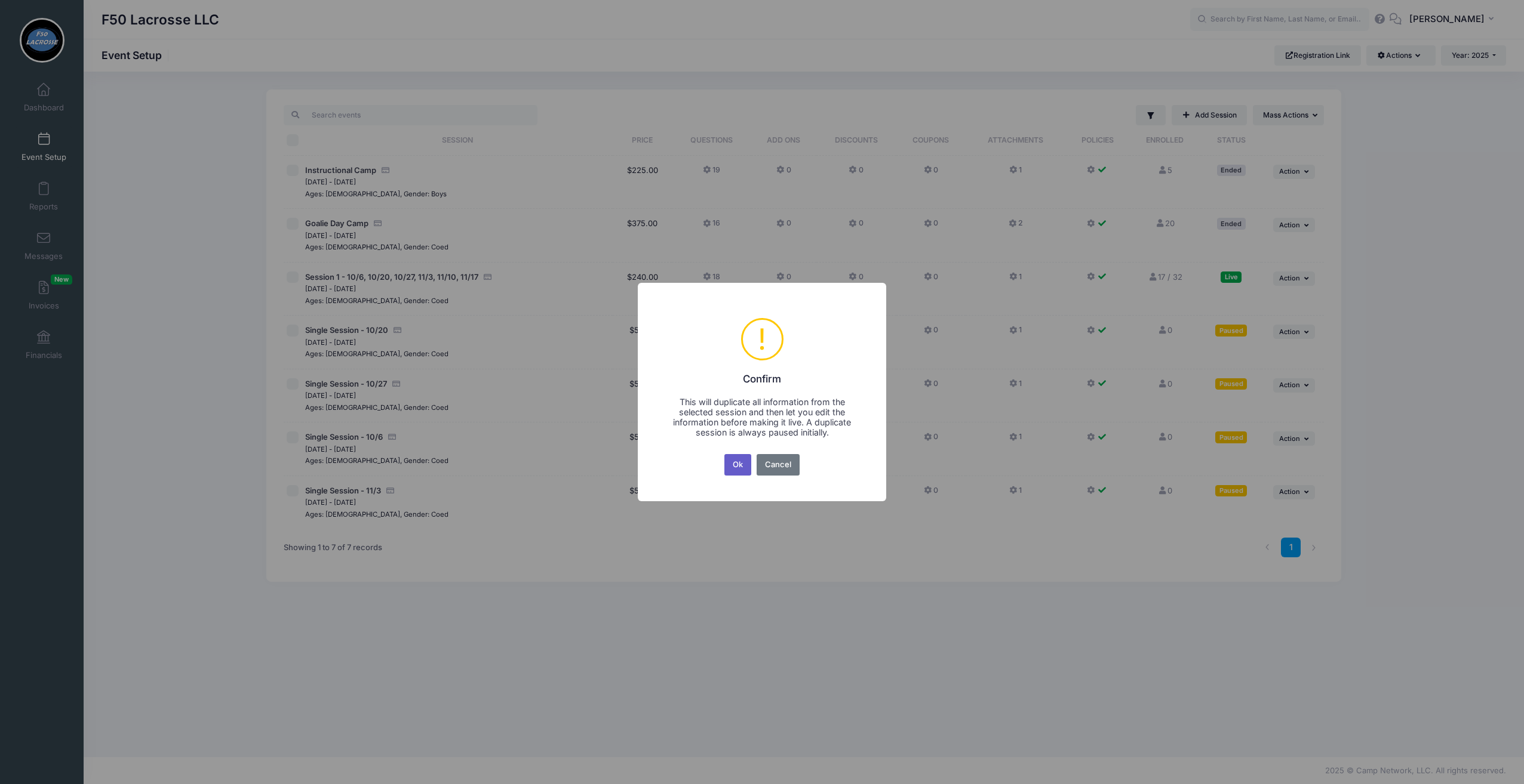
click at [740, 465] on button "Ok" at bounding box center [738, 464] width 28 height 22
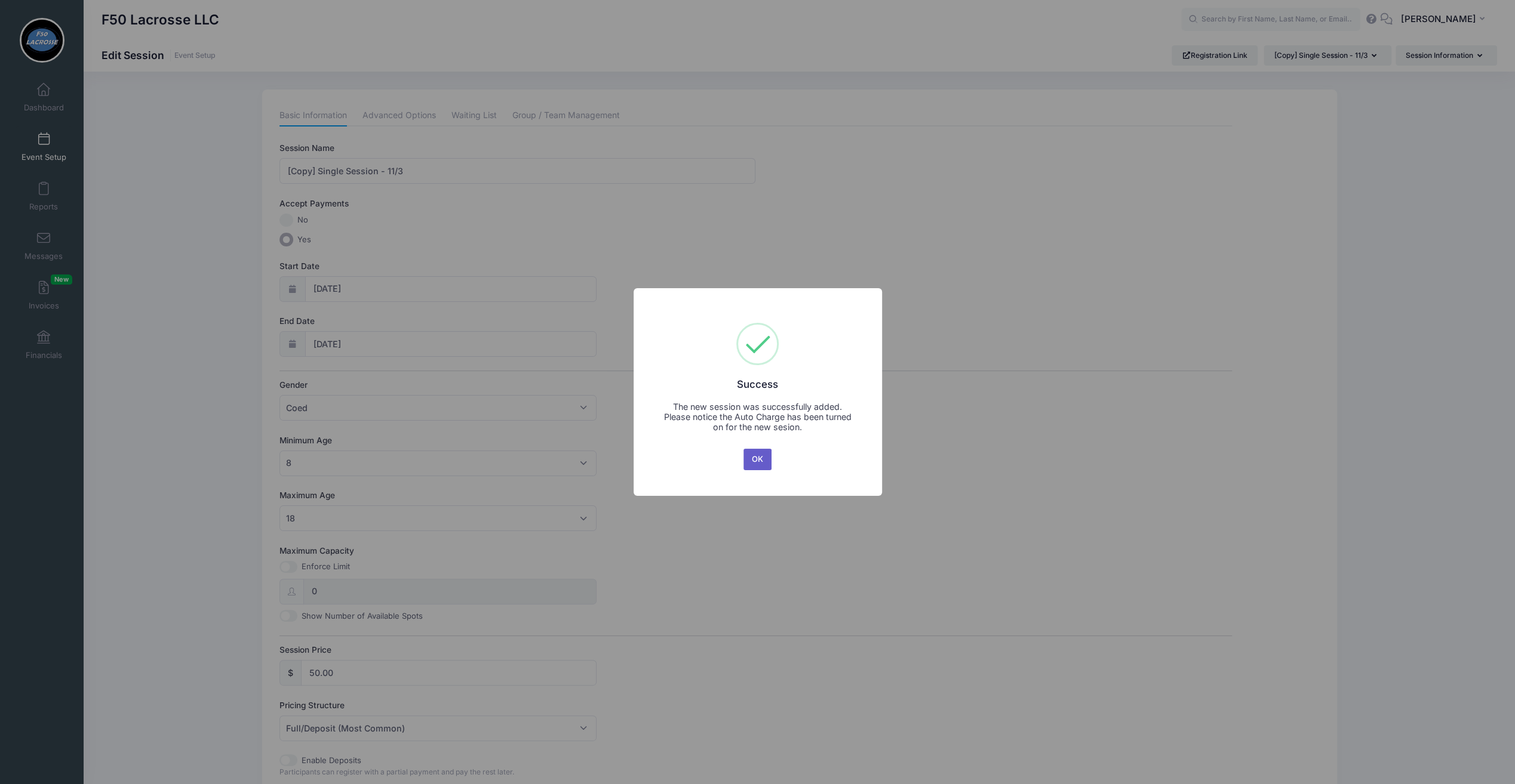
click at [758, 459] on button "OK" at bounding box center [758, 459] width 29 height 22
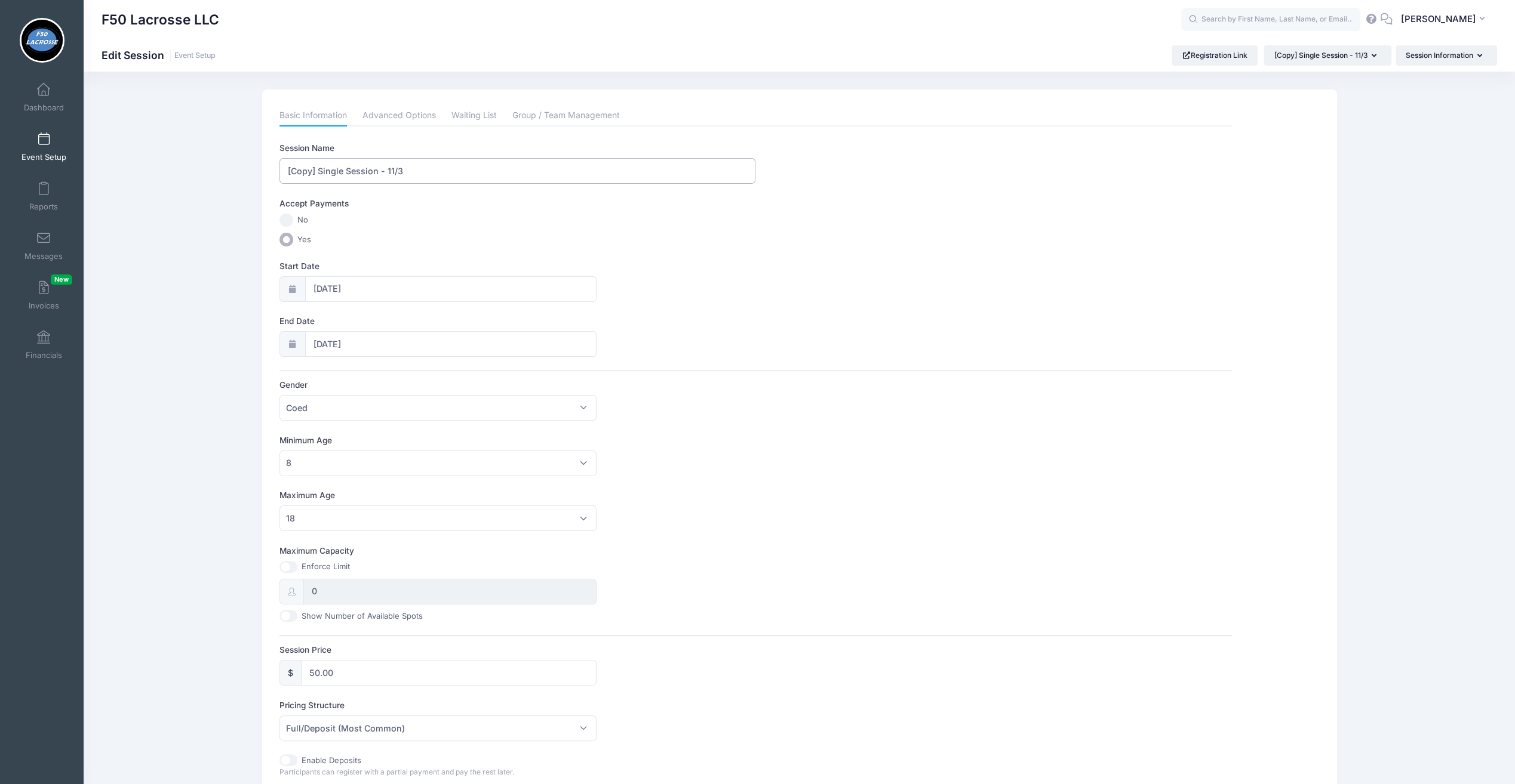
click at [319, 171] on input "[Copy] Single Session - 11/3" at bounding box center [517, 172] width 476 height 26
click at [374, 171] on input "Single Session - 11/3" at bounding box center [517, 172] width 476 height 26
type input "Single Session - 11/10"
click at [328, 340] on input "[DATE]" at bounding box center [451, 344] width 291 height 26
click at [370, 463] on span "11" at bounding box center [367, 463] width 22 height 22
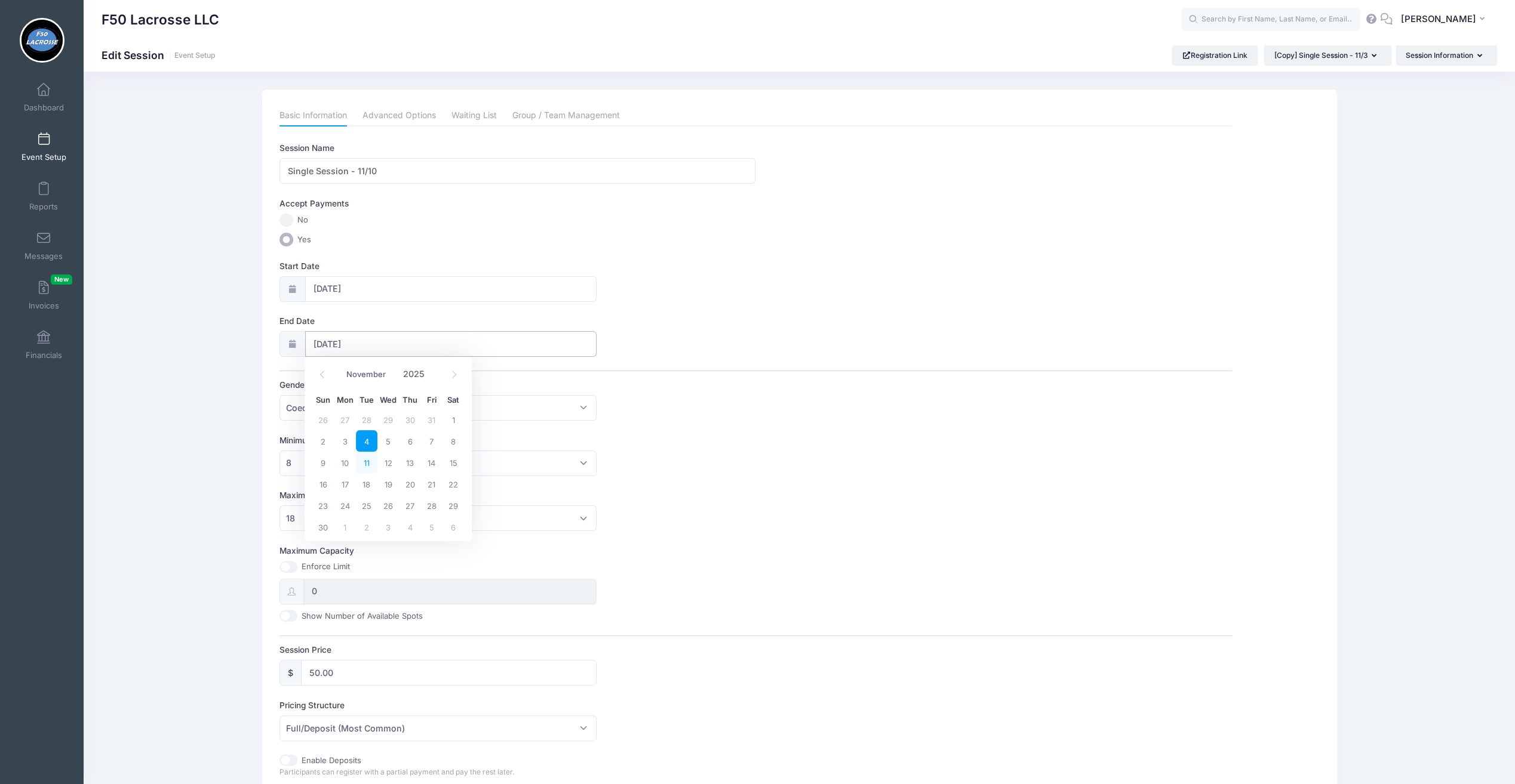
type input "11/11/2025"
click at [395, 111] on link "Advanced Options" at bounding box center [399, 115] width 74 height 22
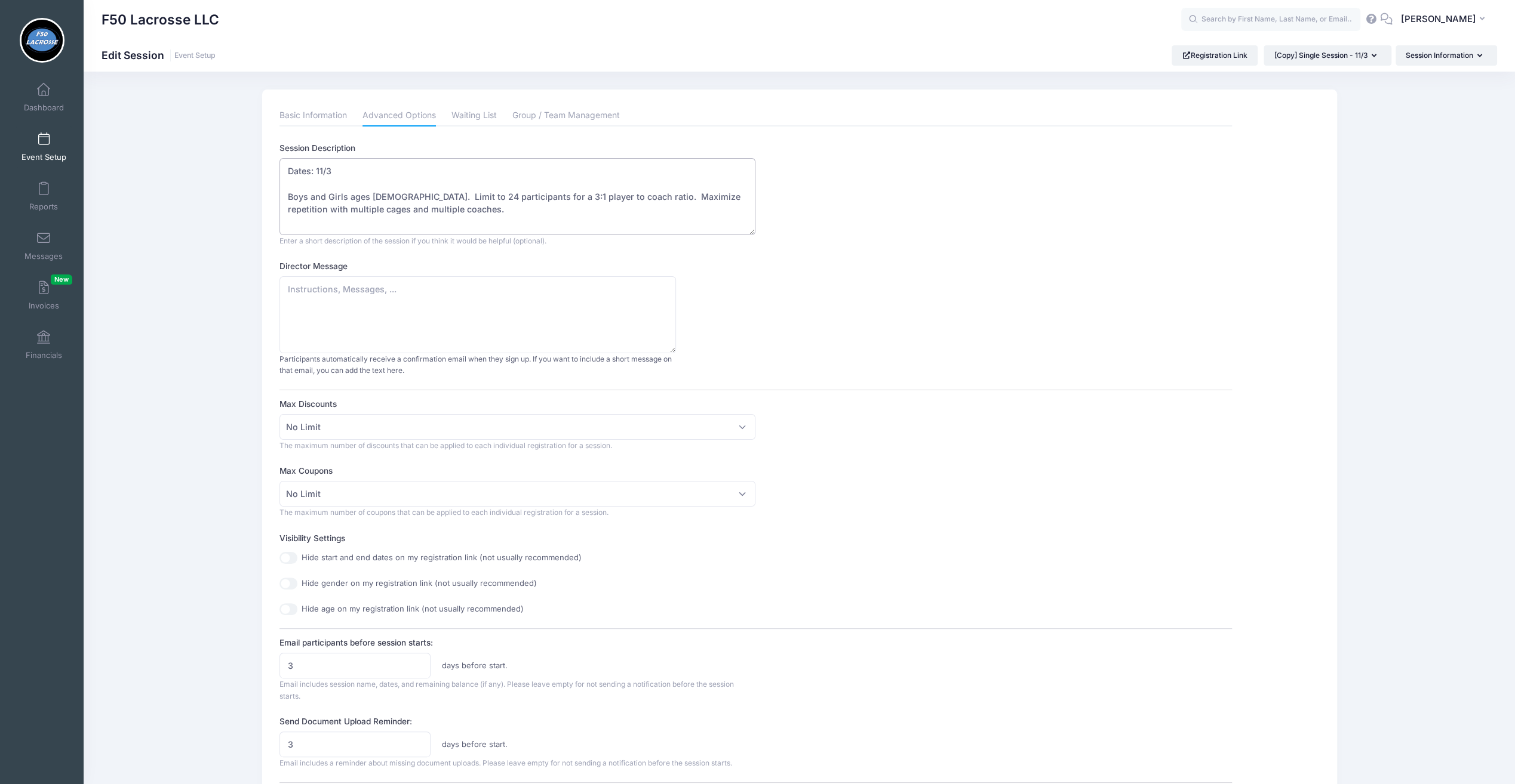
click at [338, 174] on textarea "Dates: 11/3 Boys and Girls ages [DEMOGRAPHIC_DATA]. Limit to 24 participants fo…" at bounding box center [517, 197] width 476 height 77
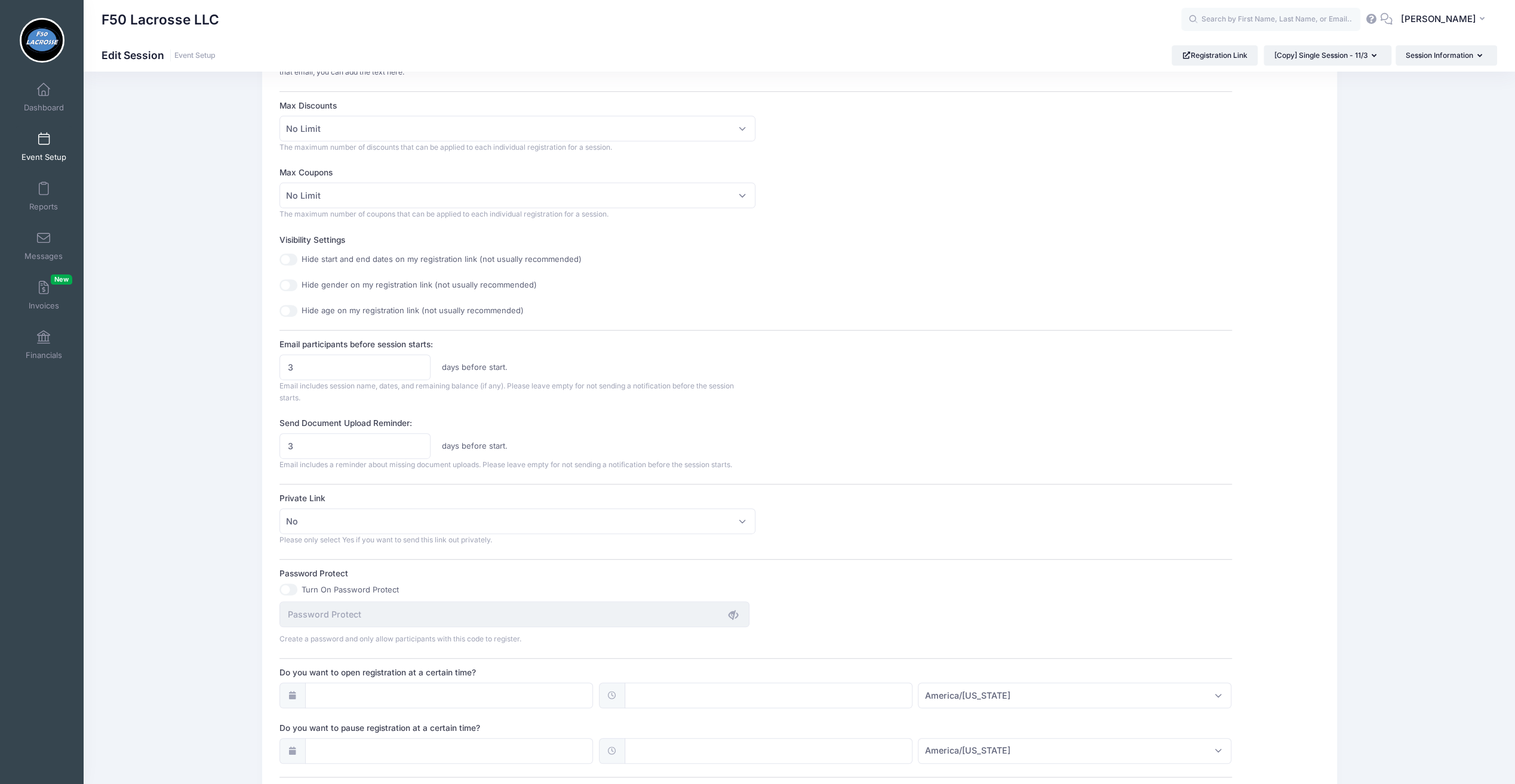
scroll to position [483, 0]
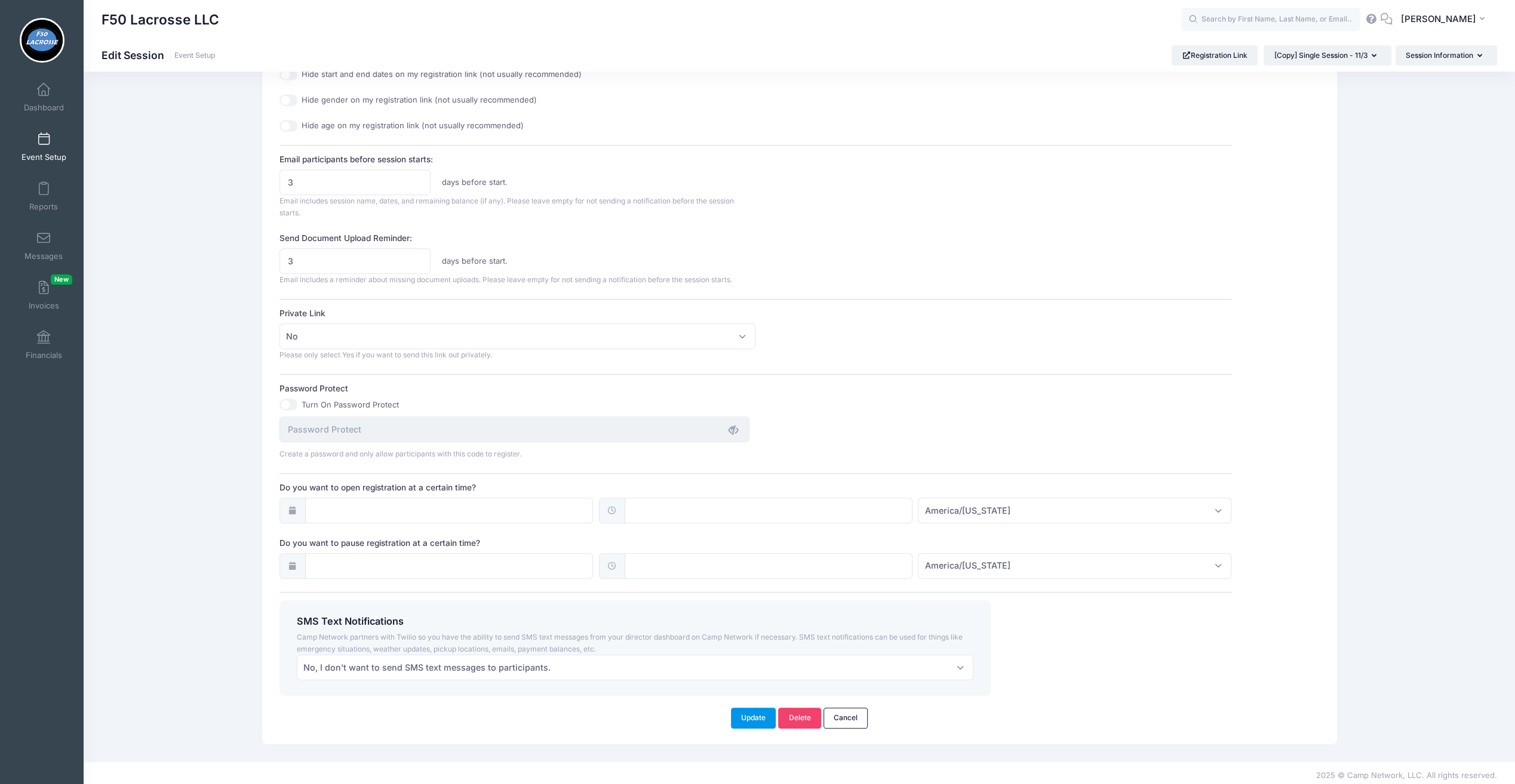
type textarea "Dates: 11/10 Boys and Girls ages 8-18. Limit to 24 participants for a 3:1 playe…"
click at [739, 711] on button "Update" at bounding box center [753, 717] width 45 height 20
click at [744, 708] on button "Update" at bounding box center [753, 717] width 45 height 20
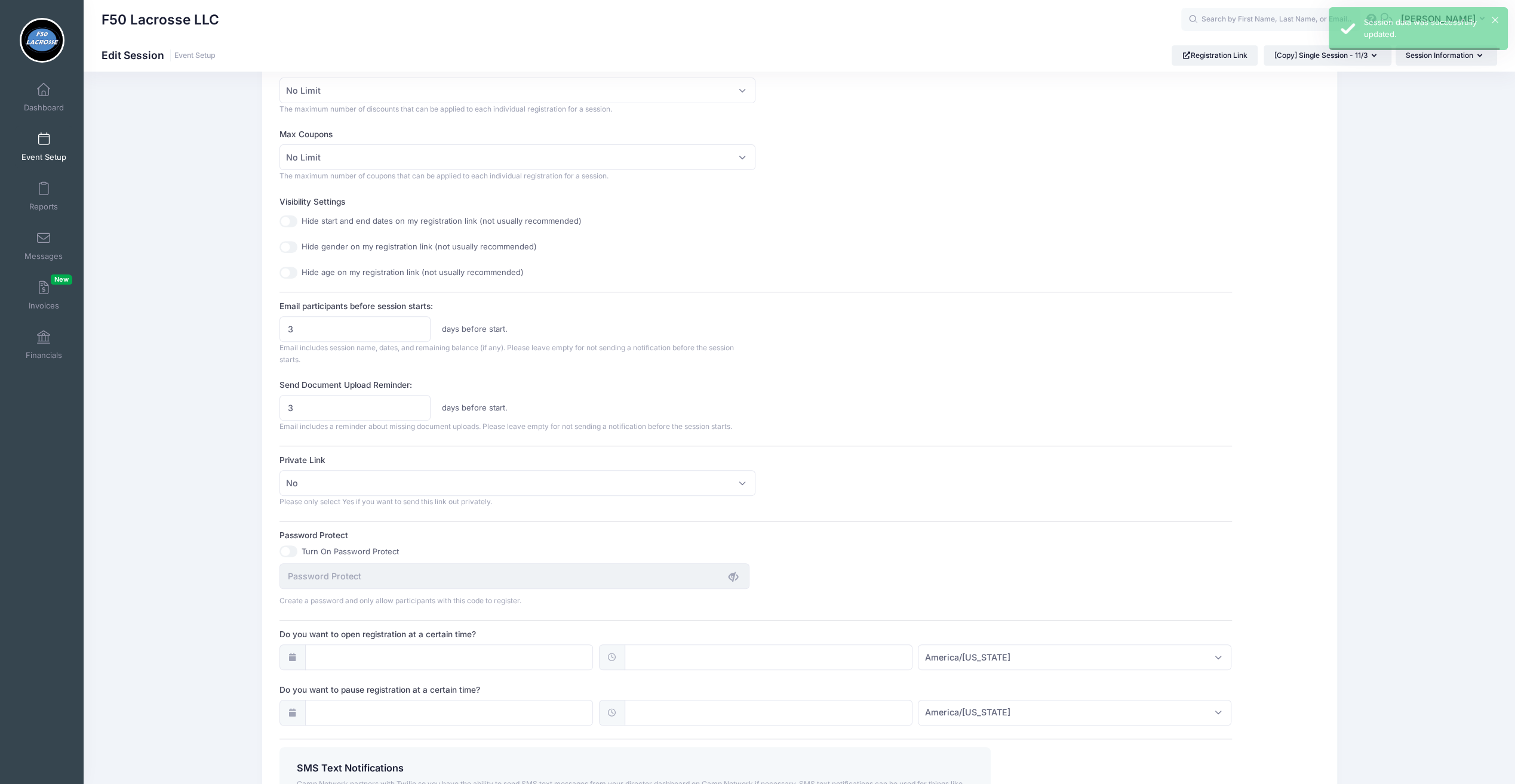
scroll to position [0, 0]
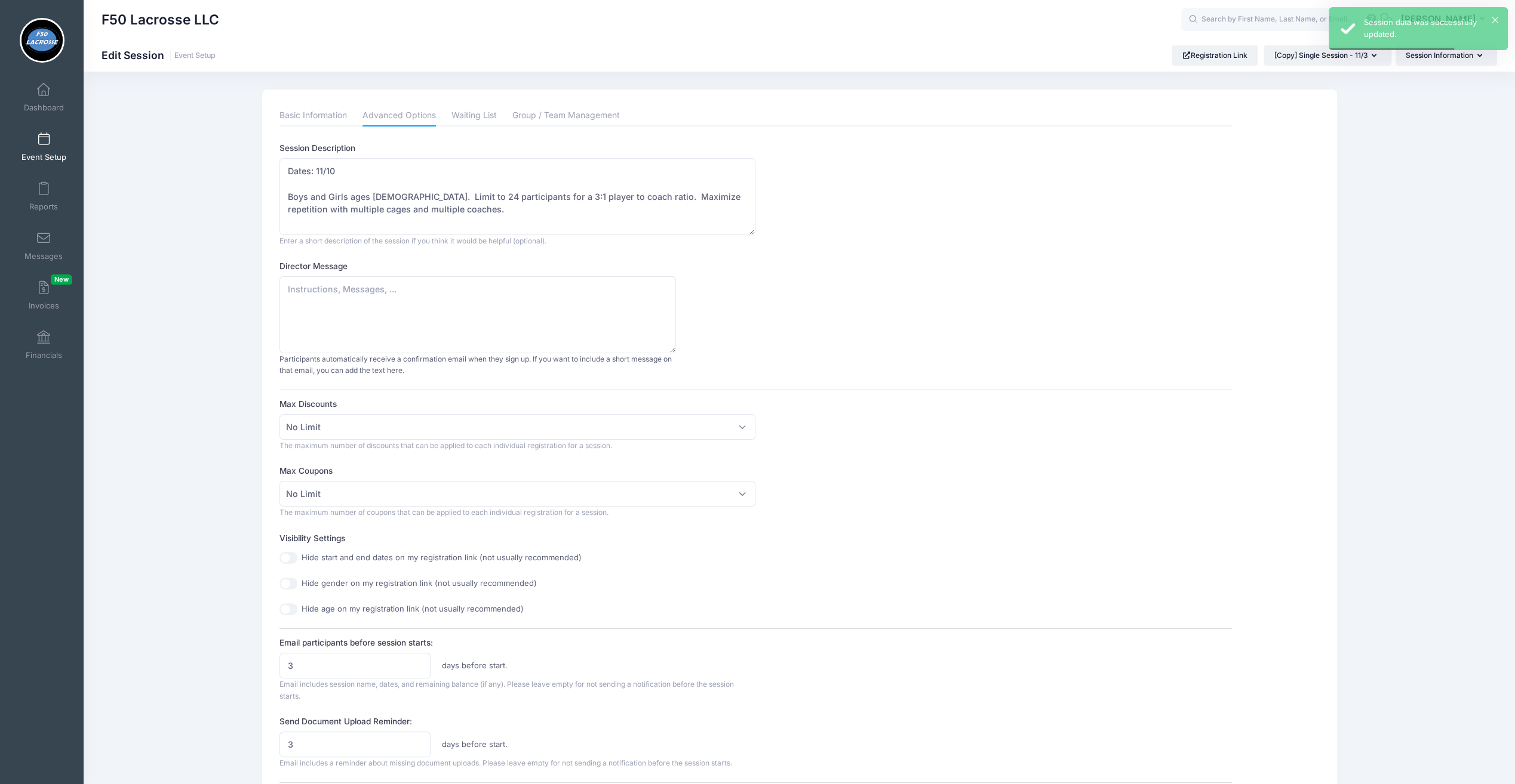
click at [43, 139] on span at bounding box center [43, 139] width 0 height 13
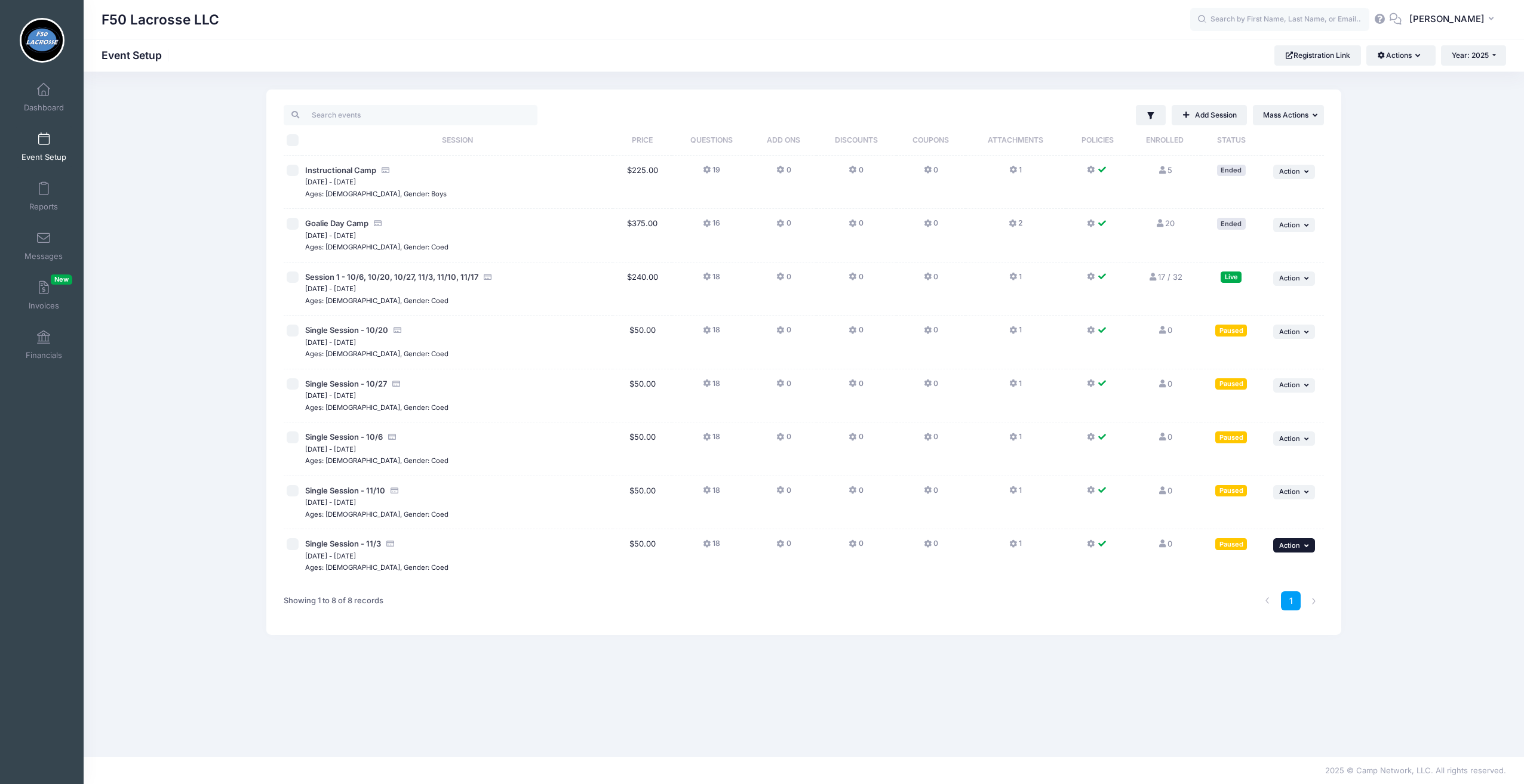
click at [1287, 542] on span "Action" at bounding box center [1289, 546] width 21 height 9
click at [1247, 616] on link "Duplicate Session" at bounding box center [1255, 617] width 108 height 23
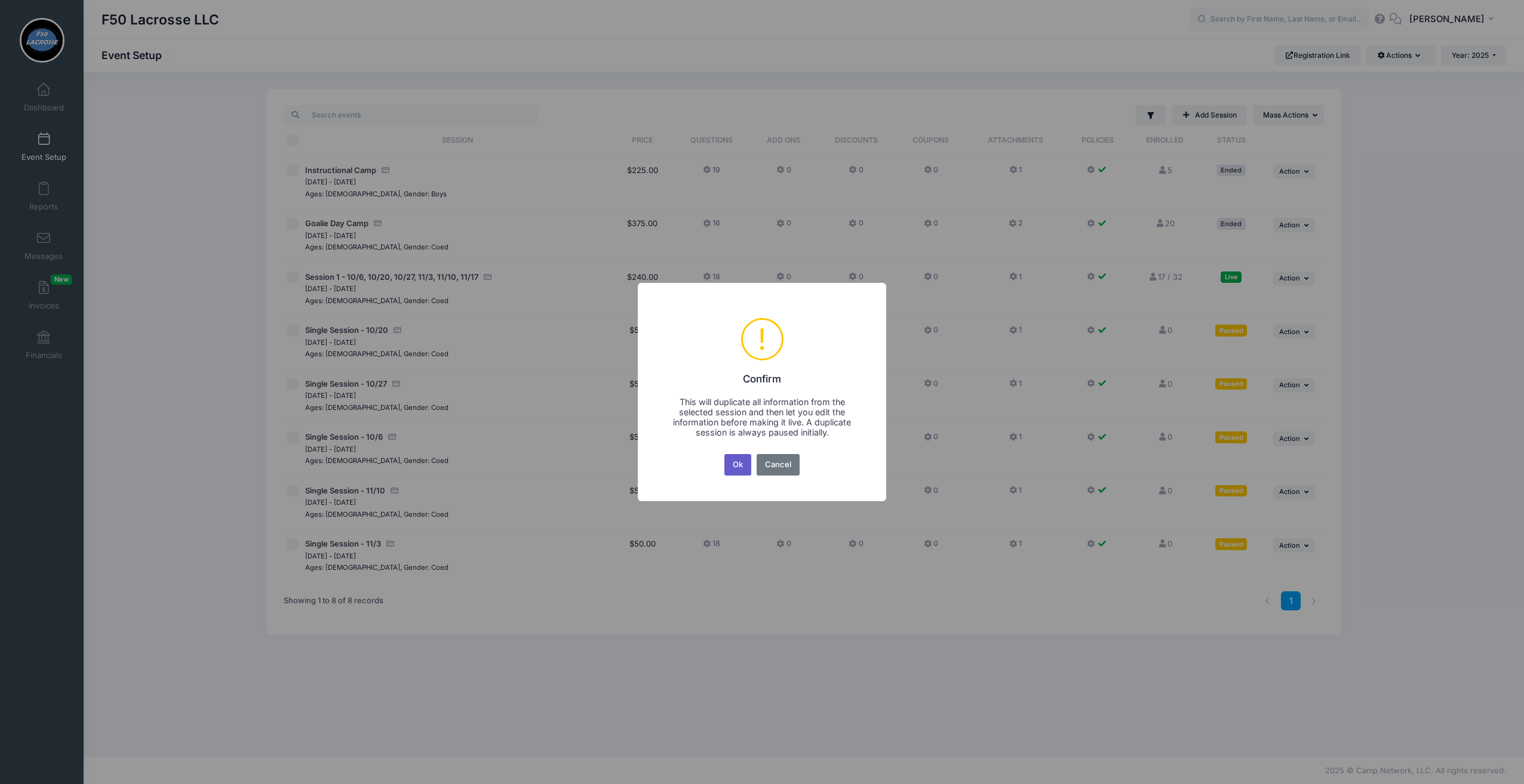
click at [733, 466] on button "Ok" at bounding box center [738, 464] width 28 height 22
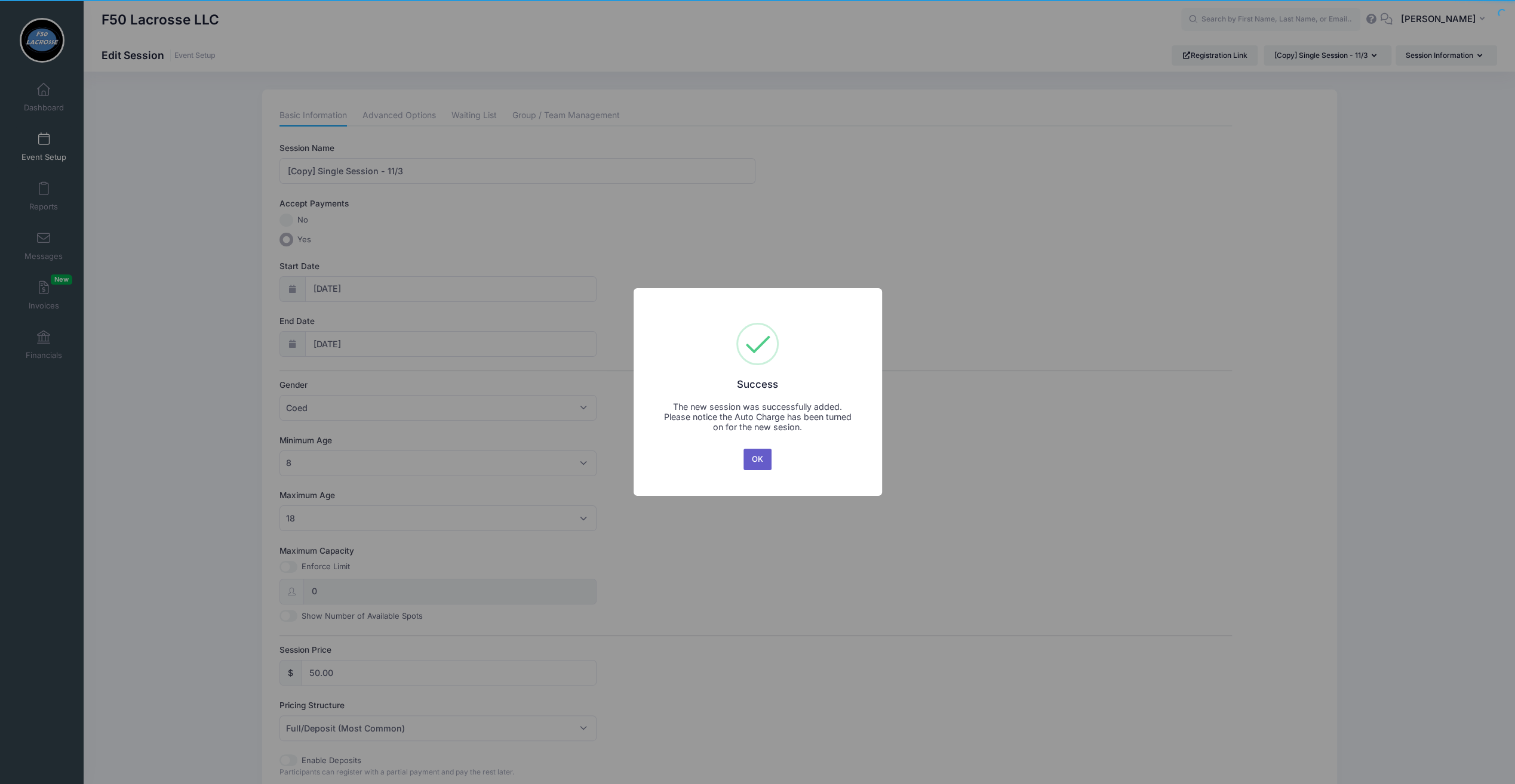
click at [758, 463] on button "OK" at bounding box center [758, 459] width 29 height 22
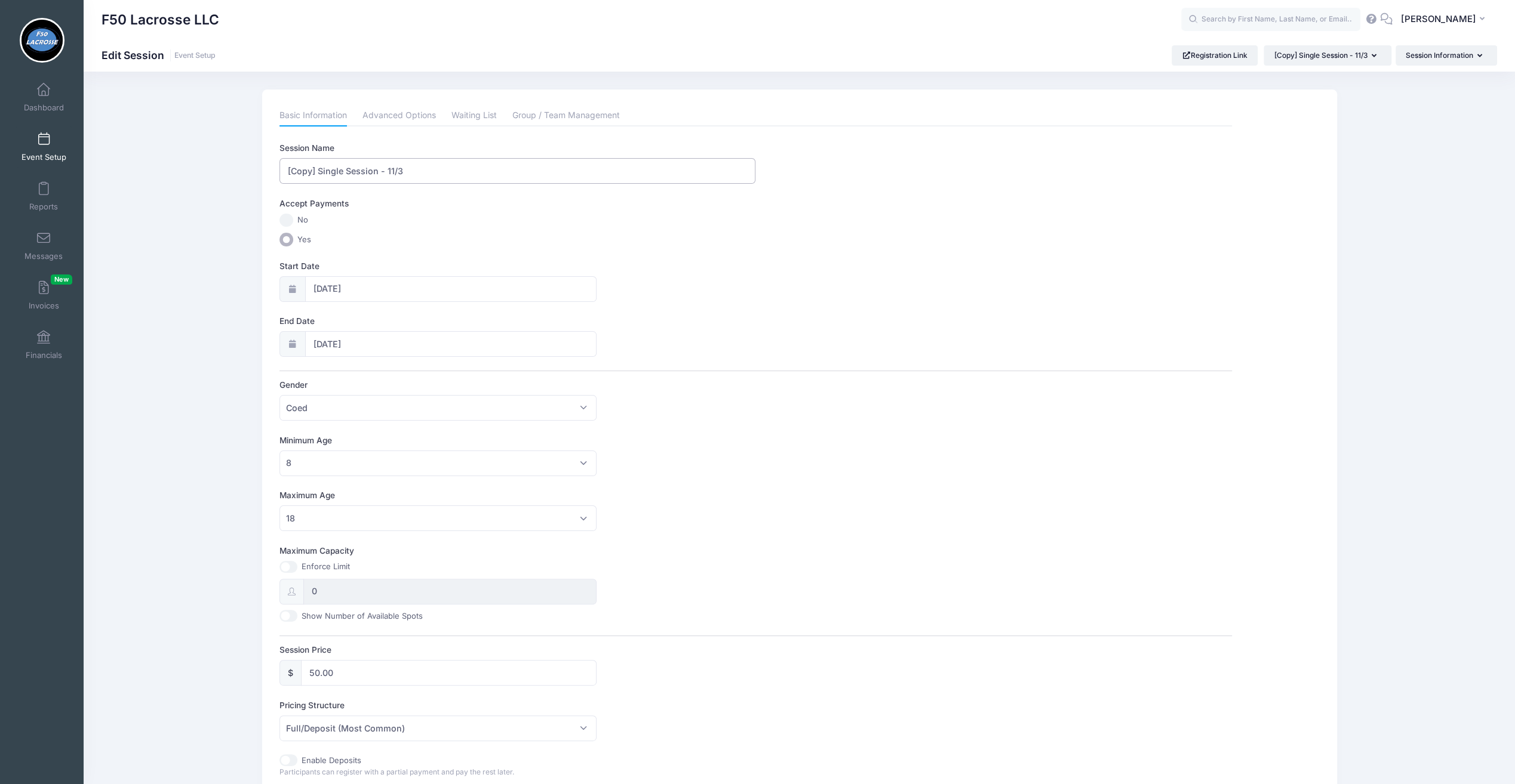
click at [319, 171] on input "[Copy] Single Session - 11/3" at bounding box center [517, 172] width 476 height 26
click at [385, 170] on input "Single Session - 11/3" at bounding box center [517, 172] width 476 height 26
type input "Single Session - 11/17"
click at [335, 336] on input "[DATE]" at bounding box center [451, 344] width 291 height 26
click at [366, 485] on span "18" at bounding box center [367, 483] width 22 height 22
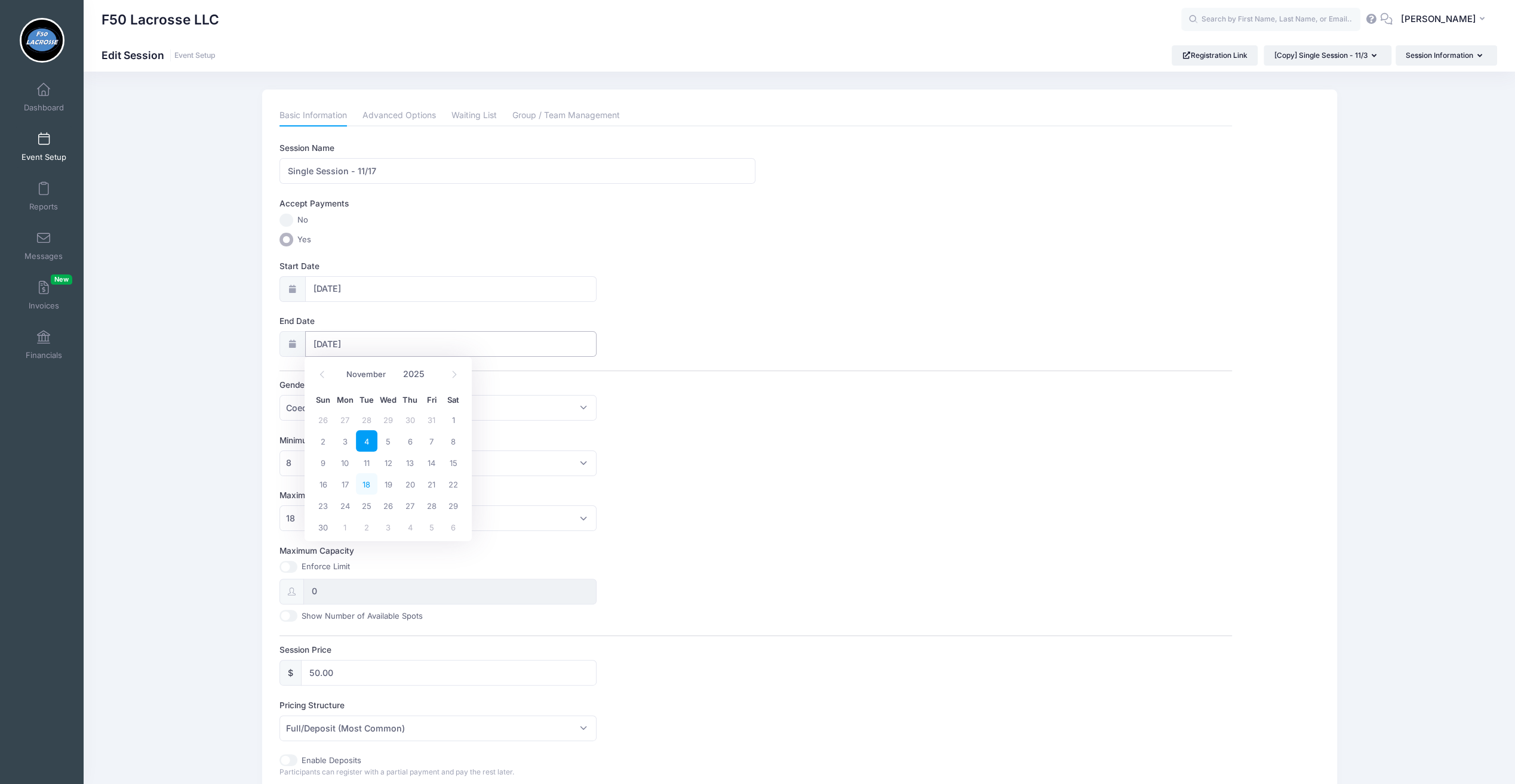
type input "[DATE]"
click at [416, 112] on link "Advanced Options" at bounding box center [399, 115] width 74 height 22
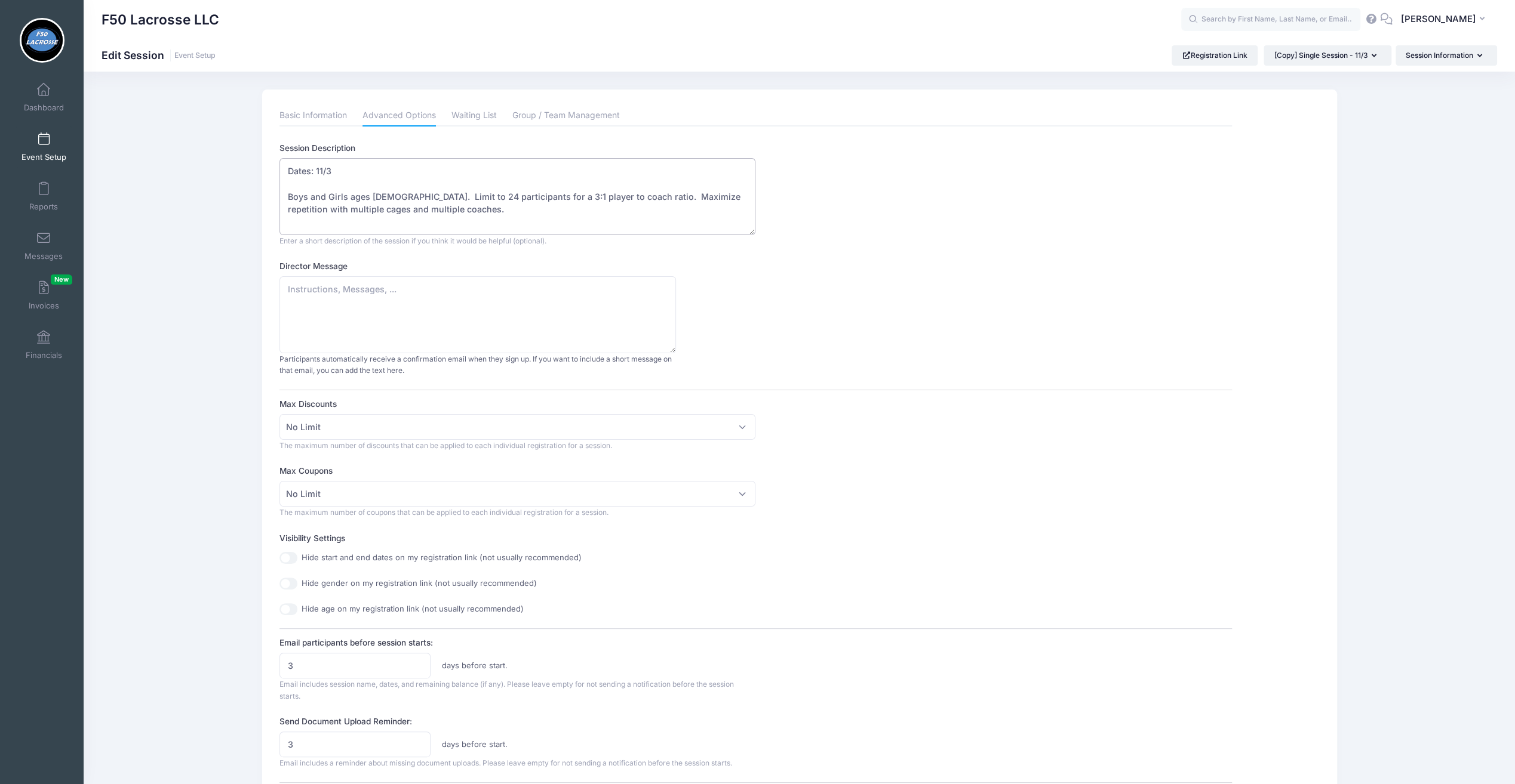
click at [337, 172] on textarea "Dates: 11/3 Boys and Girls ages [DEMOGRAPHIC_DATA]. Limit to 24 participants fo…" at bounding box center [517, 197] width 476 height 77
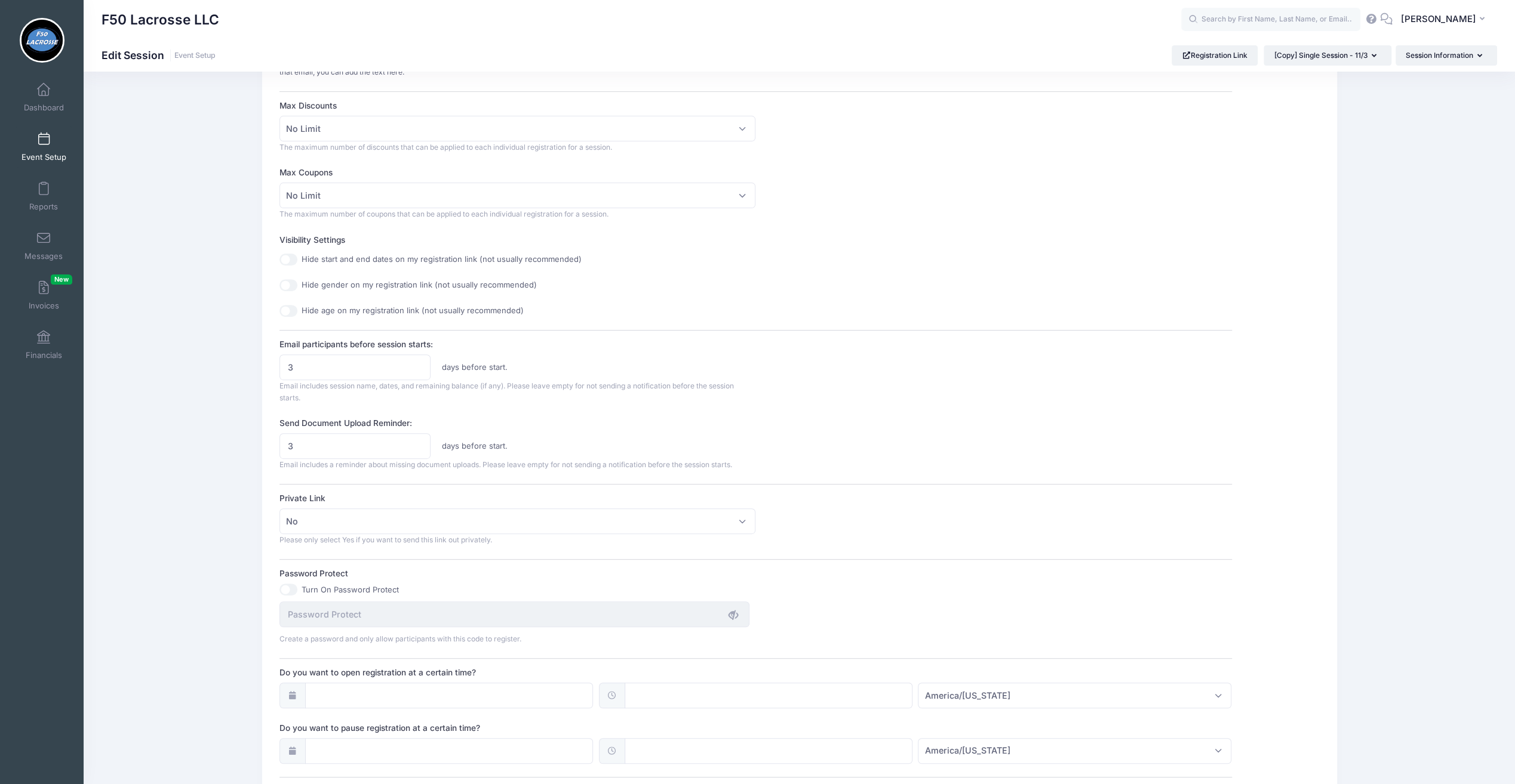
scroll to position [483, 0]
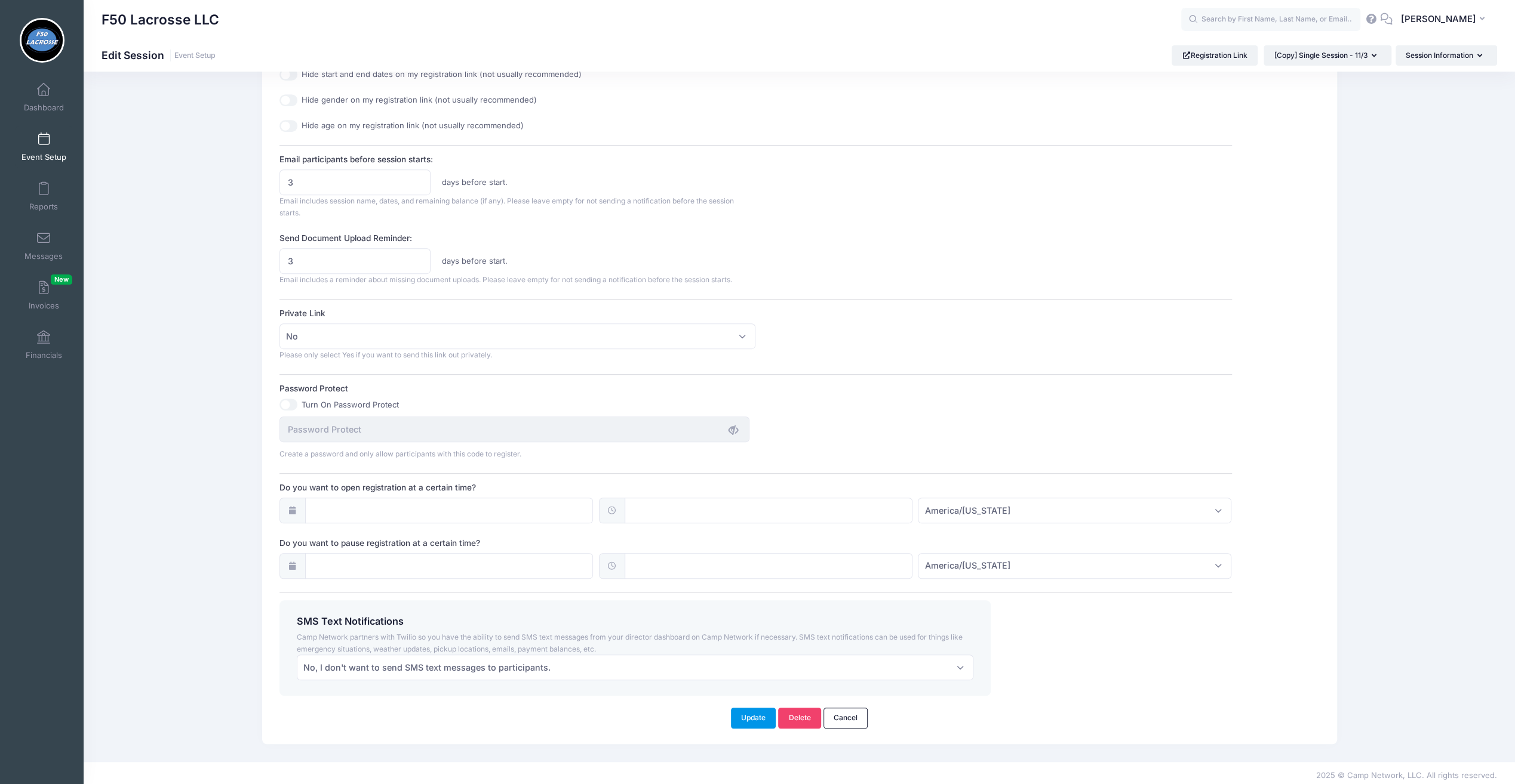
type textarea "Dates: 11/17 Boys and Girls ages [DEMOGRAPHIC_DATA]. Limit to 24 participants f…"
click at [754, 708] on button "Update" at bounding box center [753, 717] width 45 height 20
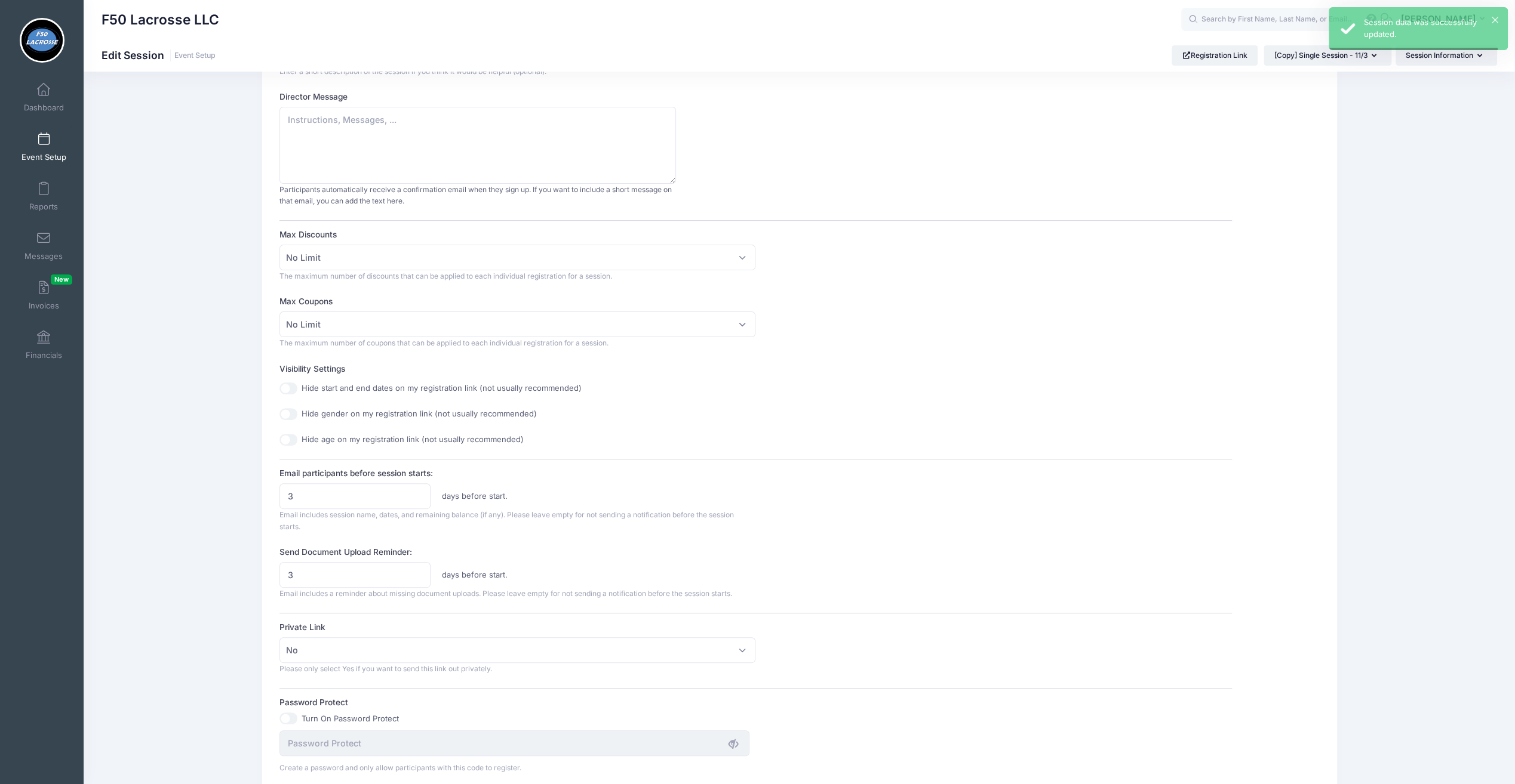
scroll to position [0, 0]
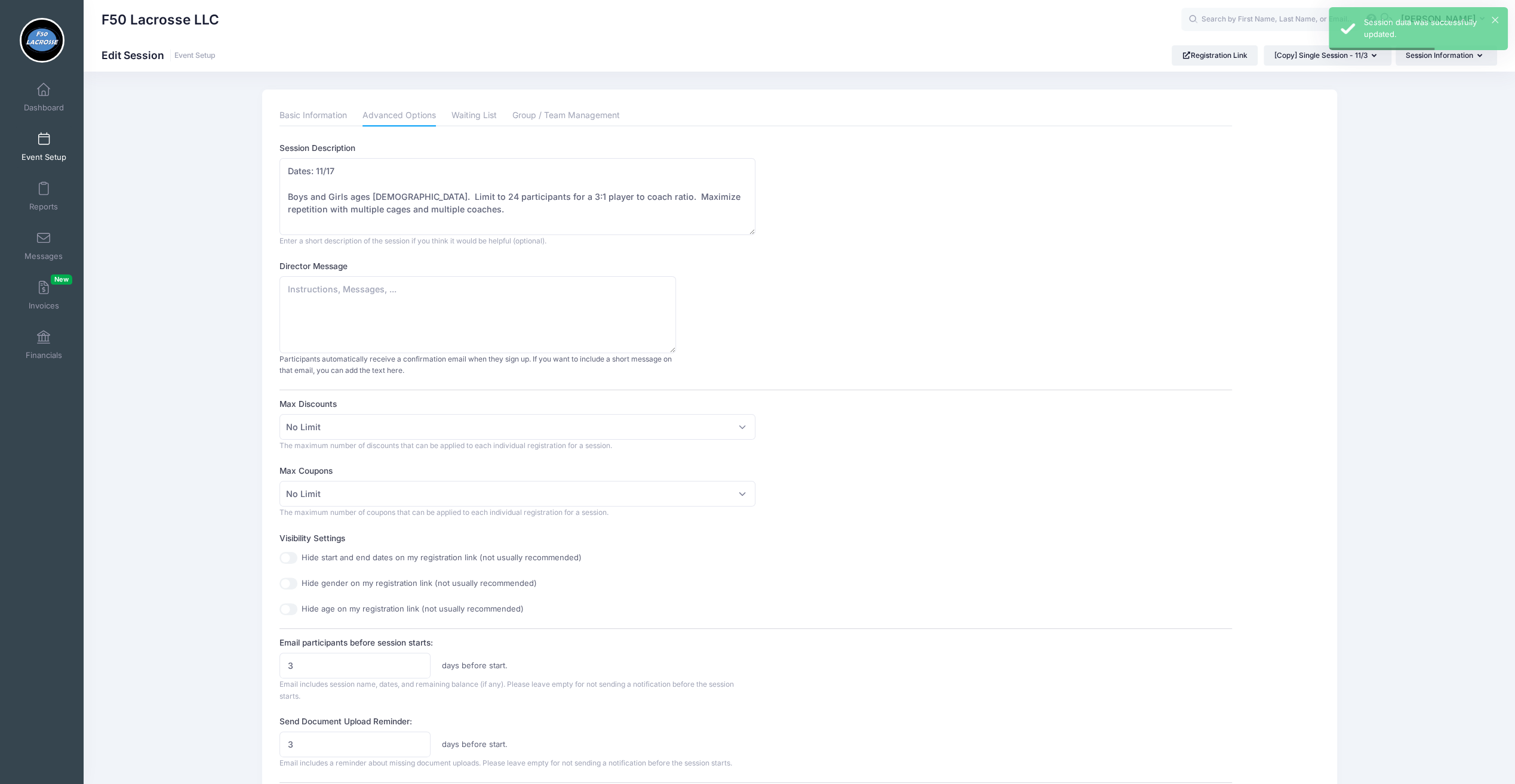
click at [50, 148] on link "Event Setup" at bounding box center [43, 146] width 56 height 42
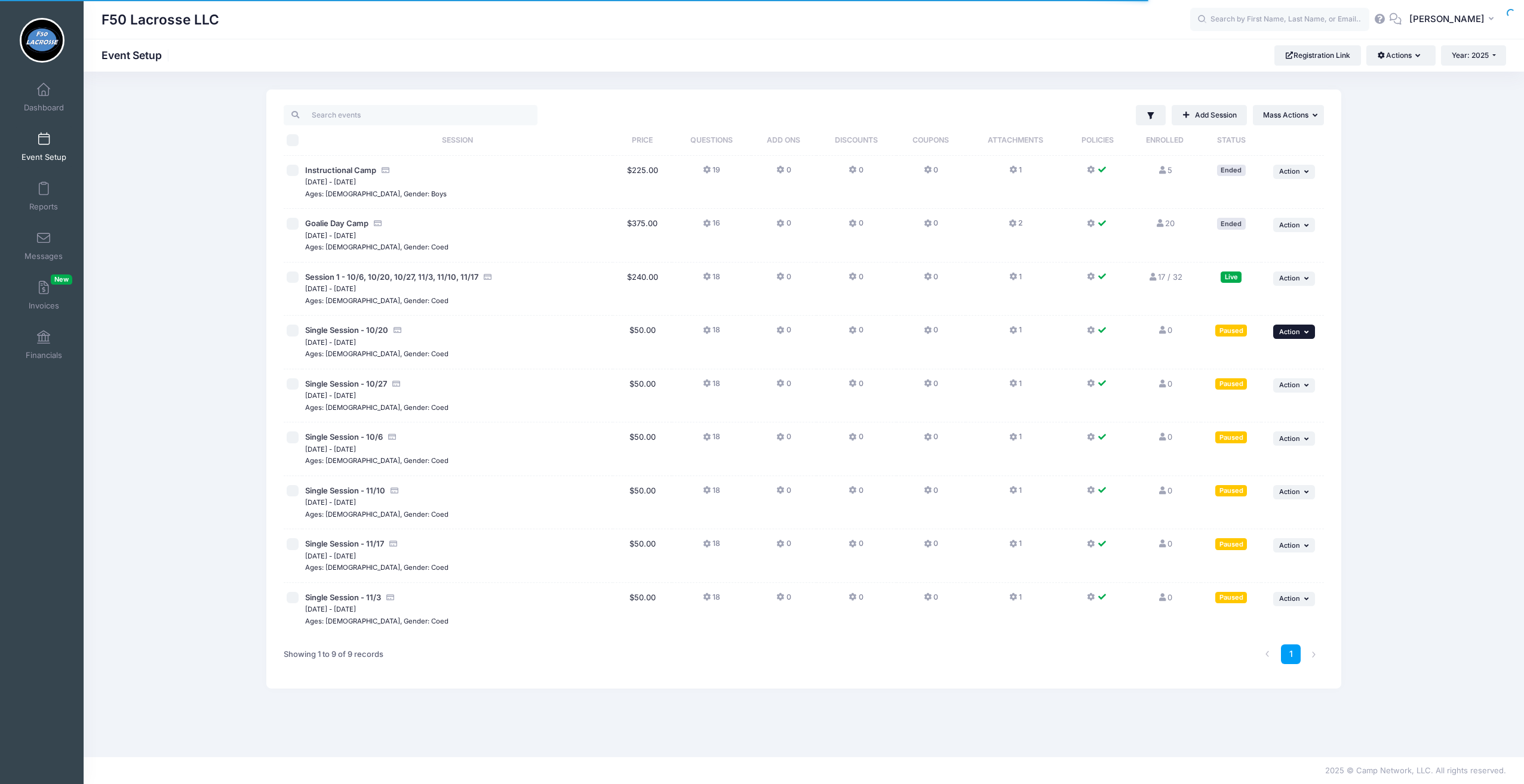
click at [1294, 331] on span "Action" at bounding box center [1289, 332] width 21 height 9
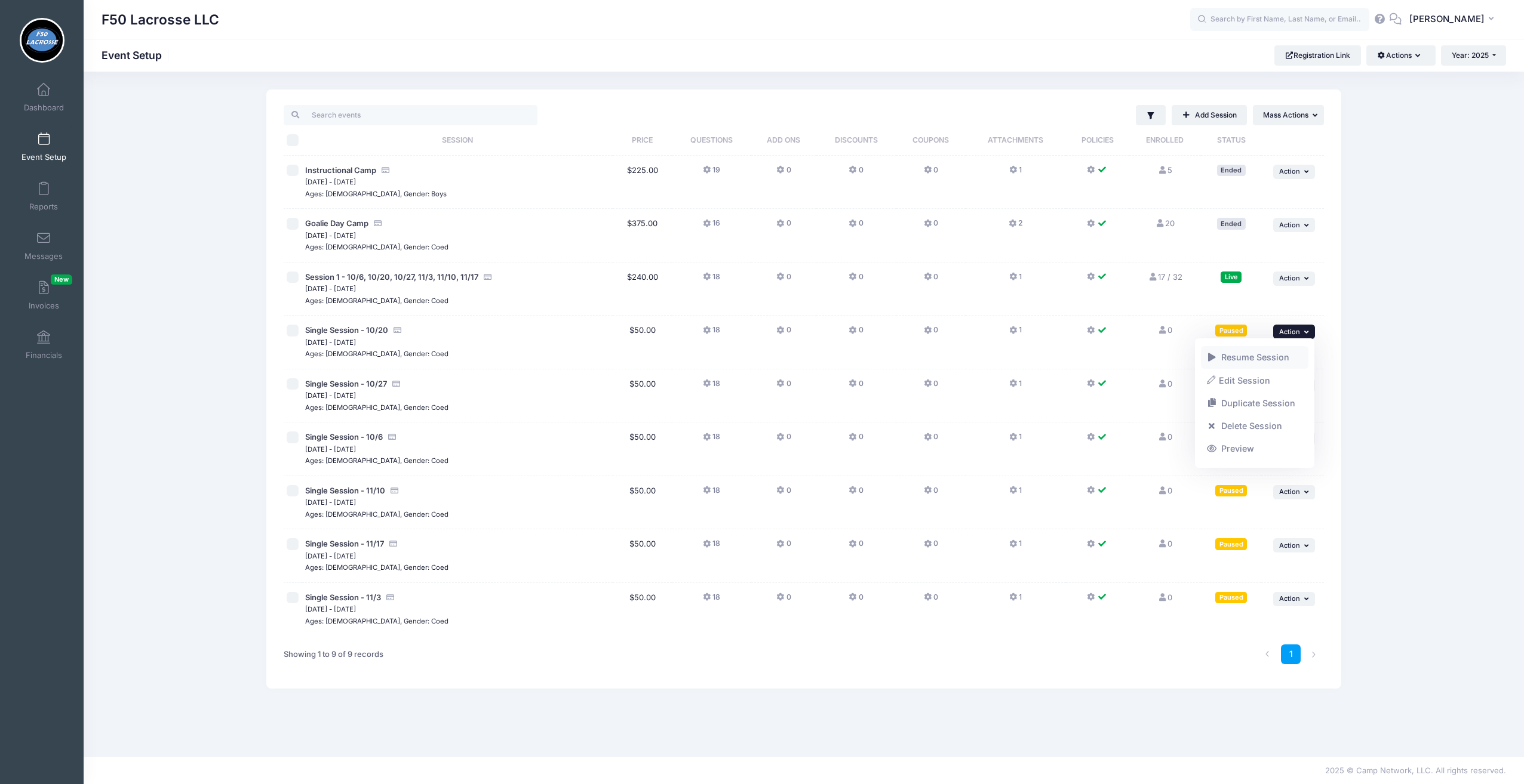
click at [1273, 354] on link "Resume Session" at bounding box center [1255, 358] width 108 height 23
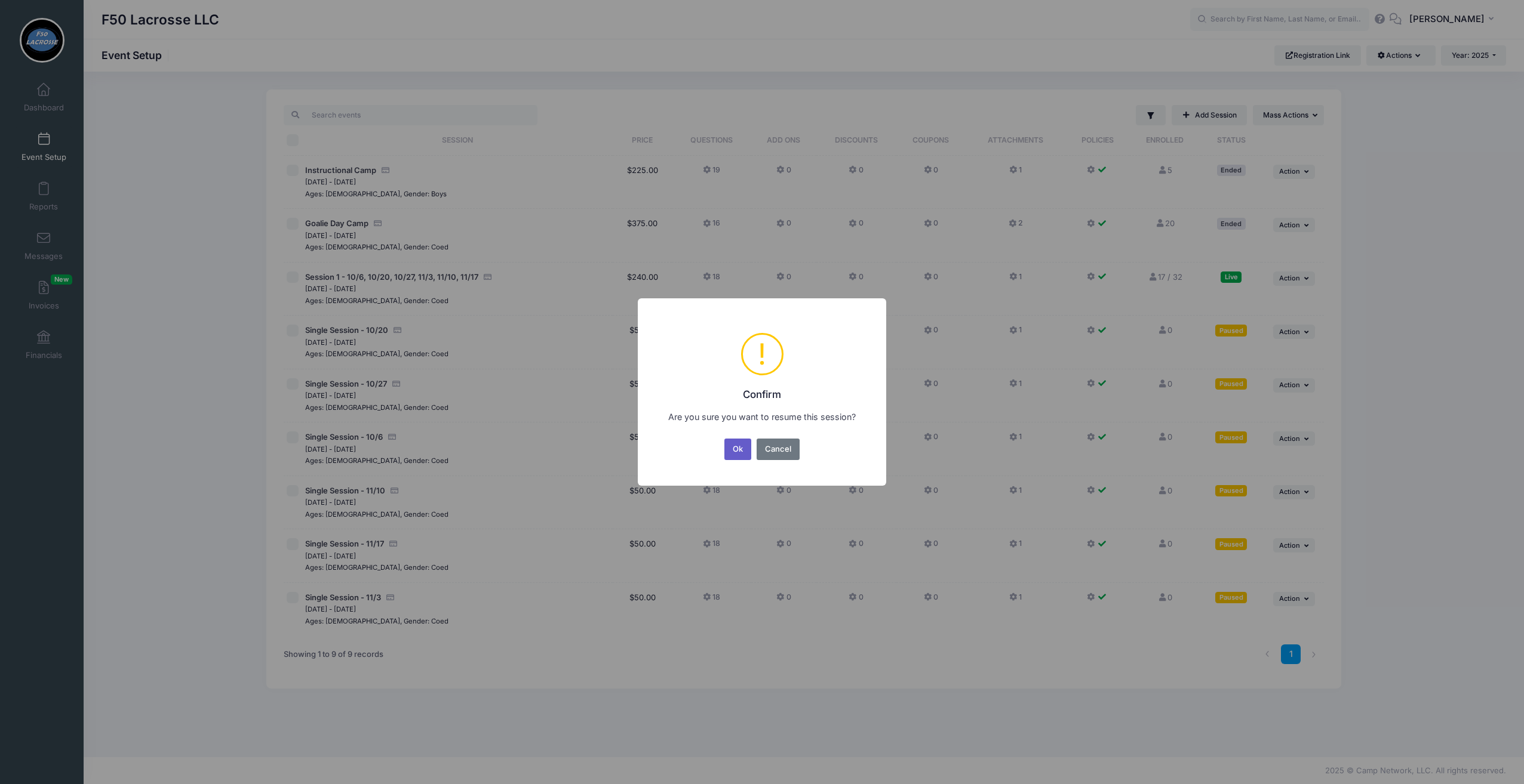
click at [744, 452] on button "Ok" at bounding box center [738, 449] width 28 height 22
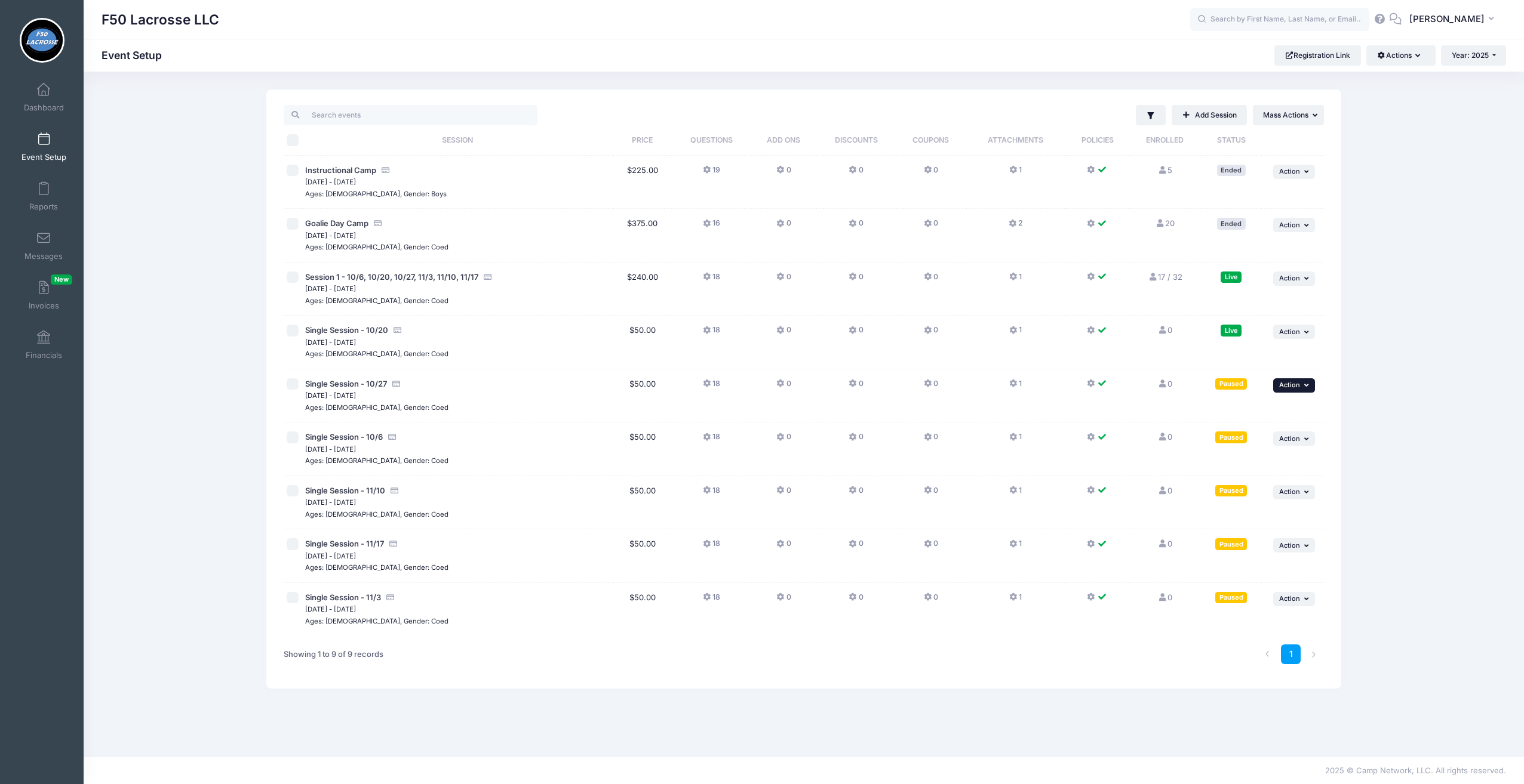
click at [1291, 386] on span "Action" at bounding box center [1289, 386] width 21 height 9
click at [1216, 414] on span at bounding box center [1212, 411] width 10 height 9
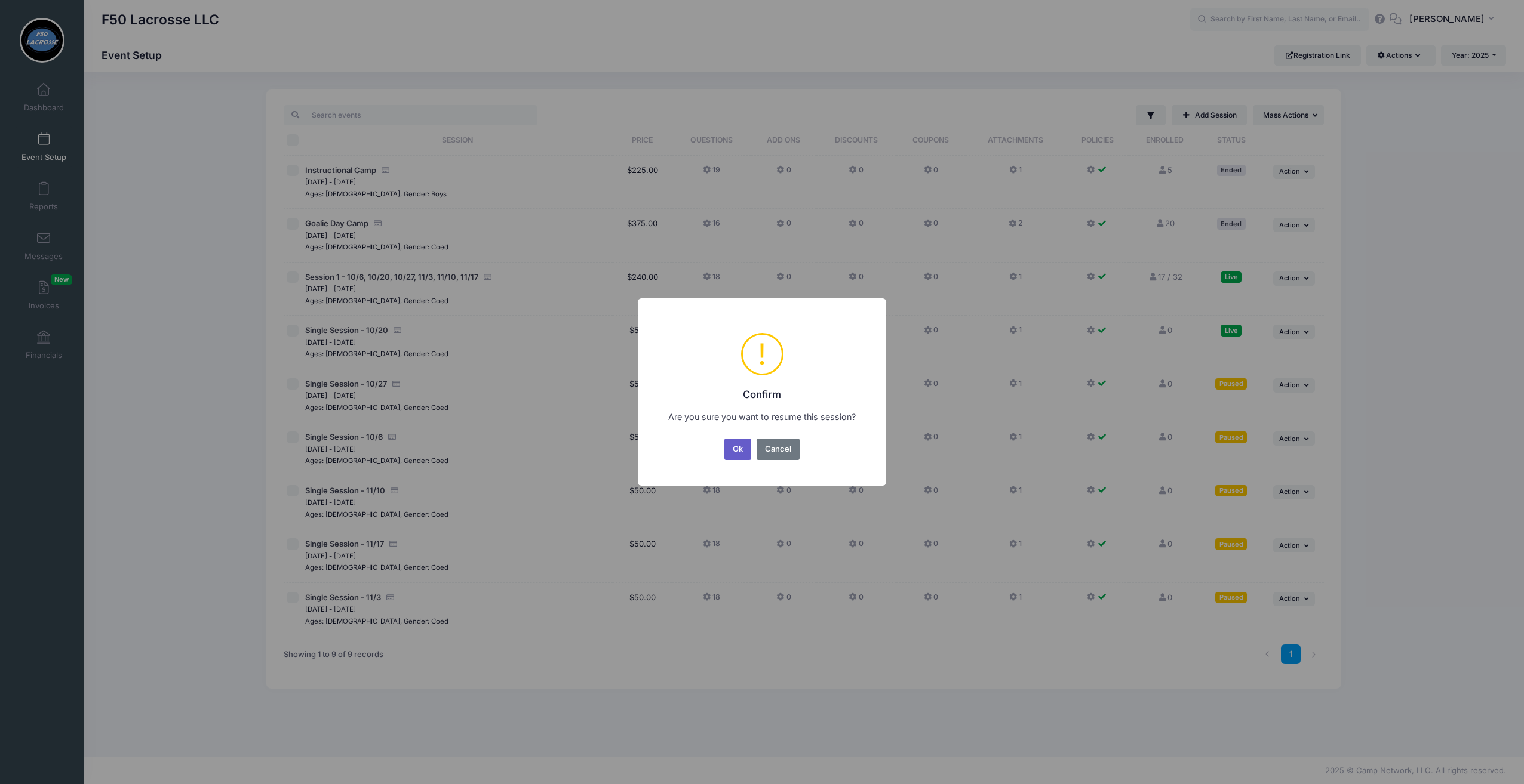
click at [744, 450] on button "Ok" at bounding box center [738, 449] width 28 height 22
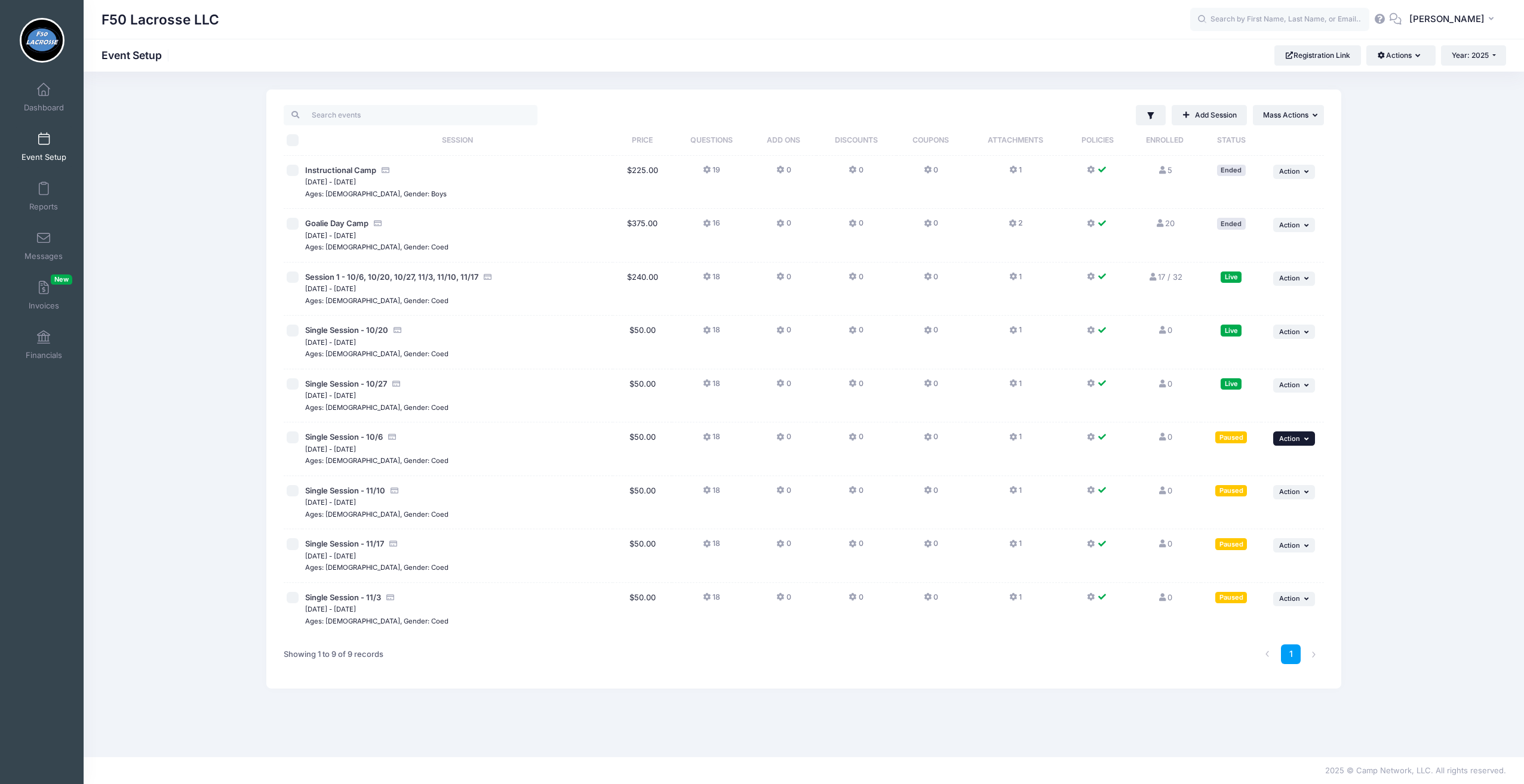
click at [1291, 435] on span "Action" at bounding box center [1289, 439] width 21 height 9
click at [1243, 463] on link "Resume Session" at bounding box center [1255, 463] width 108 height 23
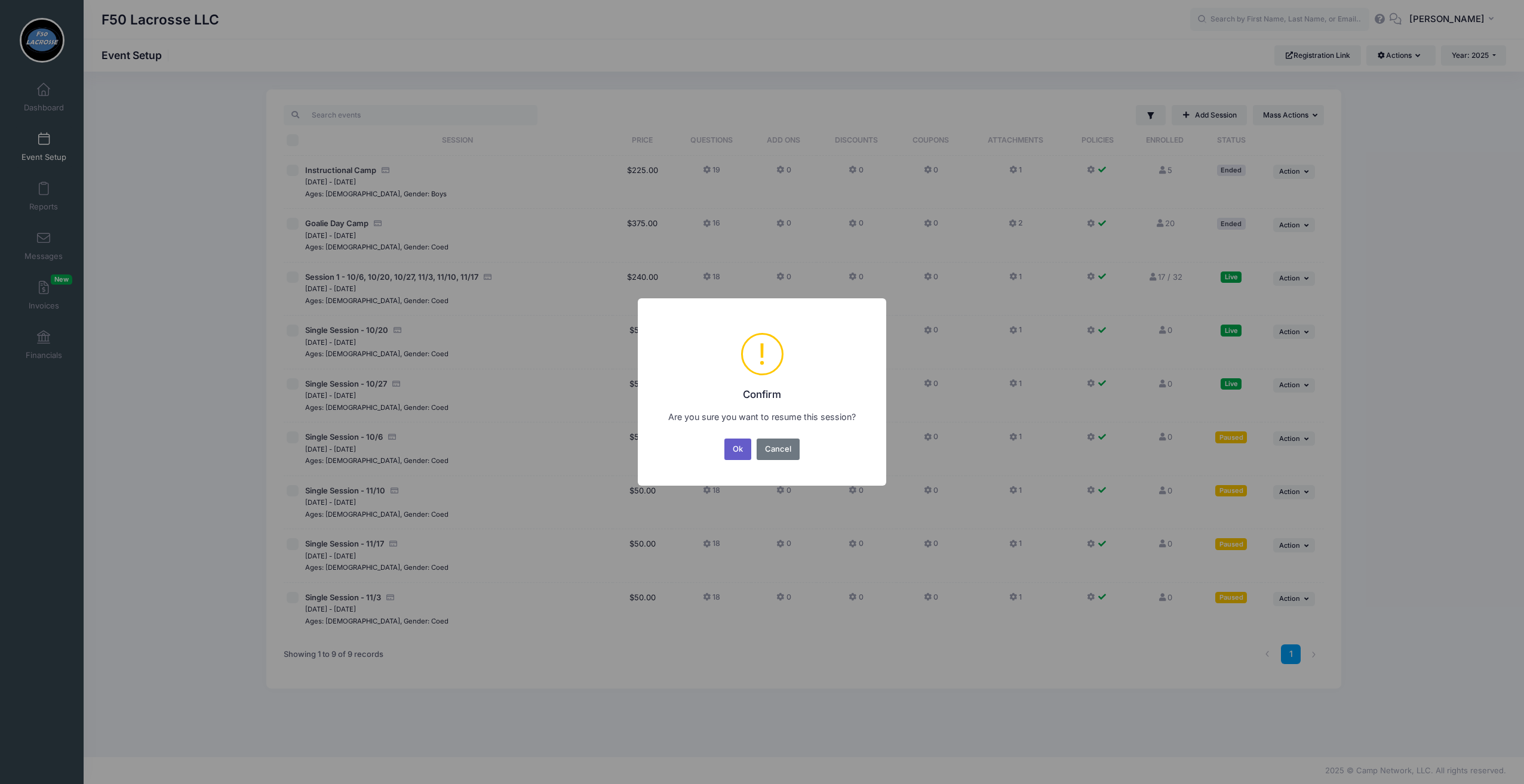
click at [736, 446] on button "Ok" at bounding box center [738, 449] width 28 height 22
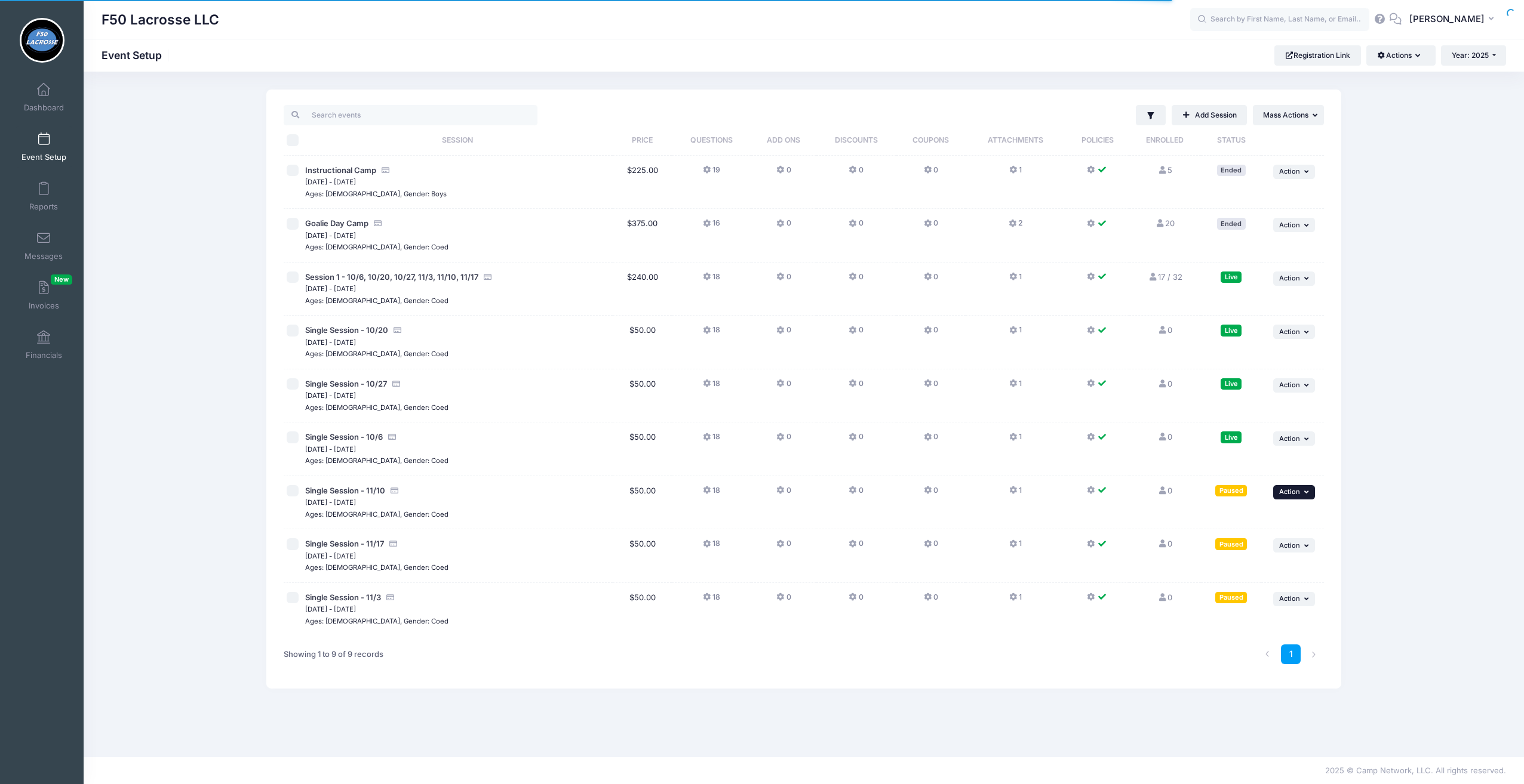
click at [1289, 488] on span "Action" at bounding box center [1289, 492] width 21 height 9
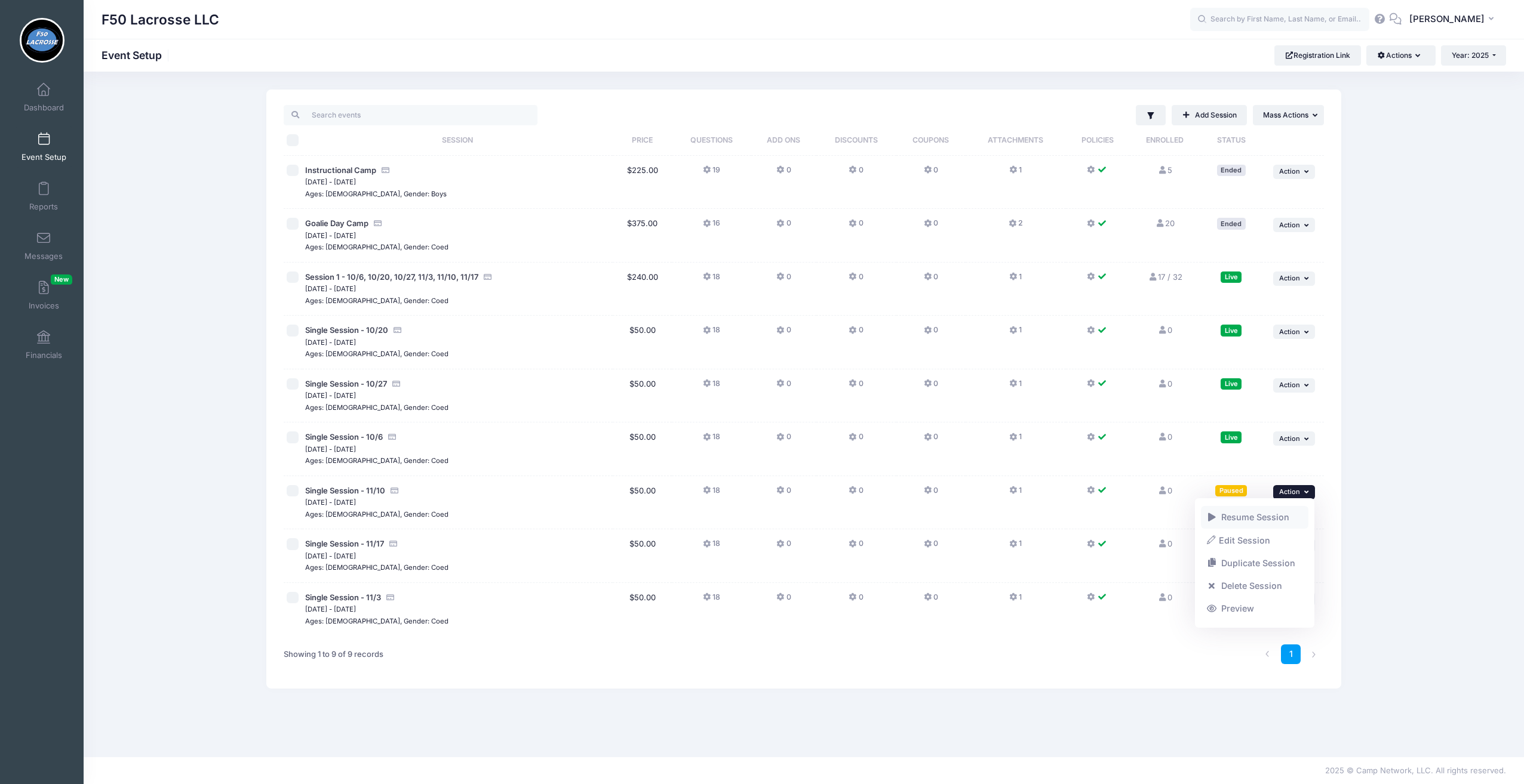
click at [1235, 517] on link "Resume Session" at bounding box center [1255, 517] width 108 height 23
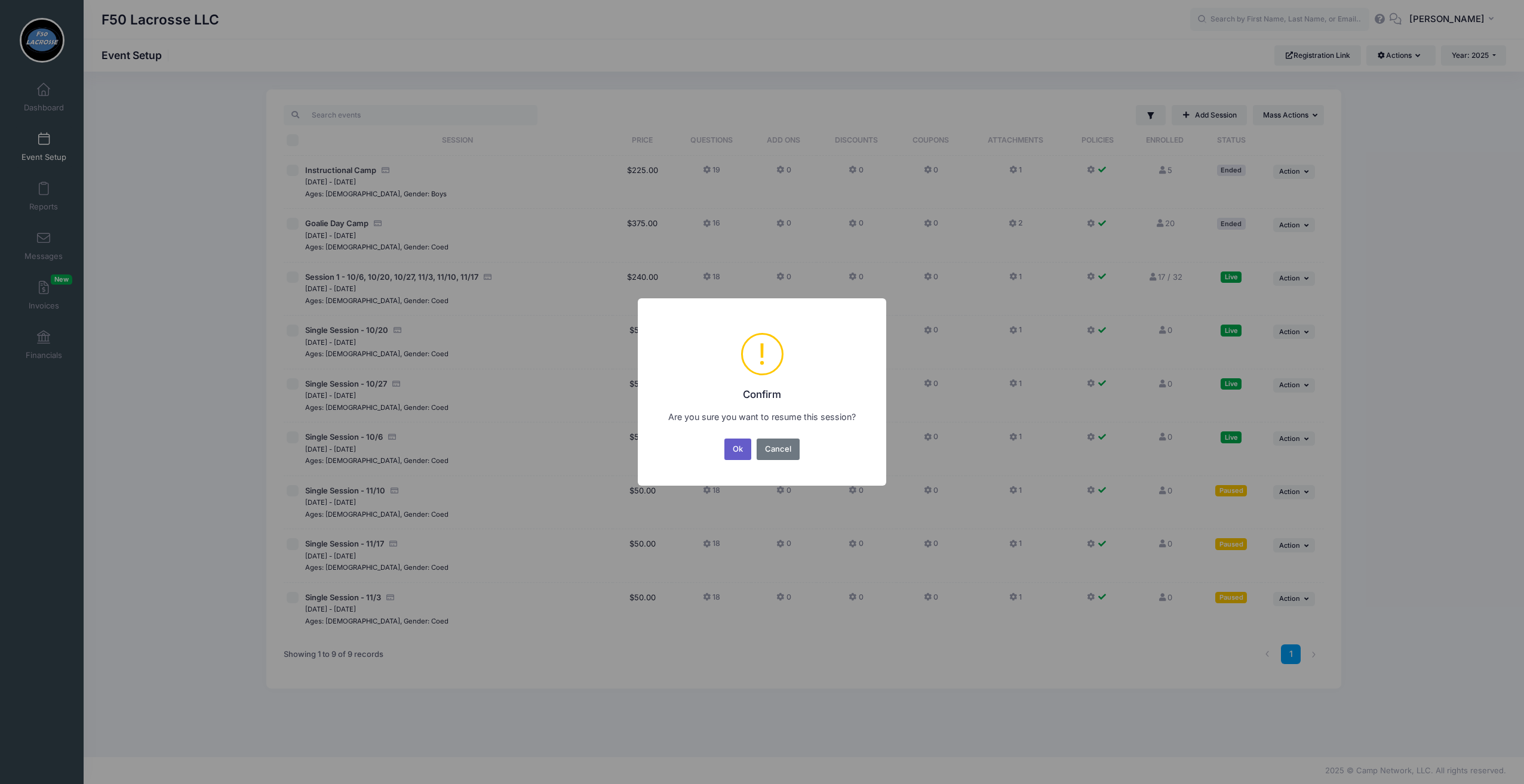
click at [736, 449] on button "Ok" at bounding box center [738, 449] width 28 height 22
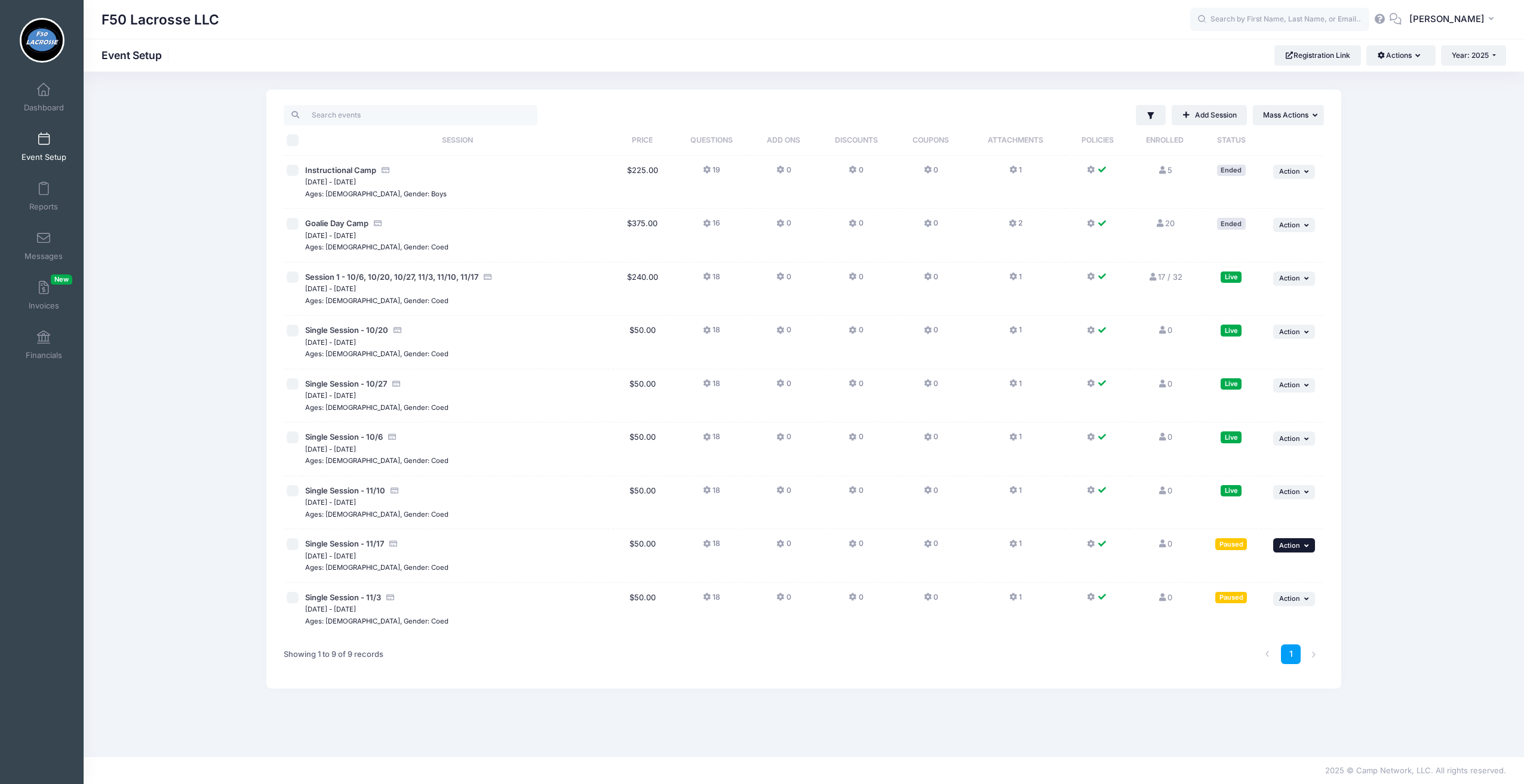
click at [1288, 542] on span "Action" at bounding box center [1289, 546] width 21 height 9
click at [1240, 567] on link "Resume Session" at bounding box center [1255, 571] width 108 height 23
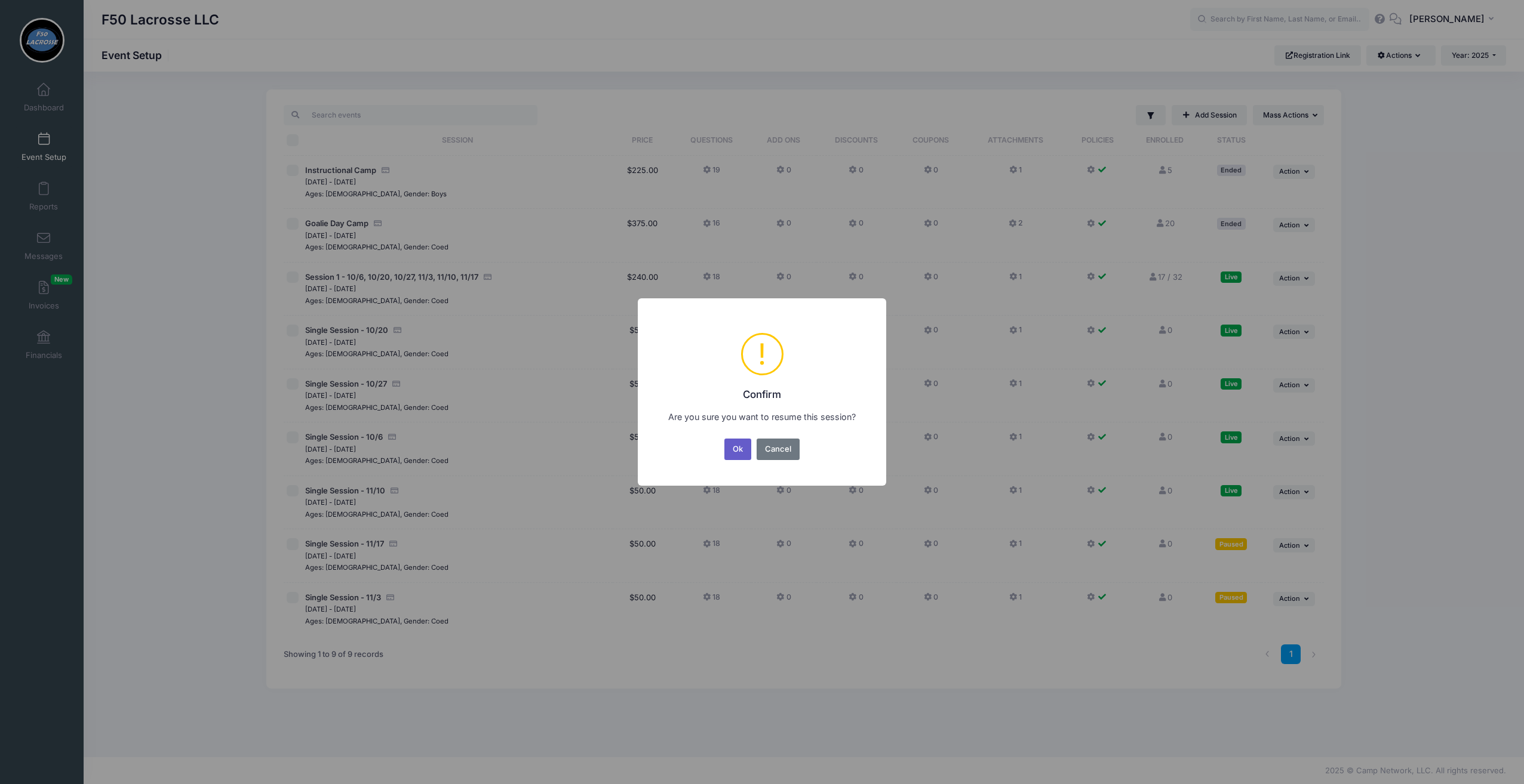
click at [744, 446] on button "Ok" at bounding box center [738, 449] width 28 height 22
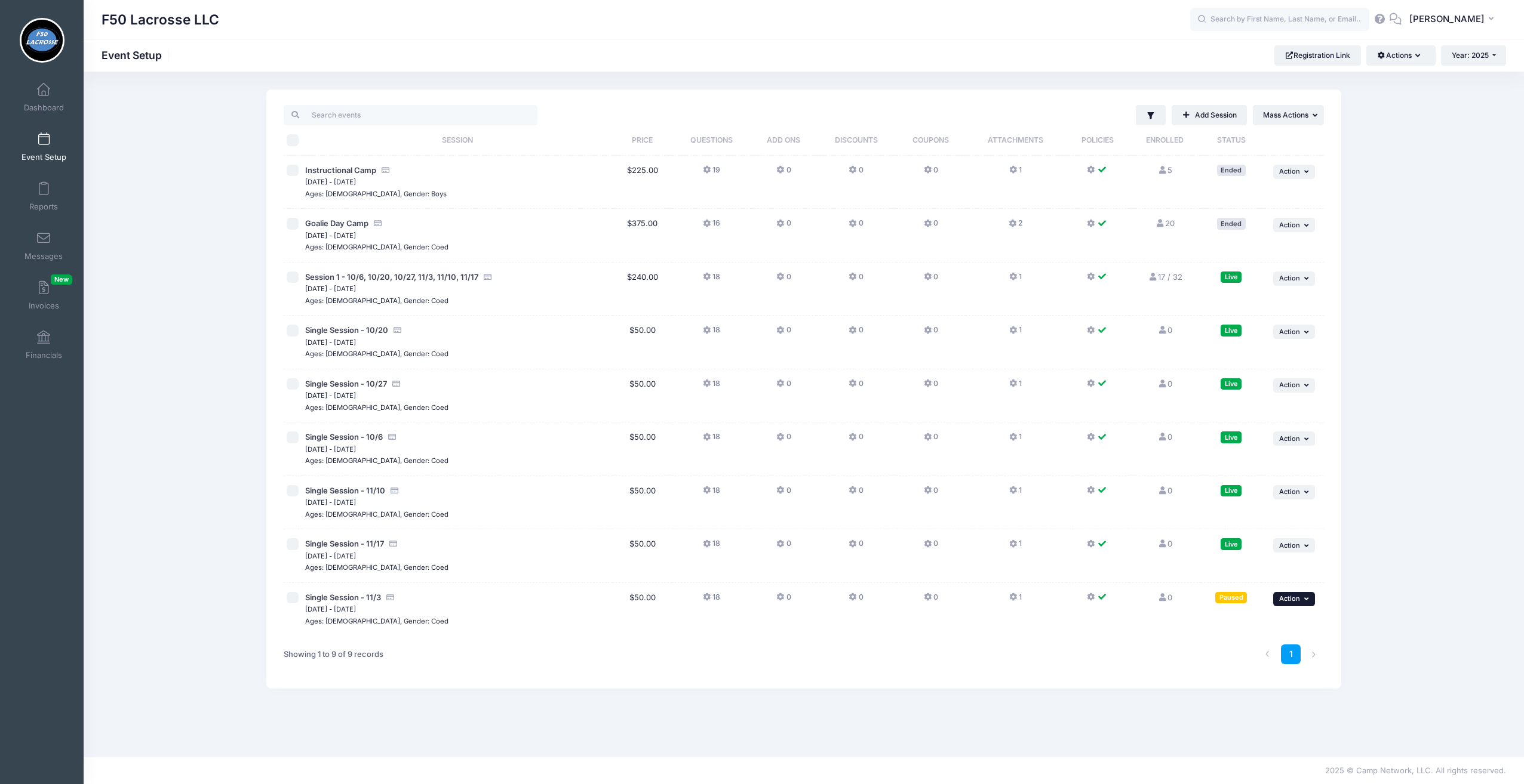
click at [1287, 598] on span "Action" at bounding box center [1289, 599] width 21 height 9
click at [1260, 623] on link "Resume Session" at bounding box center [1255, 624] width 108 height 23
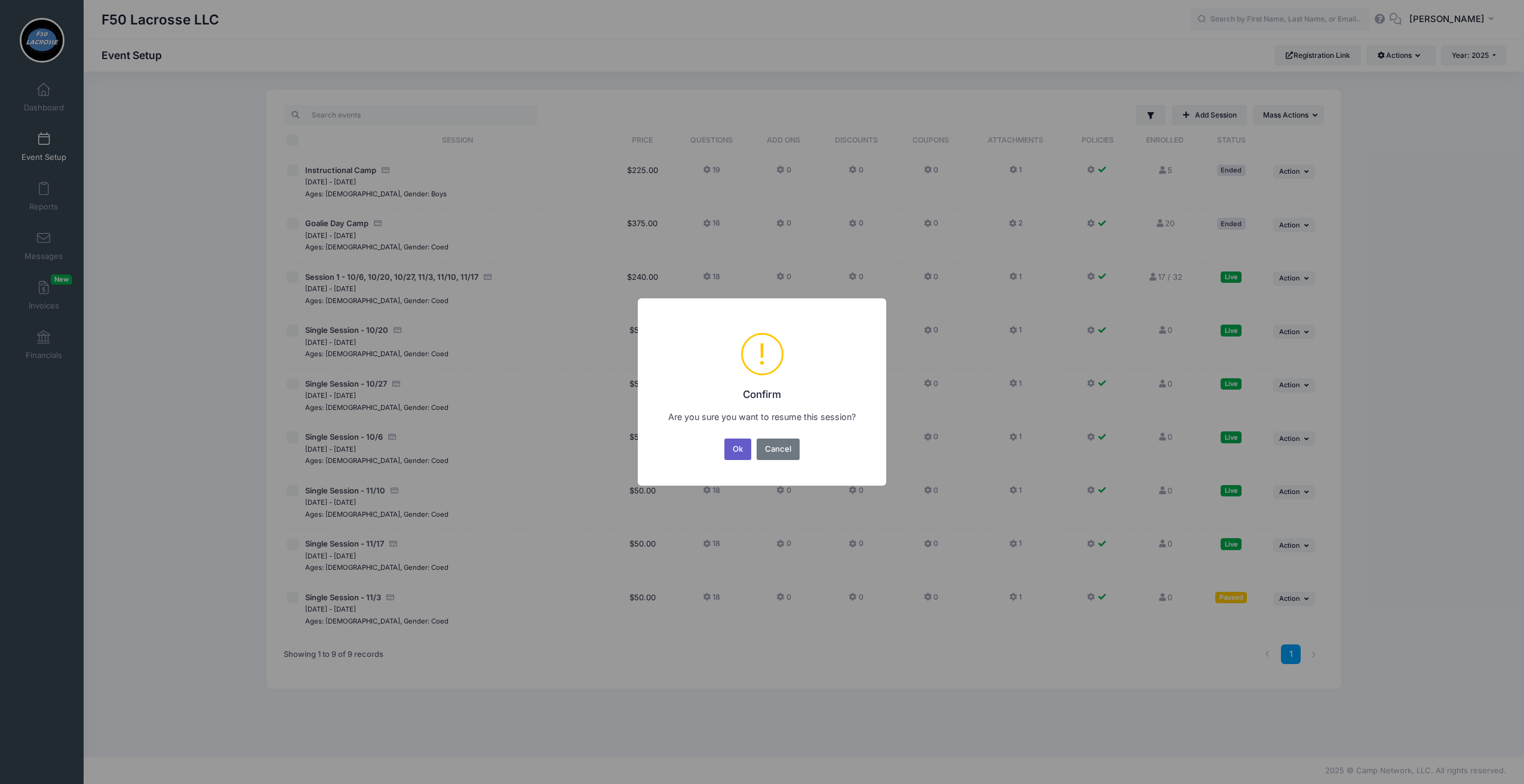
click at [742, 451] on button "Ok" at bounding box center [738, 449] width 28 height 22
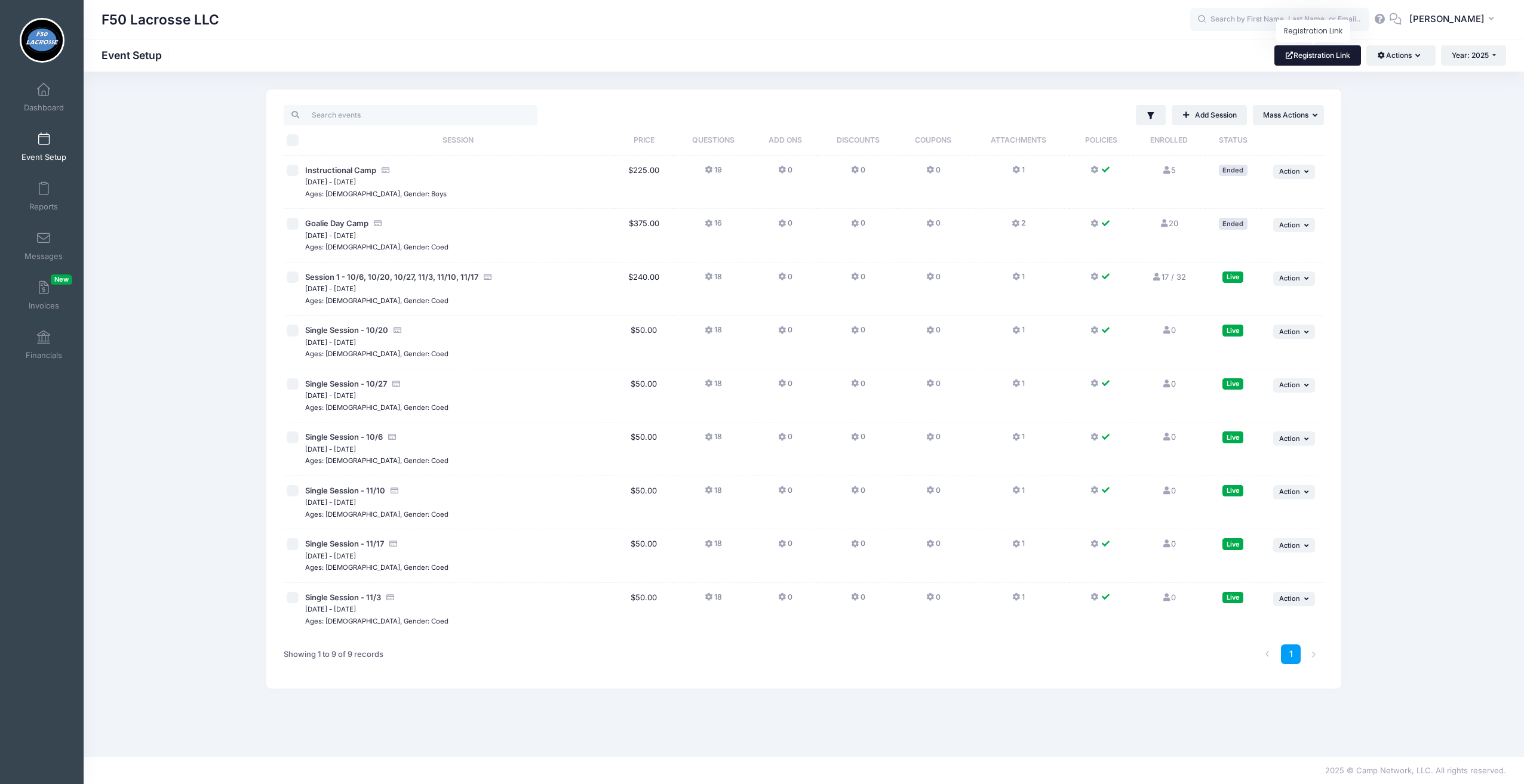
click at [1301, 56] on link "Registration Link" at bounding box center [1318, 55] width 87 height 20
